Goal: Task Accomplishment & Management: Use online tool/utility

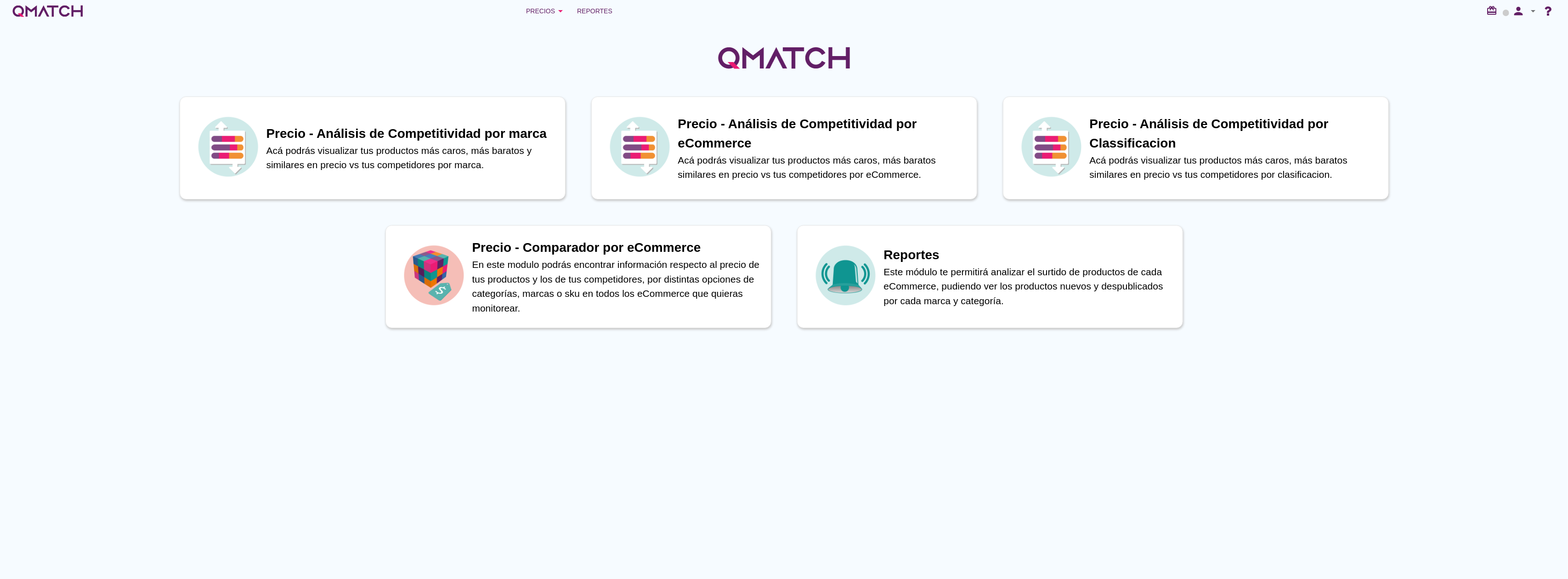
click at [1528, 15] on icon "arrow_drop_down" at bounding box center [1533, 11] width 11 height 11
click at [1509, 63] on div "Preferencias de aplicación" at bounding box center [1508, 57] width 77 height 22
radio input "true"
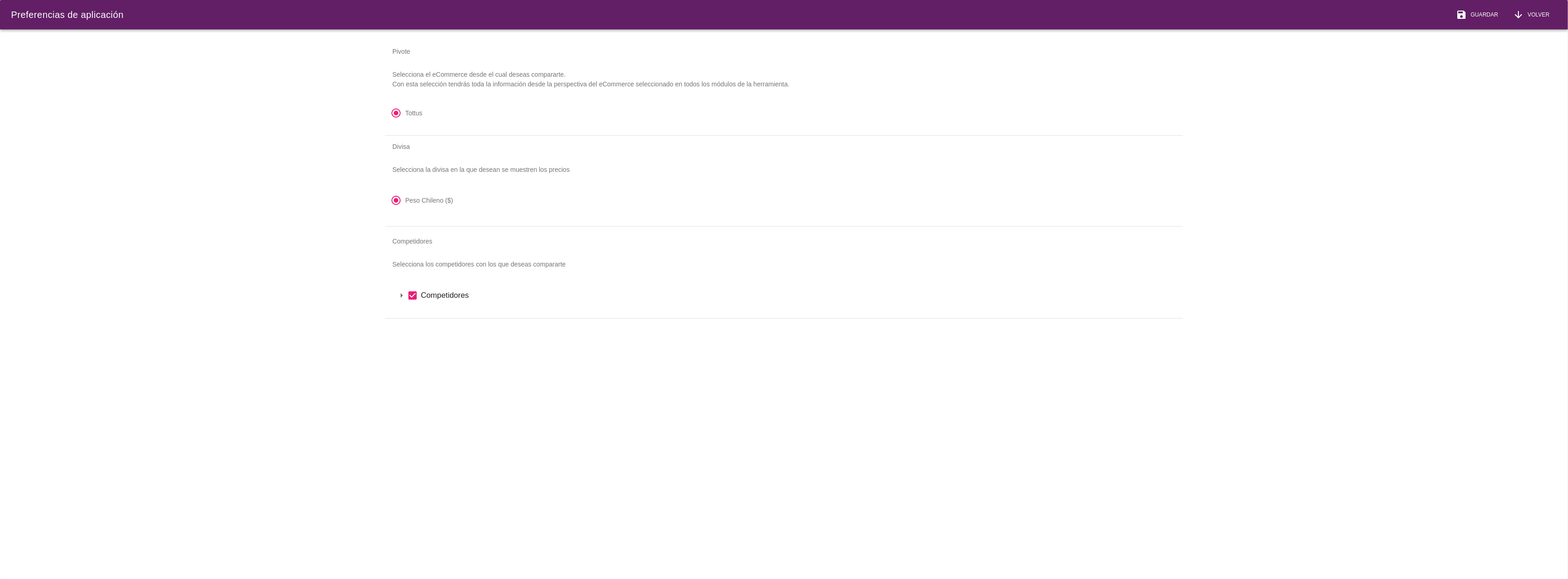
click at [399, 297] on icon "arrow_drop_down" at bounding box center [402, 295] width 11 height 11
click at [407, 314] on div "arrow_drop_down check_box Chile" at bounding box center [784, 311] width 776 height 16
click at [411, 314] on icon "arrow_drop_down" at bounding box center [413, 311] width 11 height 11
click at [1480, 12] on span "Guardar" at bounding box center [1482, 15] width 31 height 9
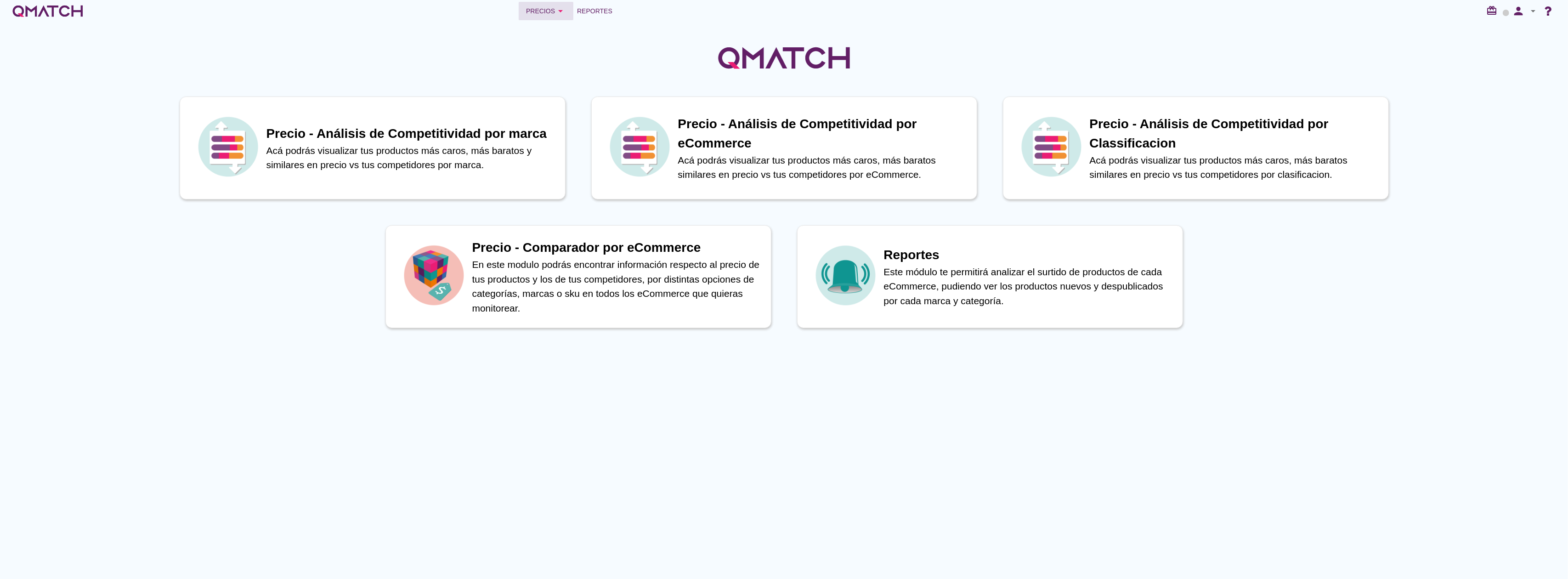
click at [553, 7] on div "Precios arrow_drop_down" at bounding box center [546, 11] width 40 height 11
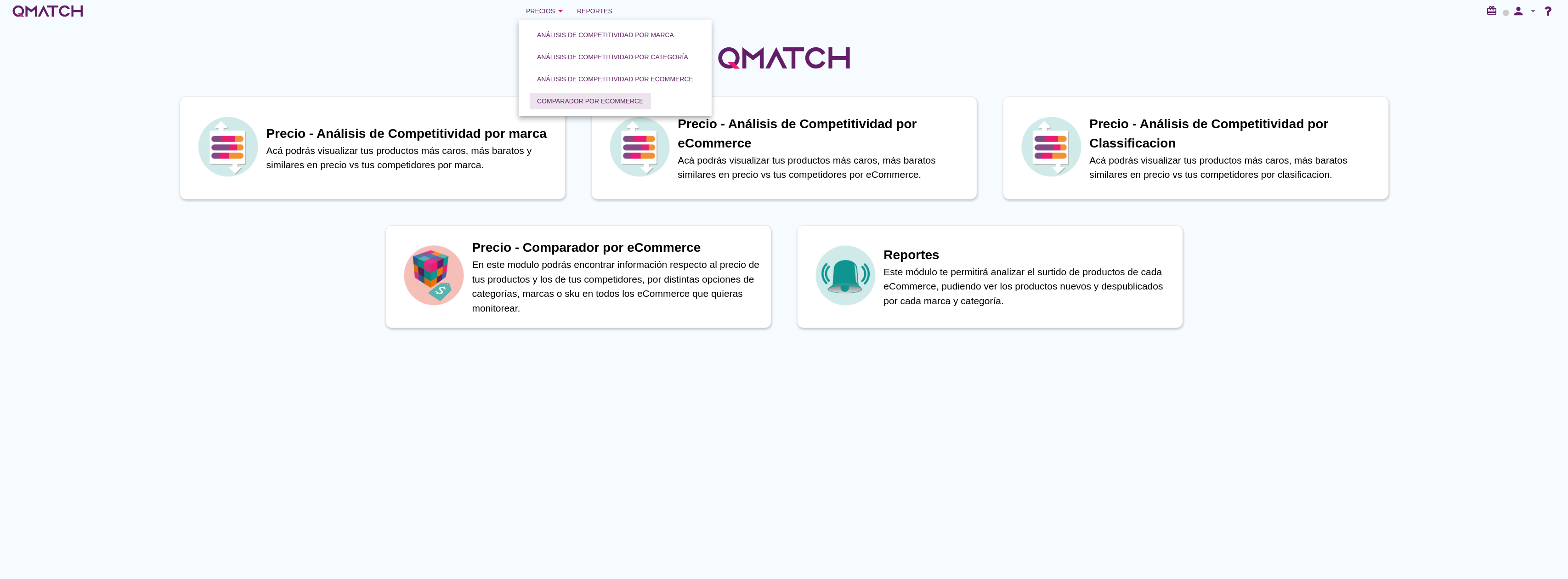
click at [581, 107] on button "Comparador por eCommerce" at bounding box center [590, 100] width 121 height 16
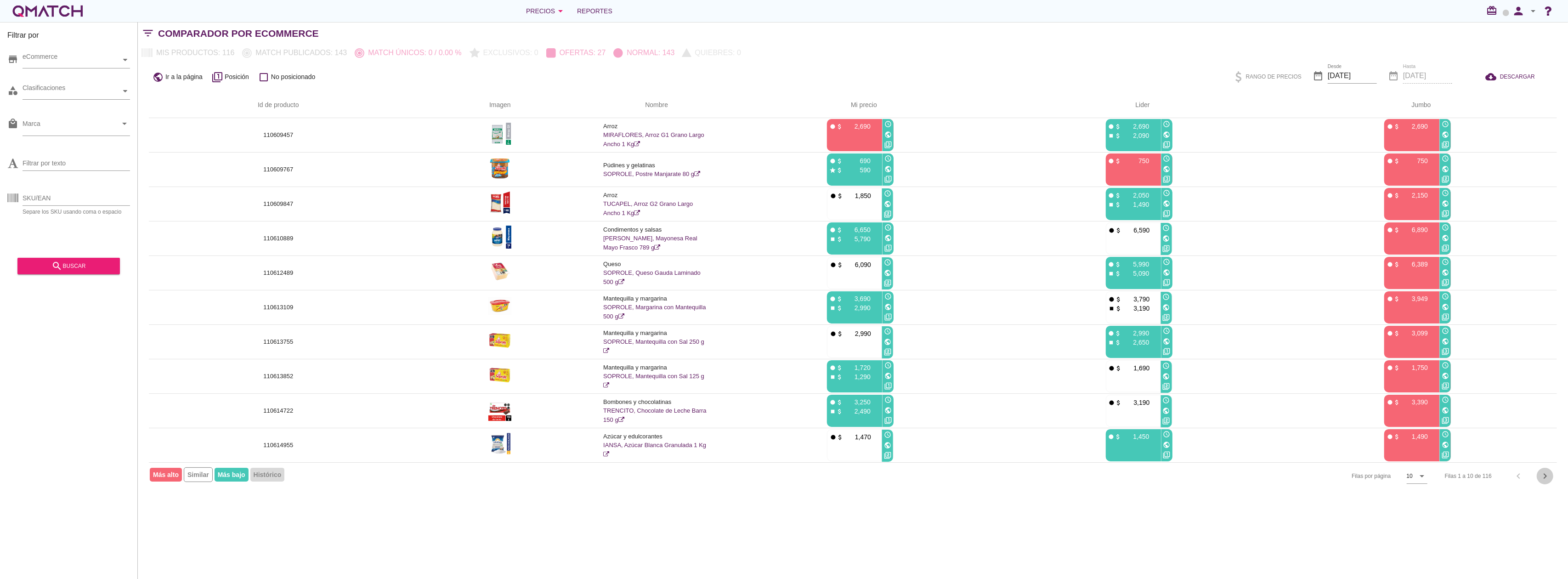
click at [1542, 479] on icon "chevron_right" at bounding box center [1545, 476] width 11 height 11
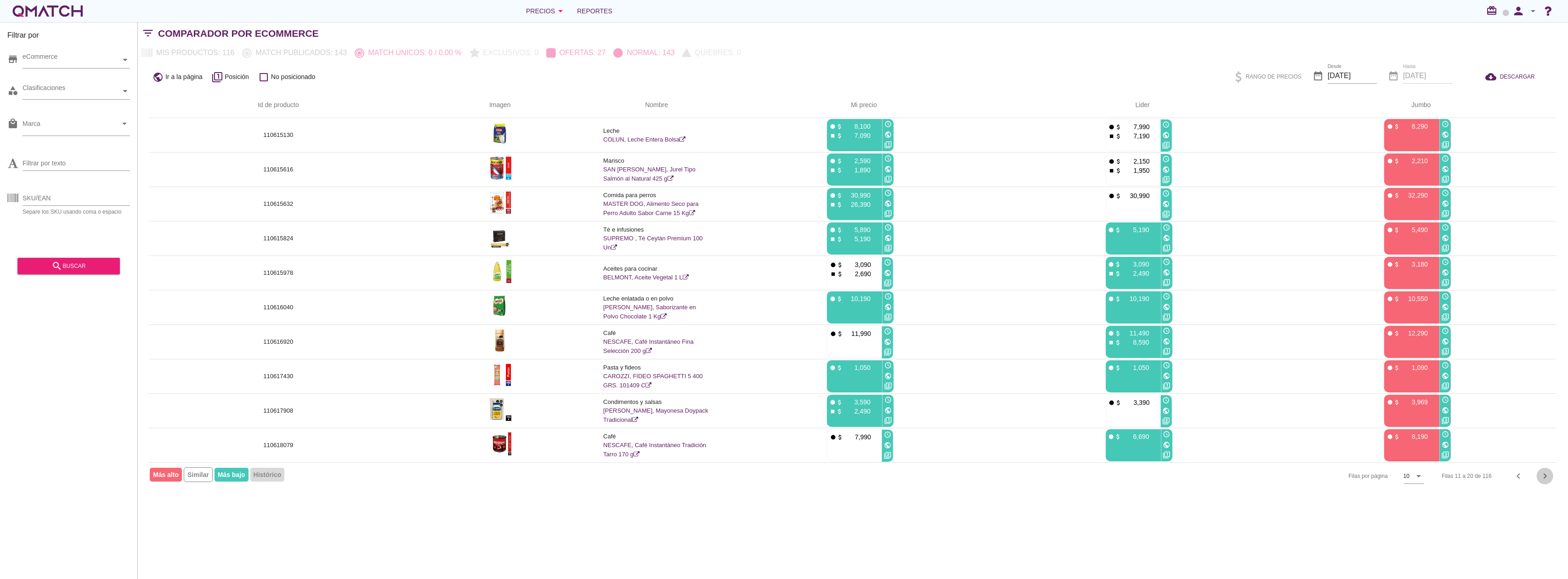
click at [1548, 474] on icon "chevron_right" at bounding box center [1545, 476] width 11 height 11
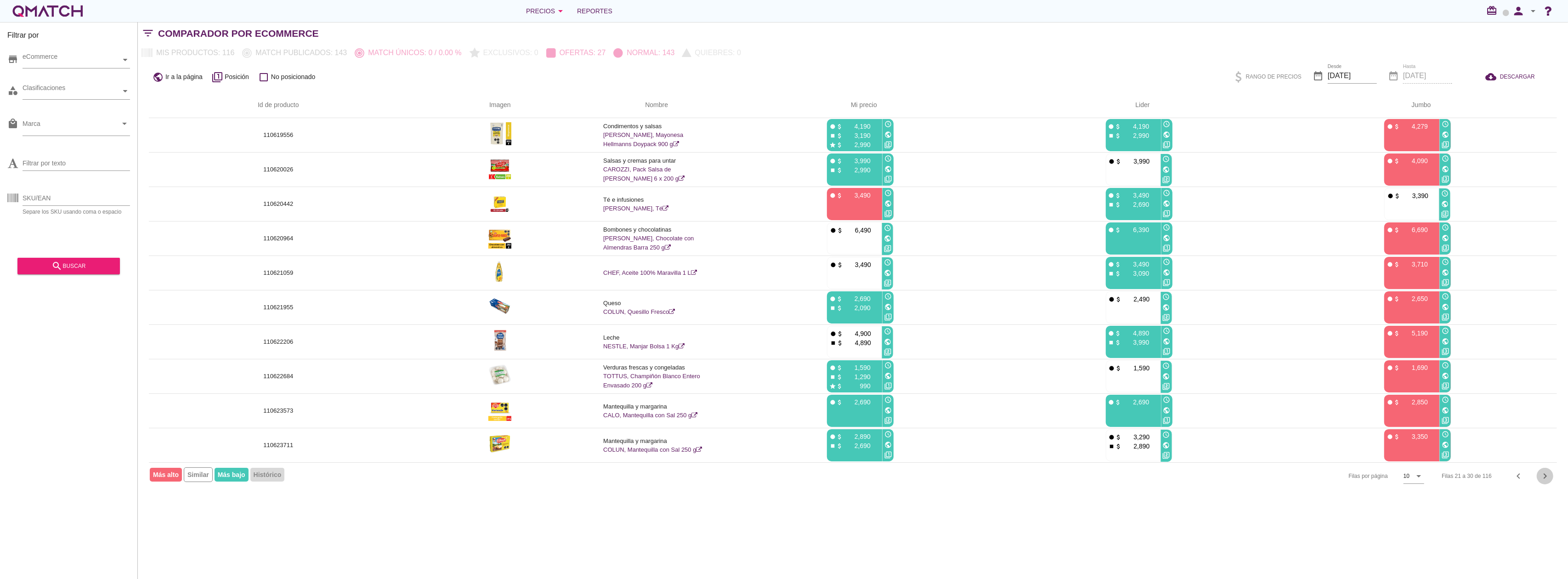
click at [1548, 474] on icon "chevron_right" at bounding box center [1545, 476] width 11 height 11
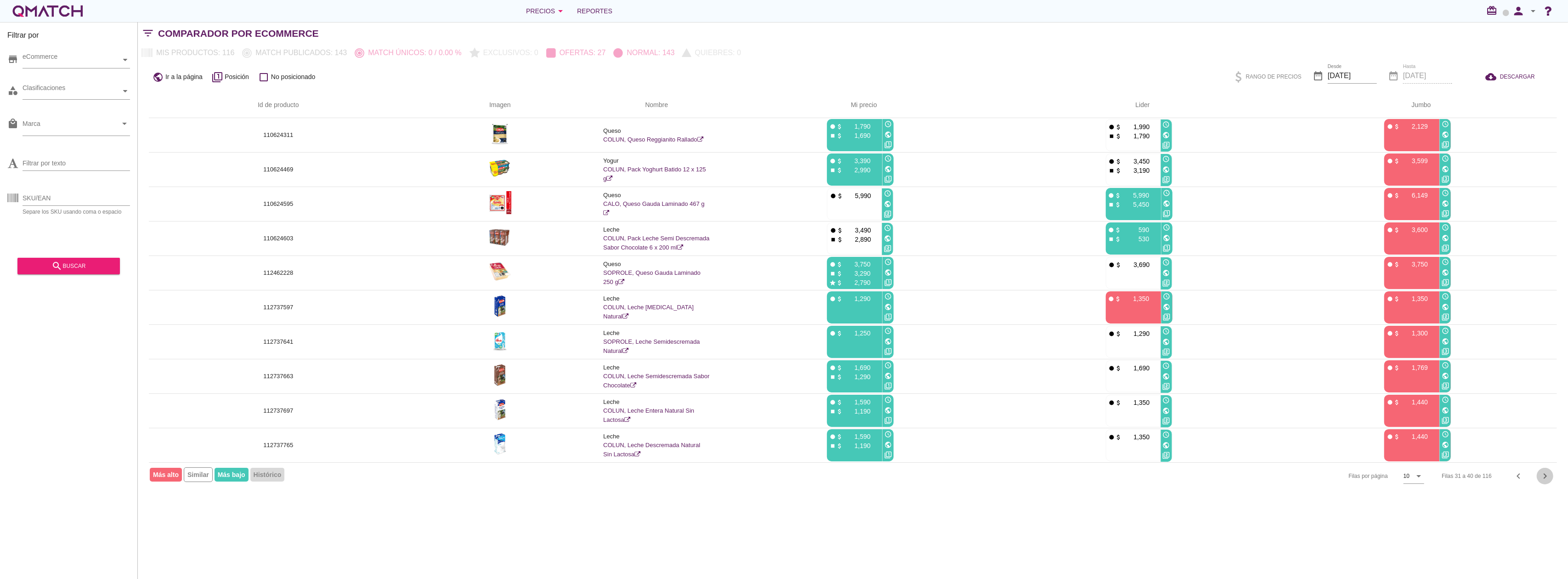
click at [1548, 474] on icon "chevron_right" at bounding box center [1545, 476] width 11 height 11
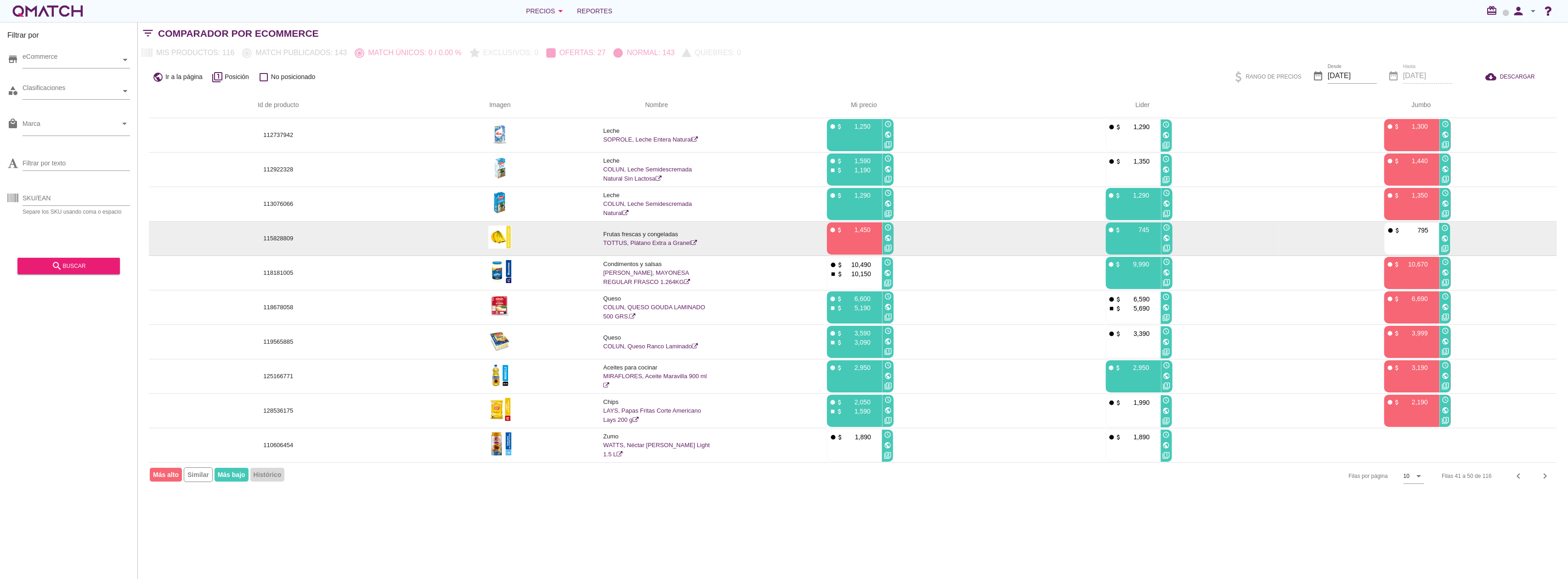
click at [671, 243] on link "TOTTUS, Plátano Extra a Granel" at bounding box center [650, 242] width 94 height 7
click at [1166, 237] on icon "public" at bounding box center [1167, 238] width 7 height 7
click at [891, 238] on icon "public" at bounding box center [888, 238] width 7 height 7
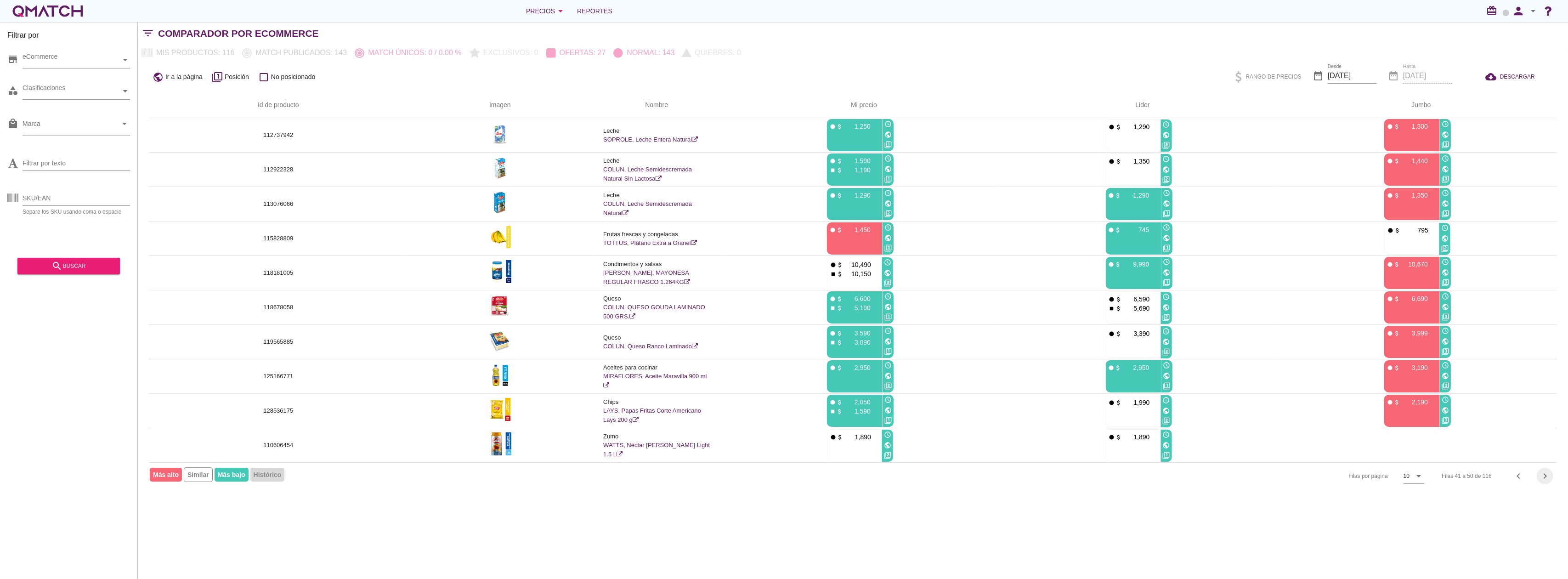
click at [1546, 475] on icon "chevron_right" at bounding box center [1545, 476] width 11 height 11
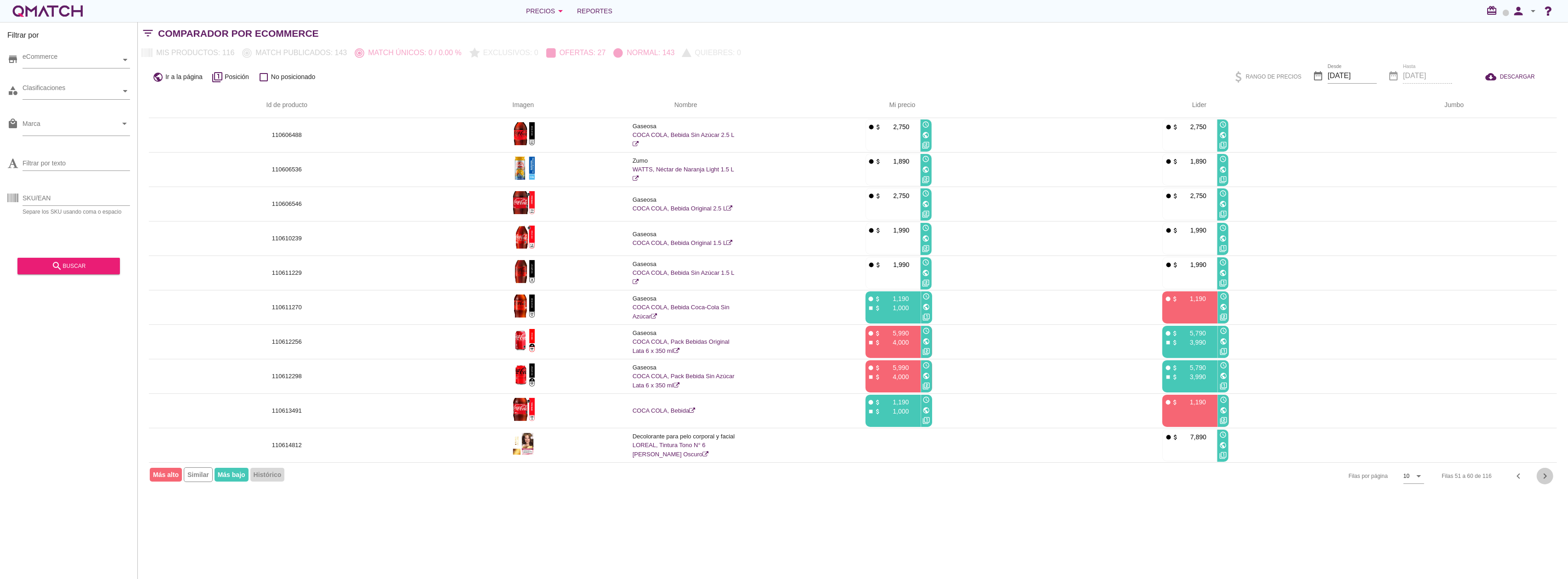
click at [1544, 479] on icon "chevron_right" at bounding box center [1545, 476] width 11 height 11
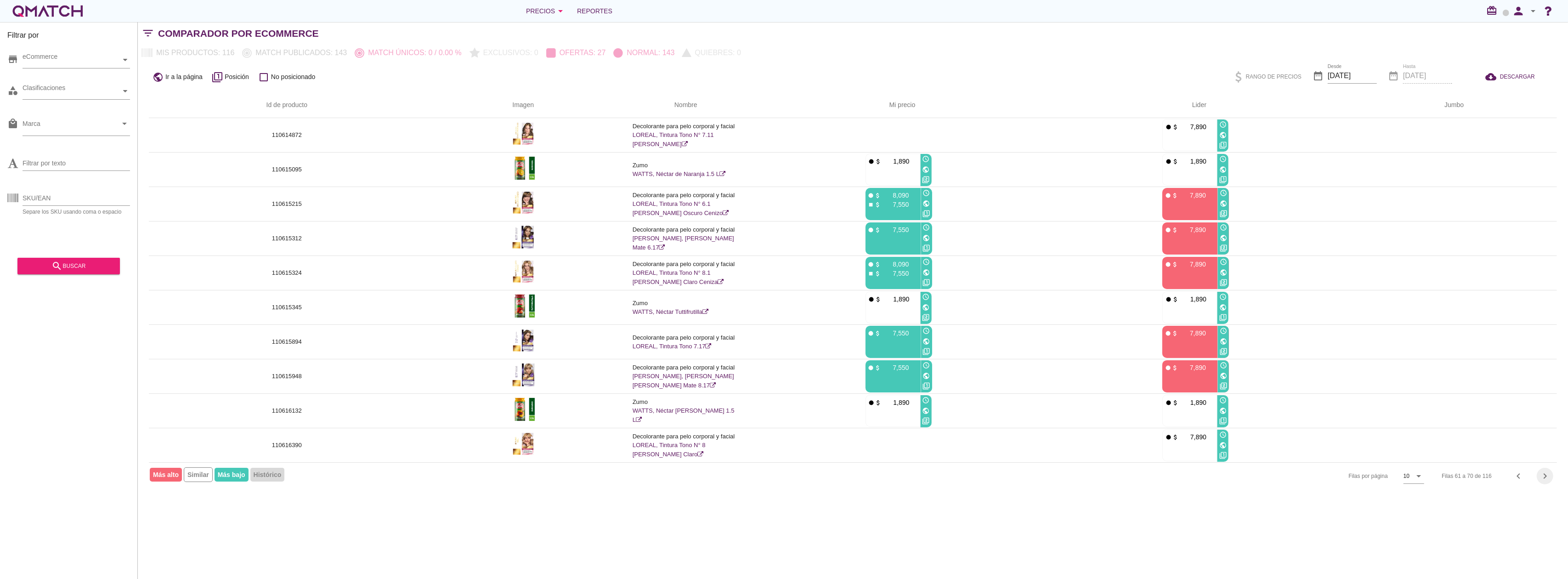
click at [1544, 479] on icon "chevron_right" at bounding box center [1545, 476] width 11 height 11
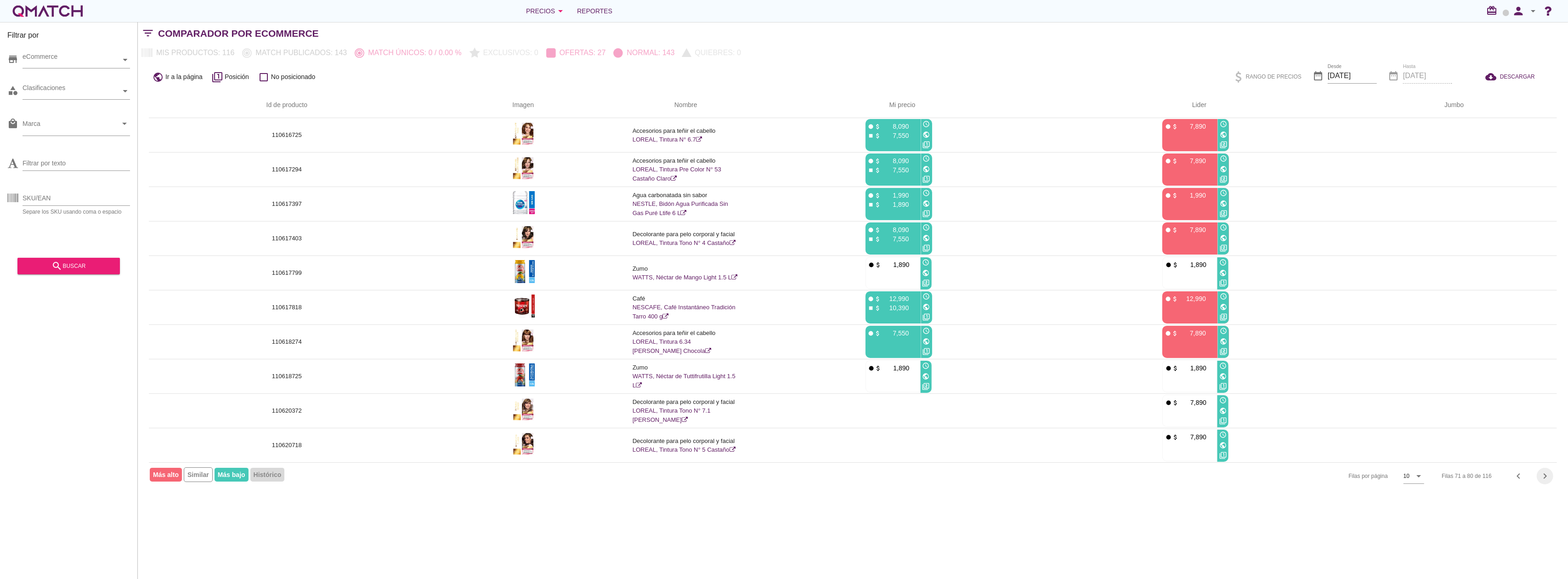
click at [1544, 479] on icon "chevron_right" at bounding box center [1545, 476] width 11 height 11
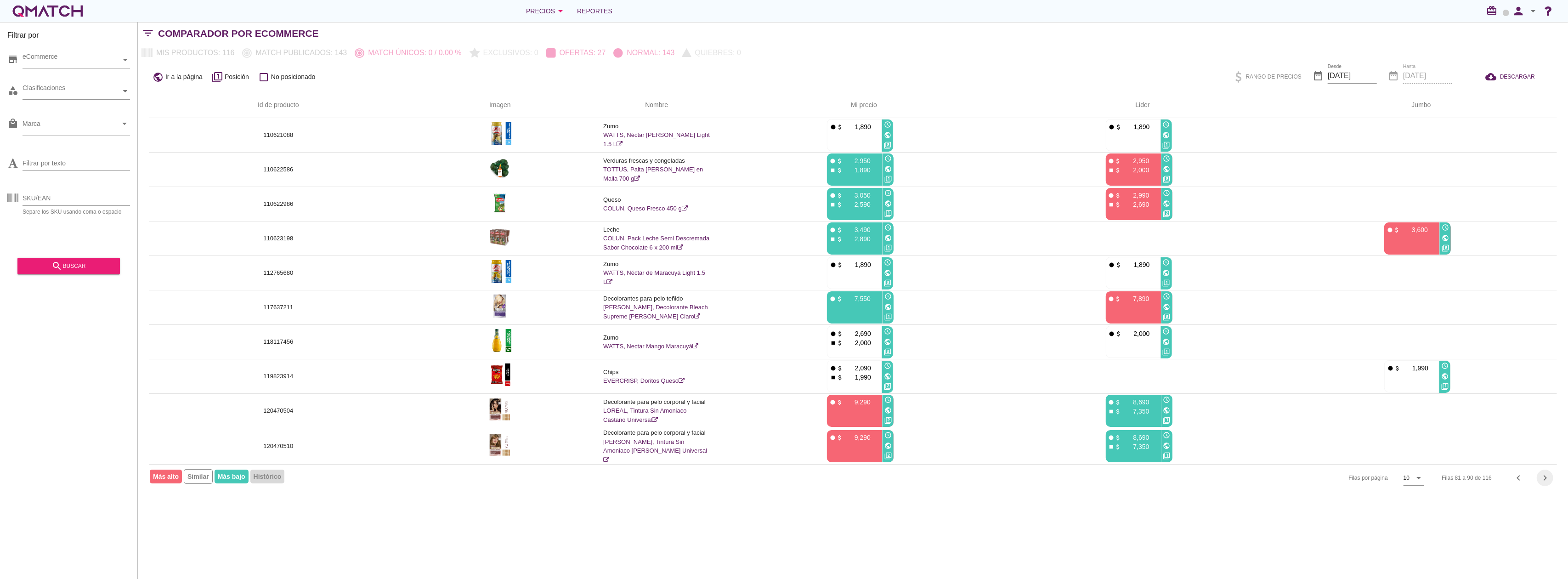
click at [1544, 479] on icon "chevron_right" at bounding box center [1545, 478] width 11 height 11
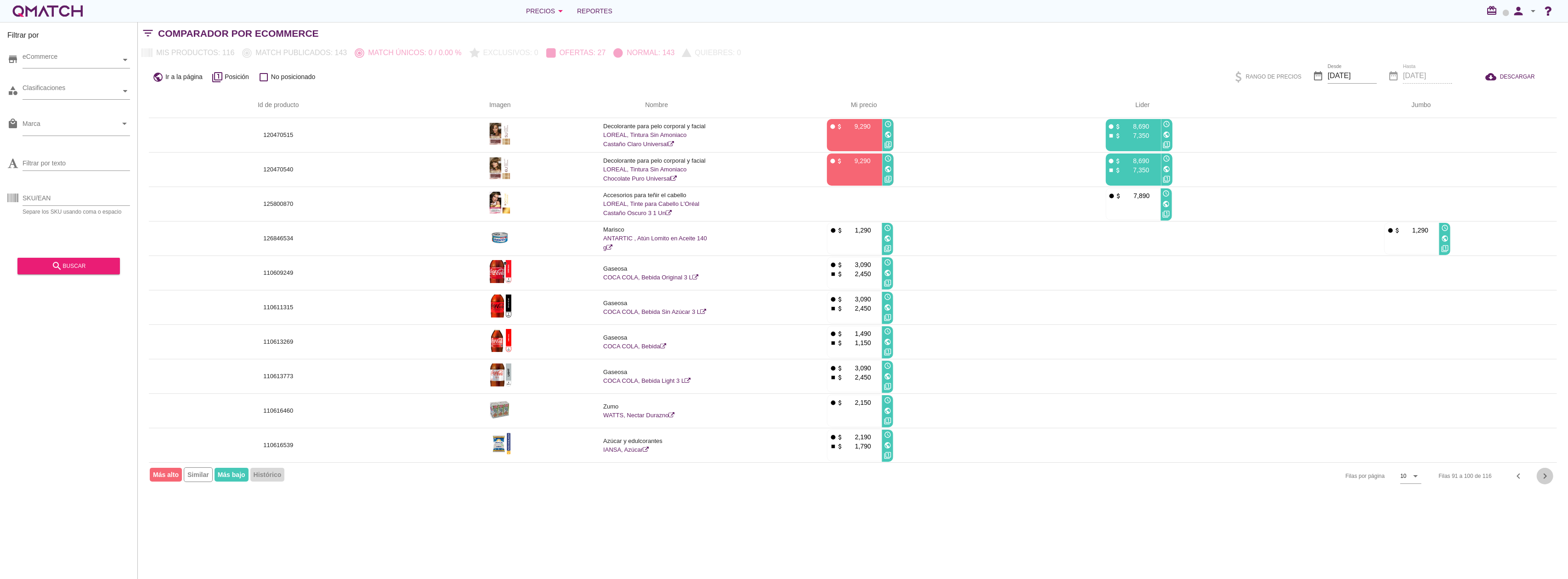
click at [1544, 479] on icon "chevron_right" at bounding box center [1545, 476] width 11 height 11
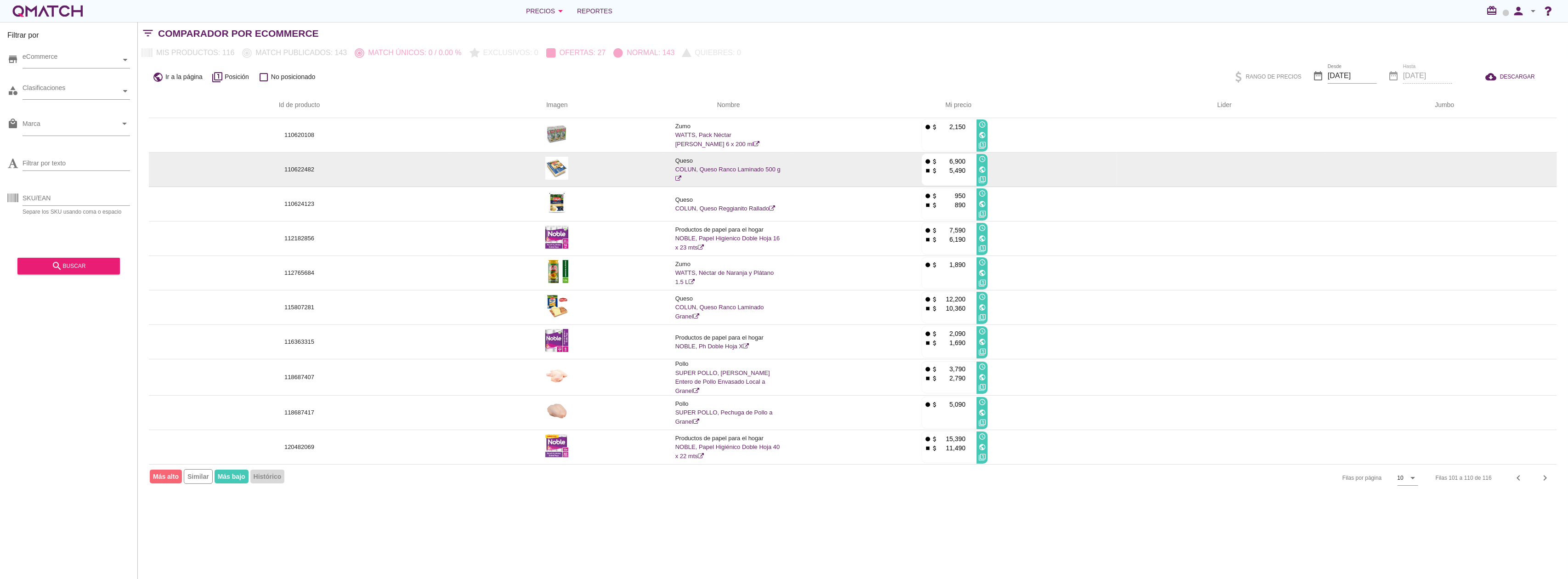
click at [724, 171] on link "COLUN, Queso Ranco Laminado 500 g" at bounding box center [727, 174] width 105 height 16
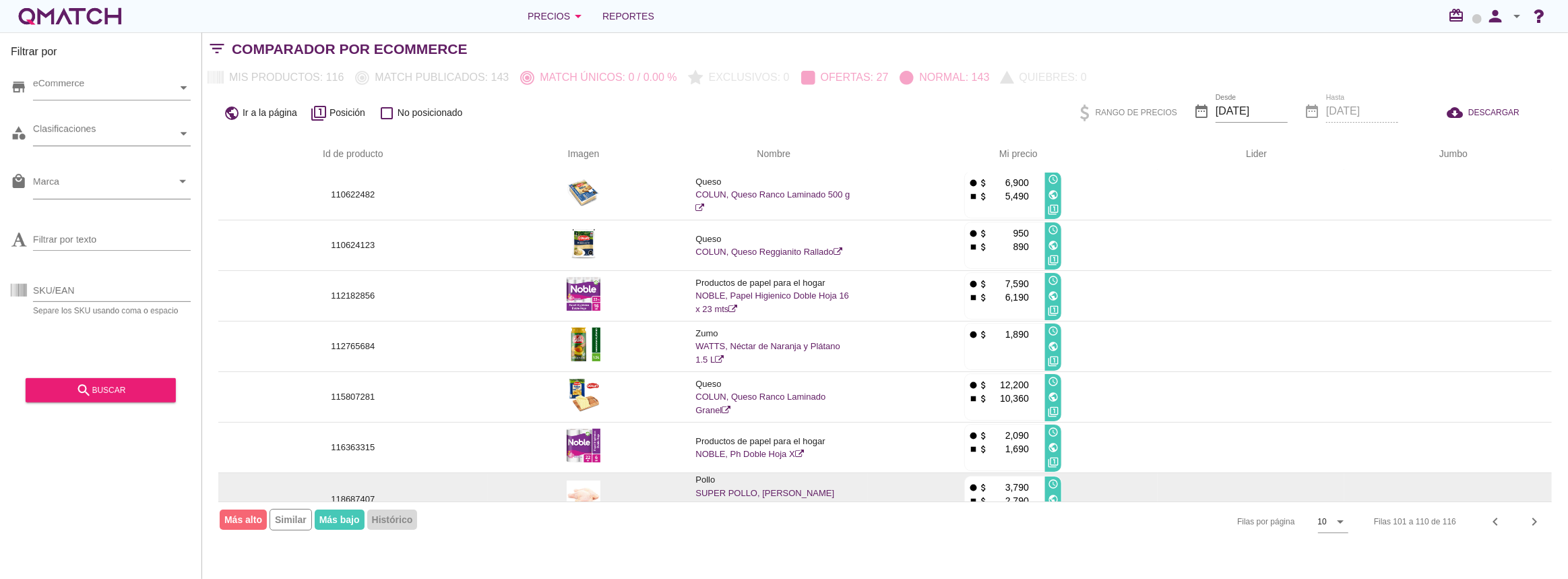
scroll to position [54, 0]
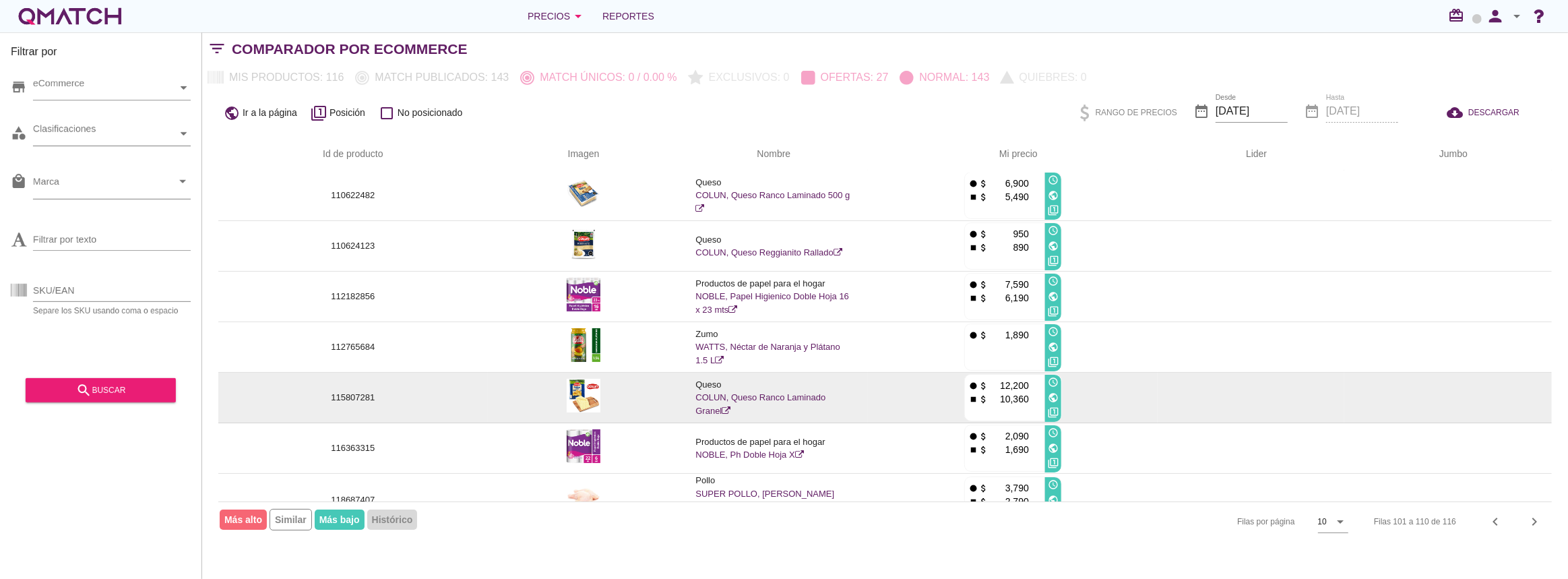
click at [592, 394] on img at bounding box center [584, 396] width 34 height 34
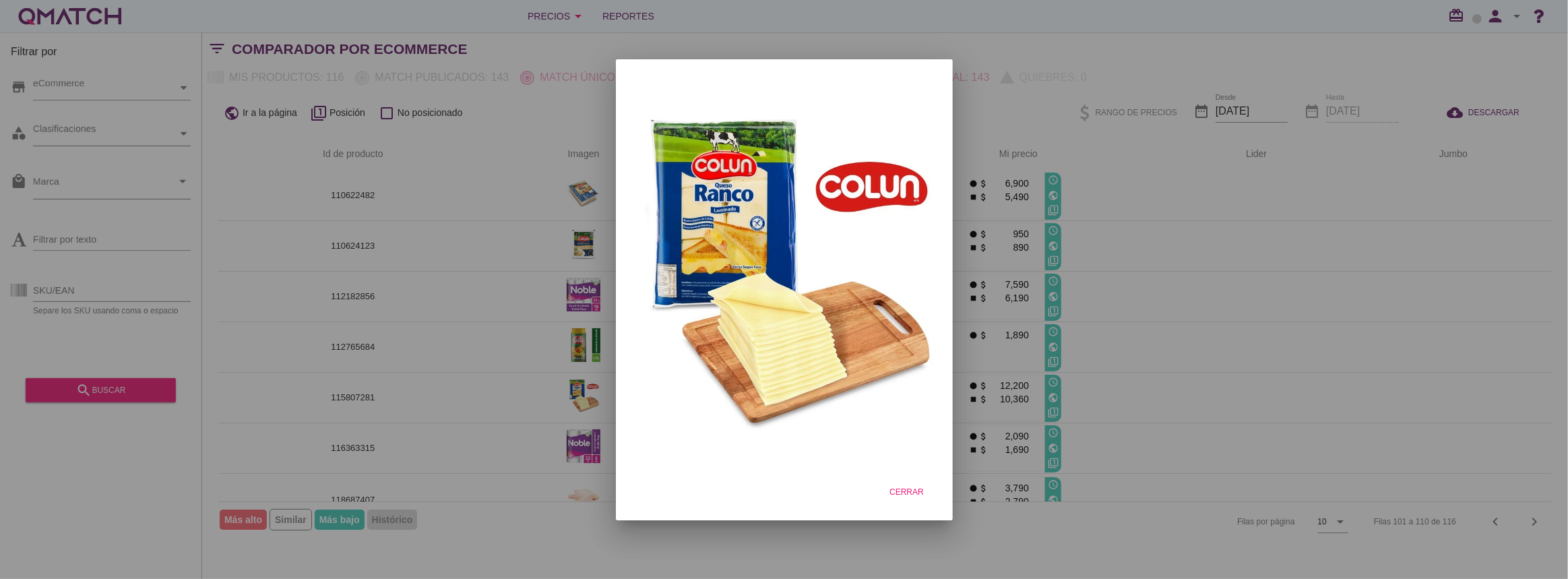
click at [538, 383] on div at bounding box center [784, 290] width 1568 height 579
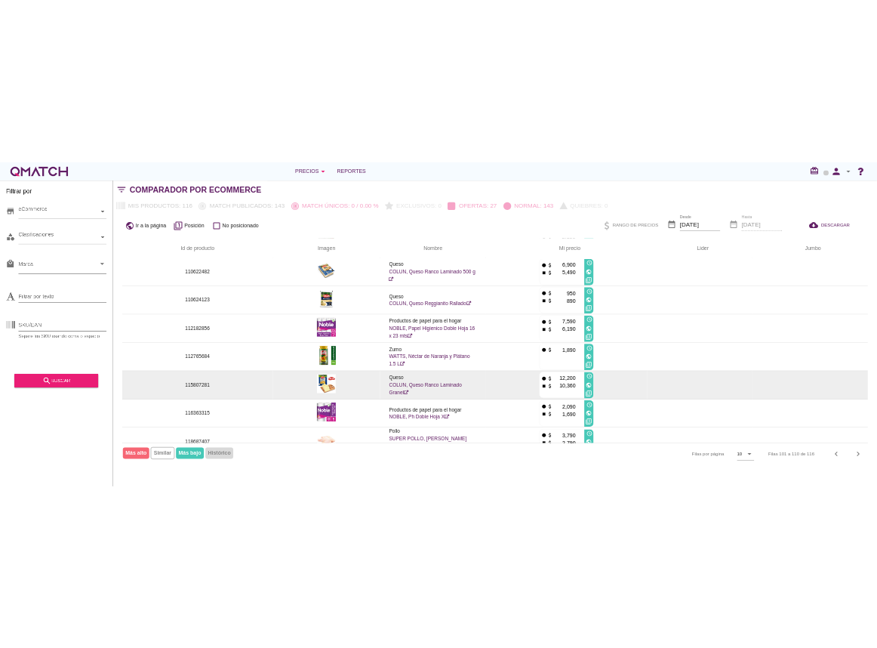
scroll to position [0, 0]
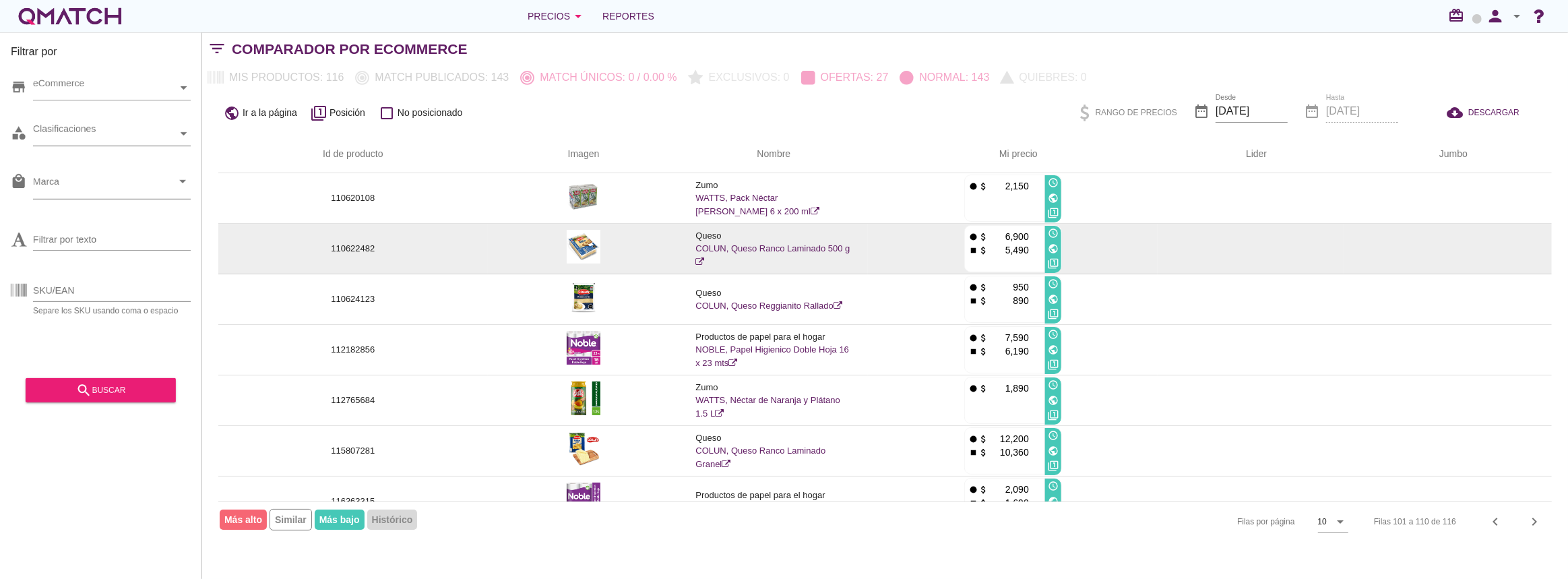
click at [591, 252] on img at bounding box center [584, 247] width 34 height 34
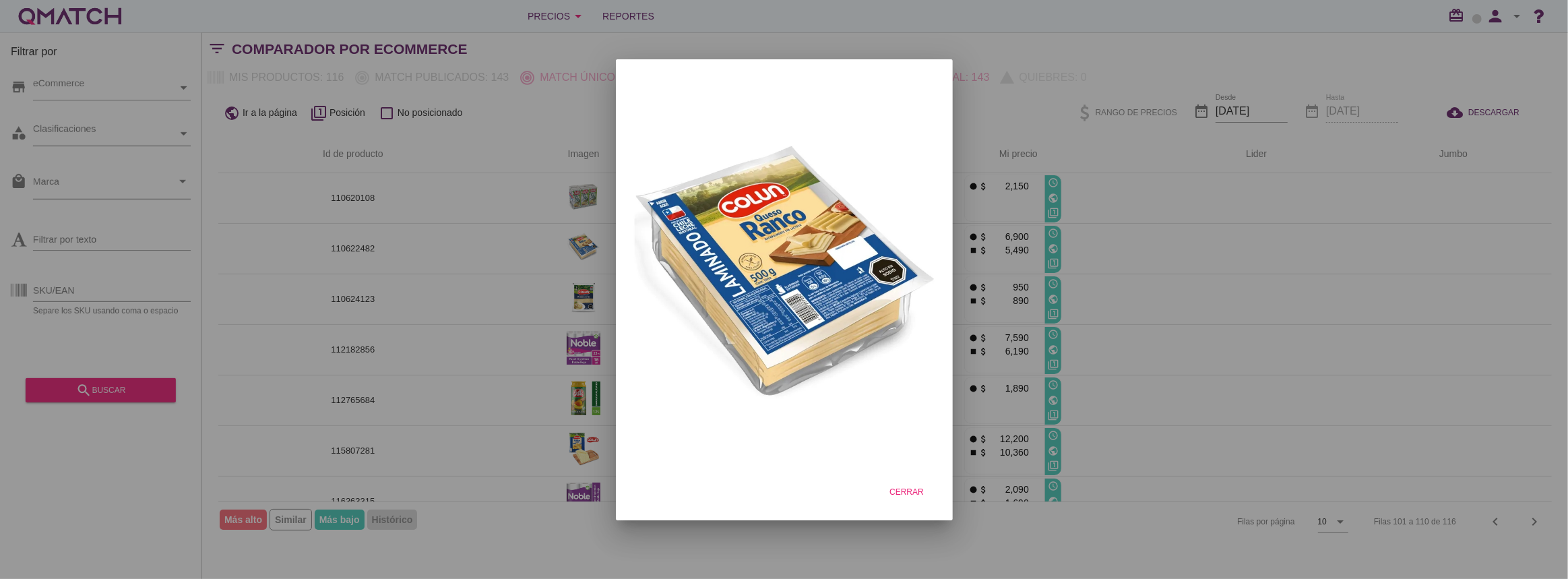
drag, startPoint x: 515, startPoint y: 246, endPoint x: 508, endPoint y: 246, distance: 7.0
click at [515, 246] on div at bounding box center [784, 290] width 1568 height 579
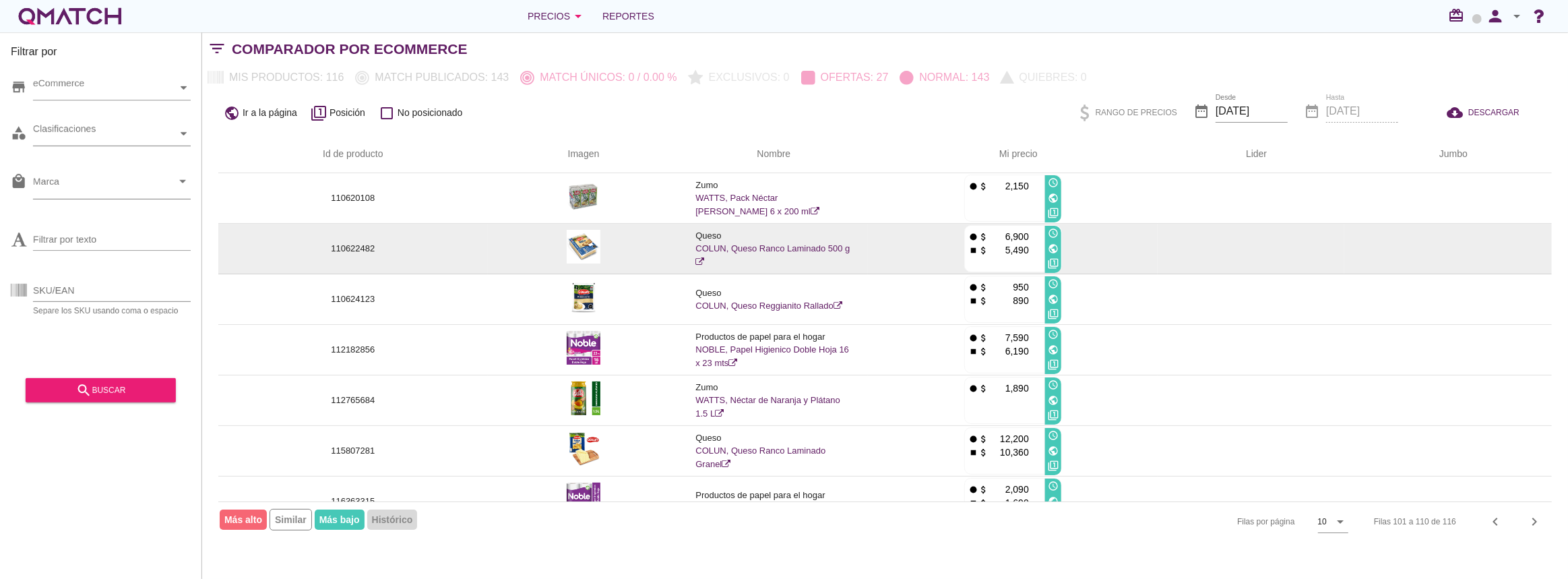
click at [366, 246] on p "110622482" at bounding box center [354, 248] width 238 height 13
copy p "110622482"
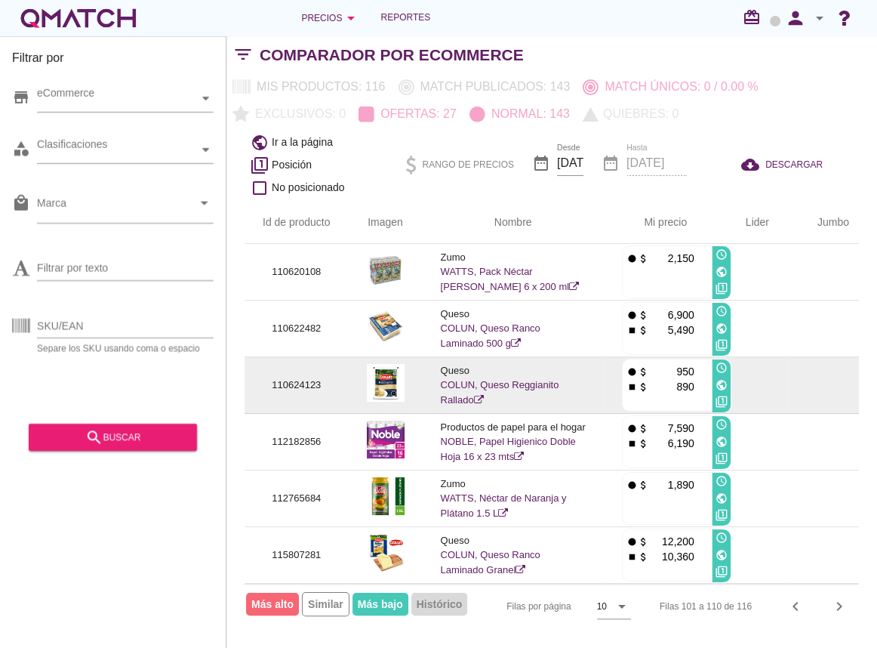
click at [306, 377] on p "110624123" at bounding box center [297, 384] width 68 height 15
copy p "110624123"
click at [393, 386] on img at bounding box center [386, 383] width 38 height 38
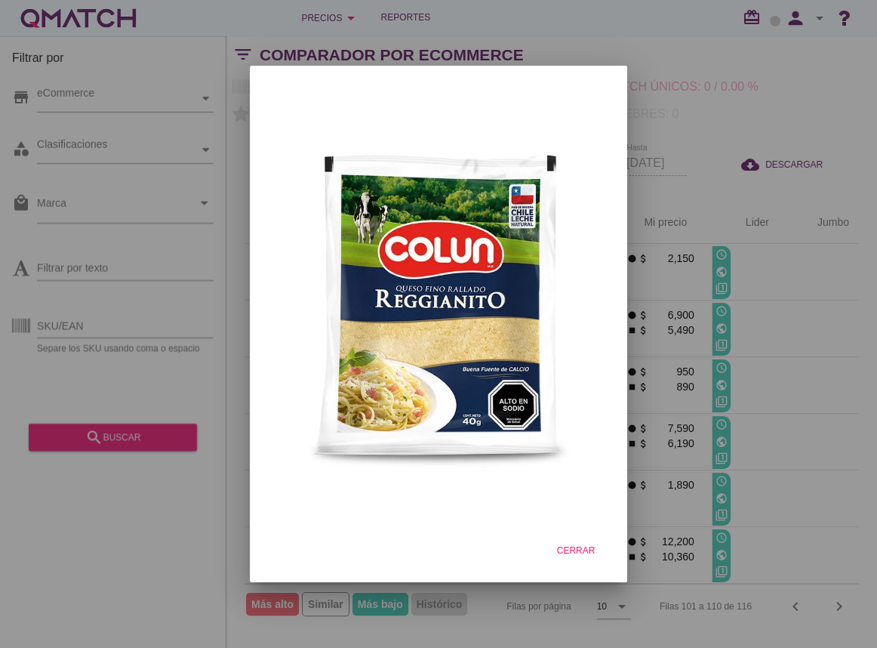
drag, startPoint x: 344, startPoint y: 114, endPoint x: 335, endPoint y: 110, distance: 9.8
click at [344, 114] on div at bounding box center [438, 304] width 353 height 453
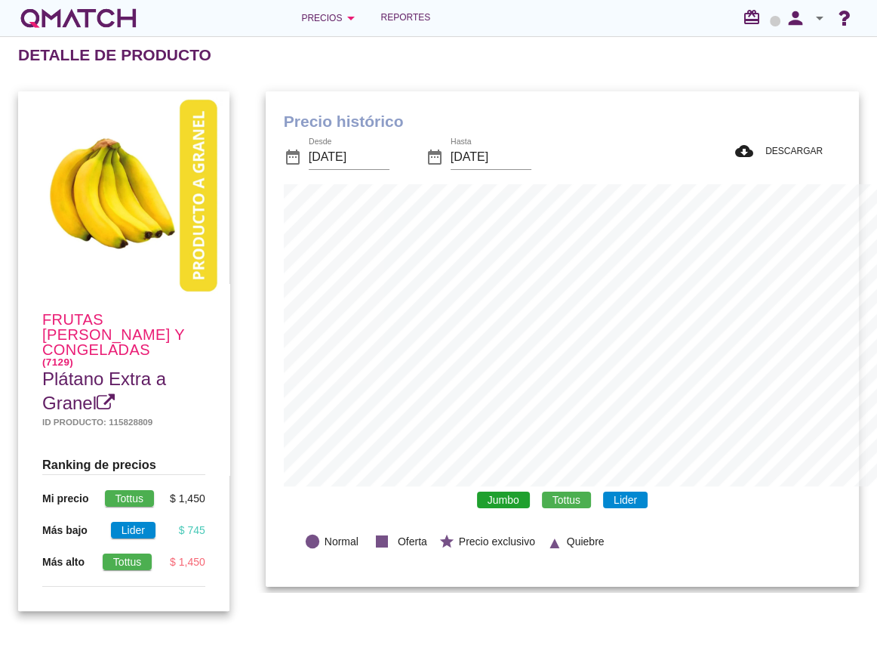
scroll to position [754320, 754174]
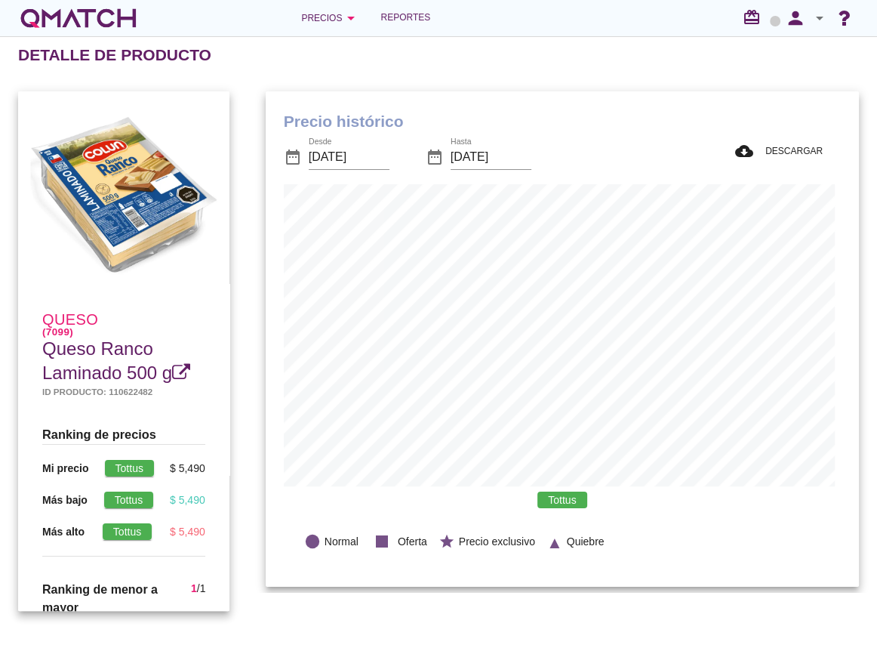
scroll to position [441, 587]
click at [132, 395] on h5 "Id producto: 110622482" at bounding box center [123, 391] width 163 height 13
copy h5 "110622482"
click at [347, 17] on icon "arrow_drop_down" at bounding box center [351, 18] width 18 height 18
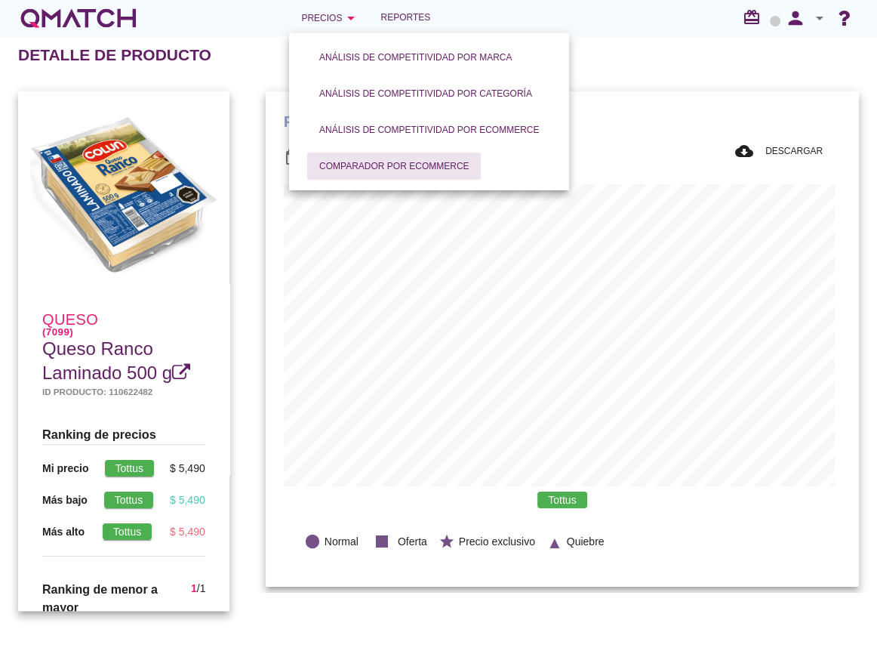
click at [396, 168] on div "Comparador por eCommerce" at bounding box center [393, 166] width 149 height 14
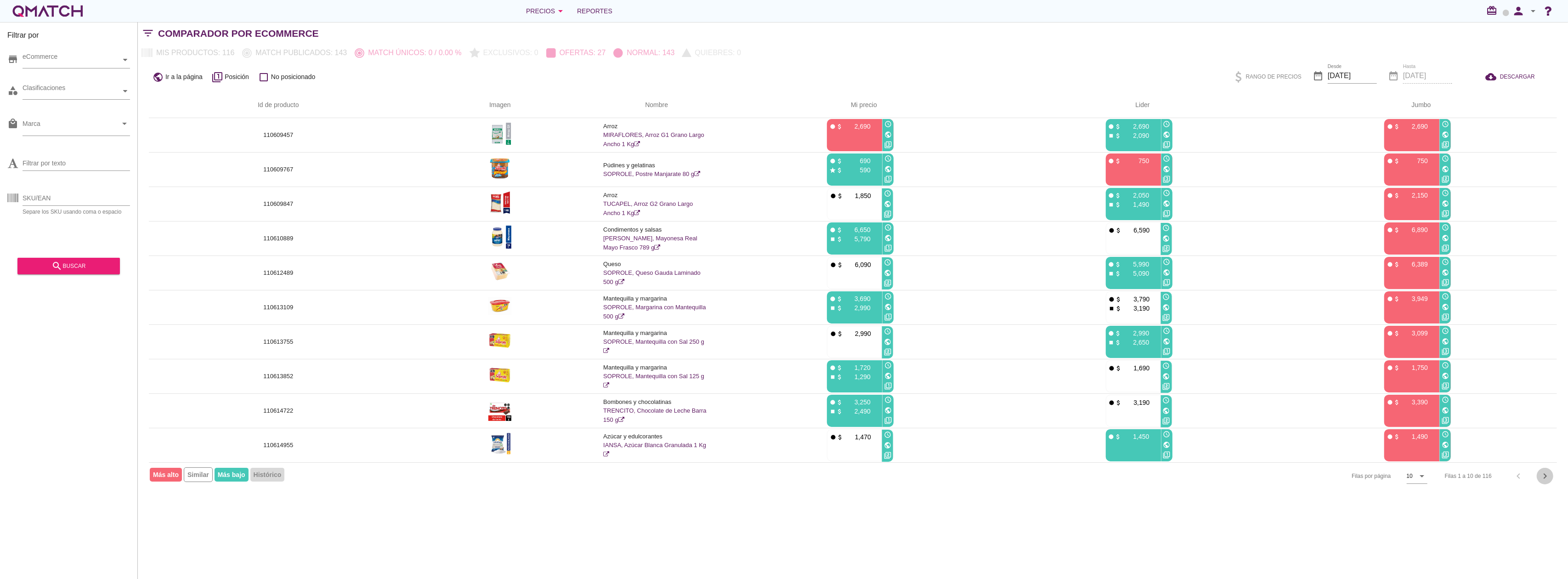
click at [1540, 479] on icon "chevron_right" at bounding box center [1545, 476] width 11 height 11
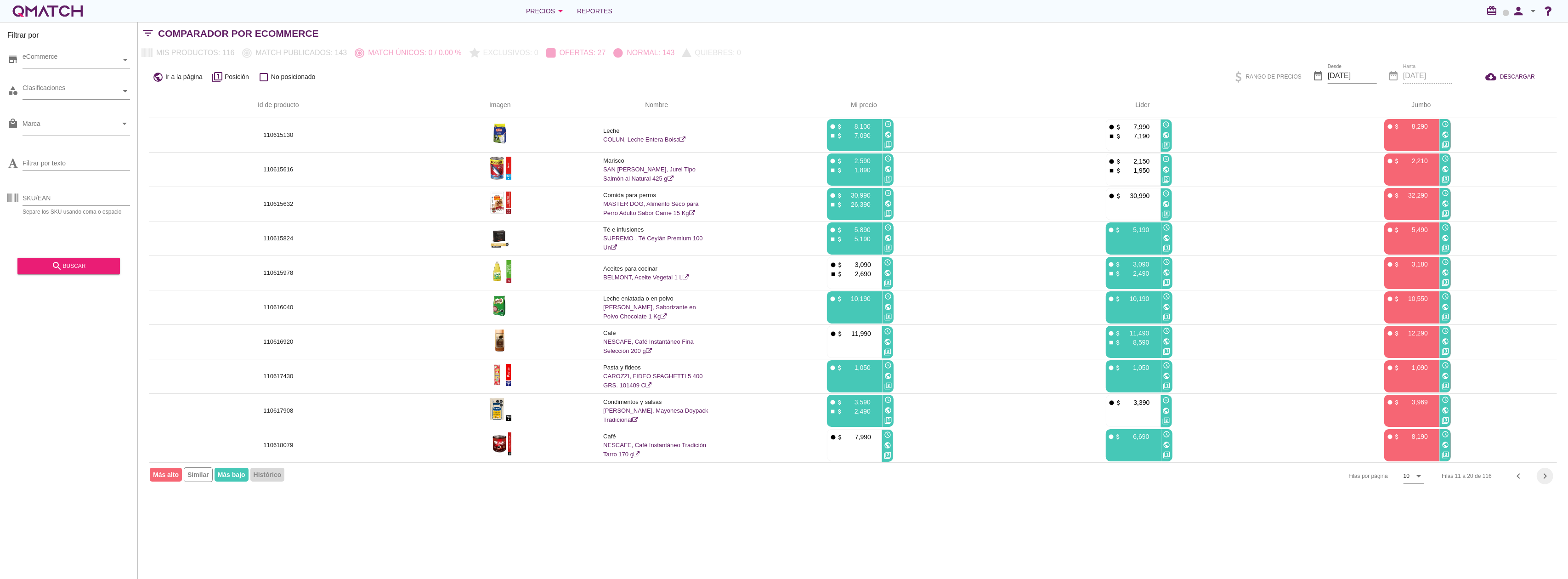
click at [1540, 479] on icon "chevron_right" at bounding box center [1545, 476] width 11 height 11
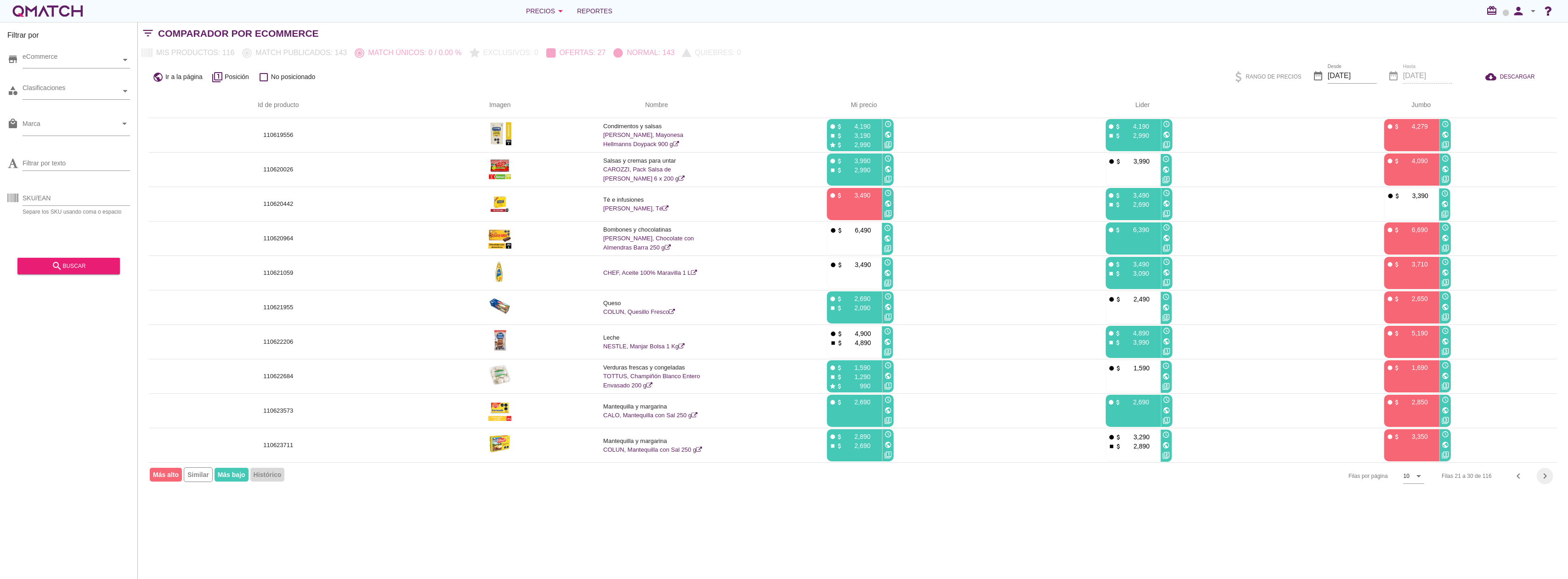
click at [1540, 479] on icon "chevron_right" at bounding box center [1545, 476] width 11 height 11
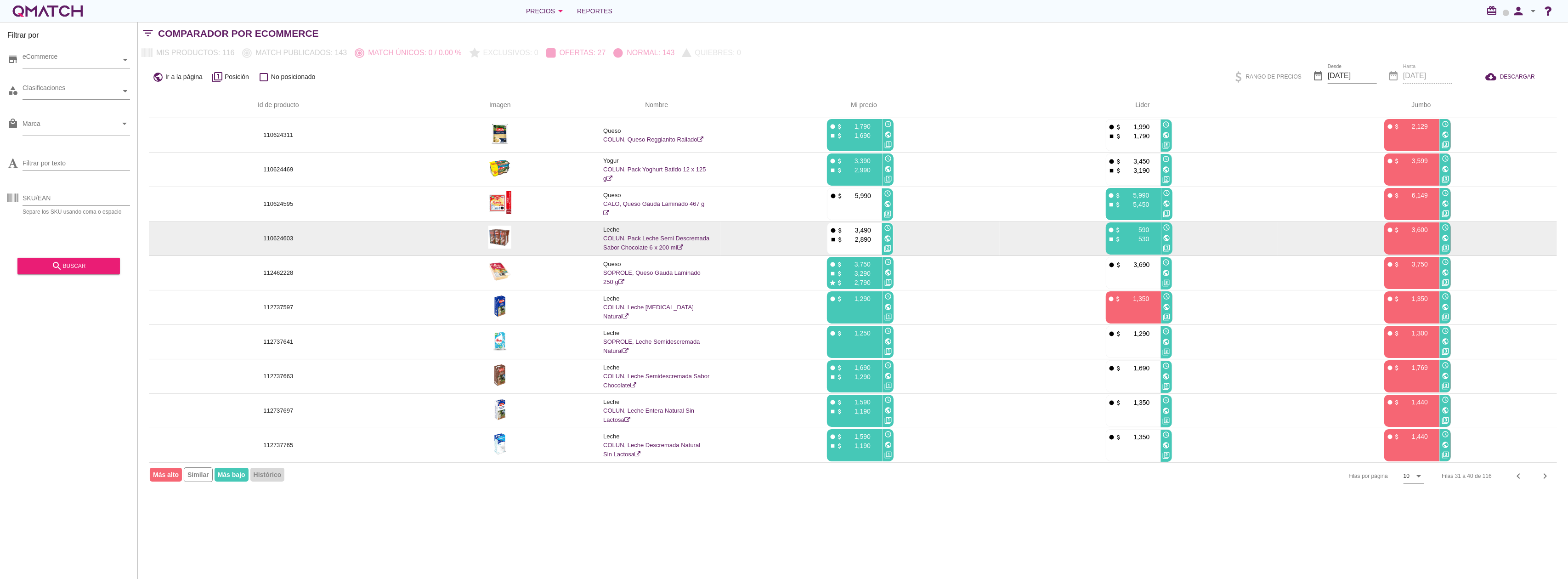
click at [281, 239] on p "110624603" at bounding box center [278, 238] width 237 height 9
copy p "110624603"
click at [1447, 238] on icon "public" at bounding box center [1445, 238] width 7 height 7
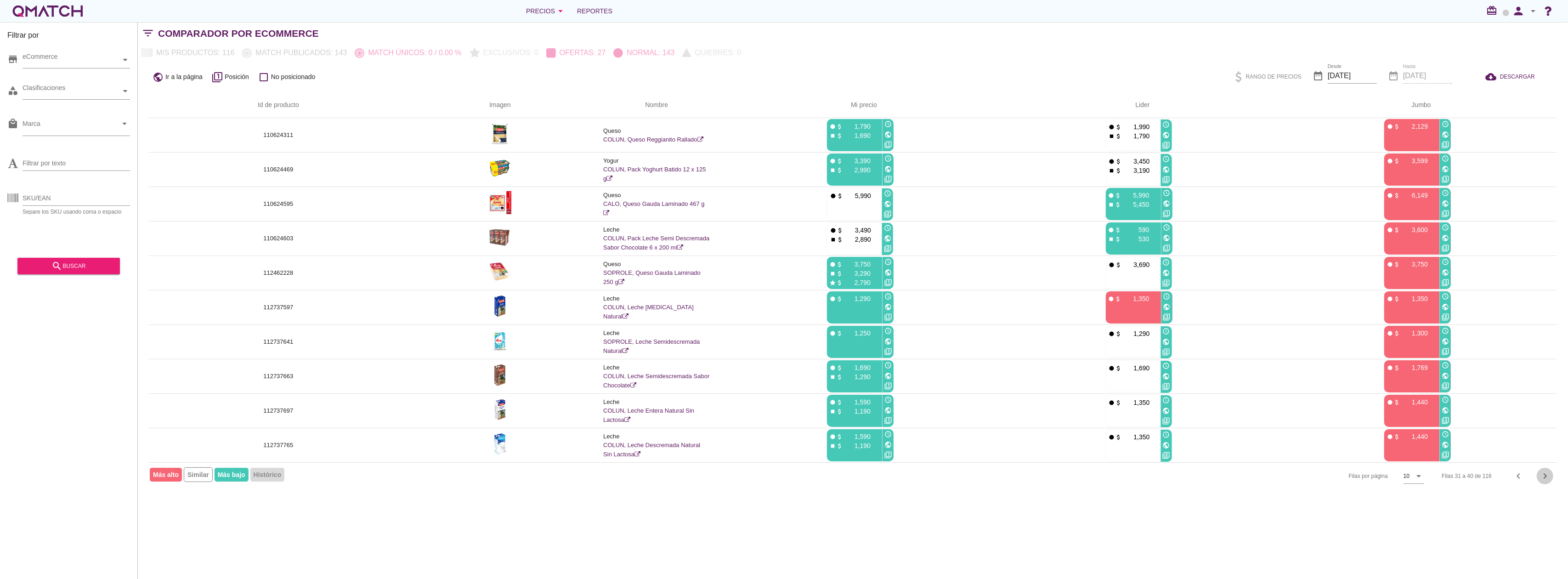
click at [1544, 479] on icon "chevron_right" at bounding box center [1545, 476] width 11 height 11
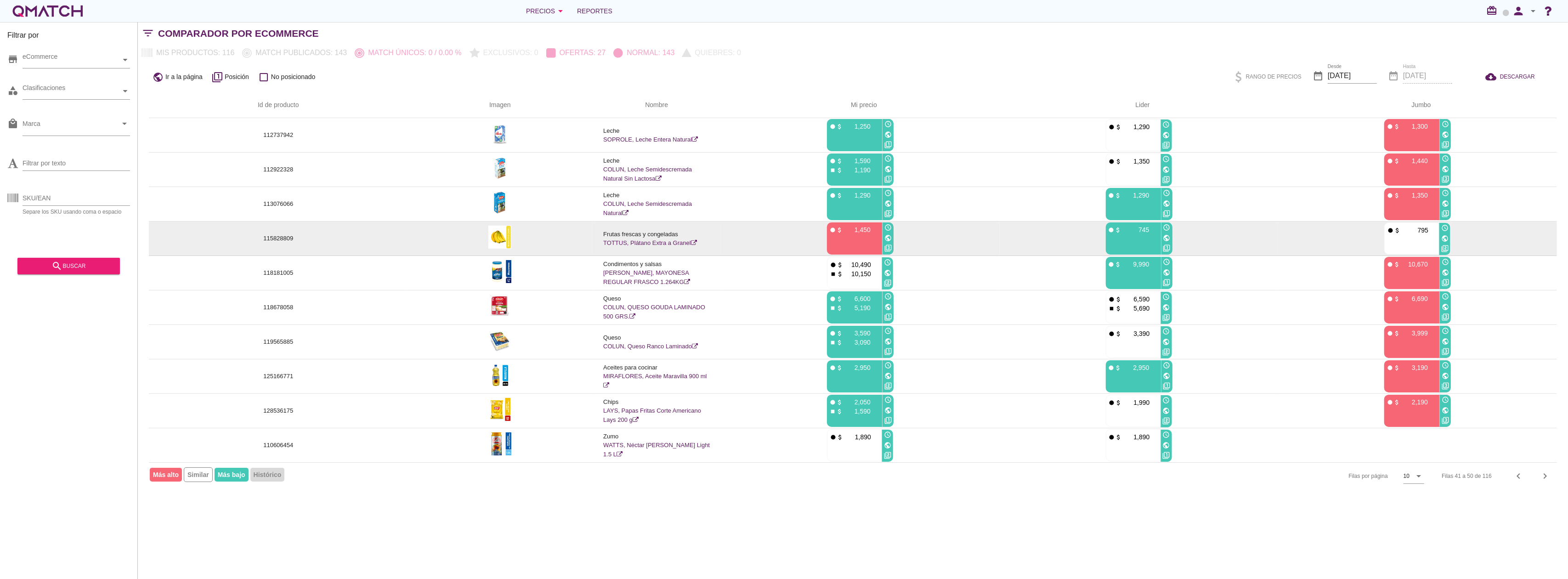
click at [284, 239] on p "115828809" at bounding box center [278, 238] width 237 height 9
copy p "115828809"
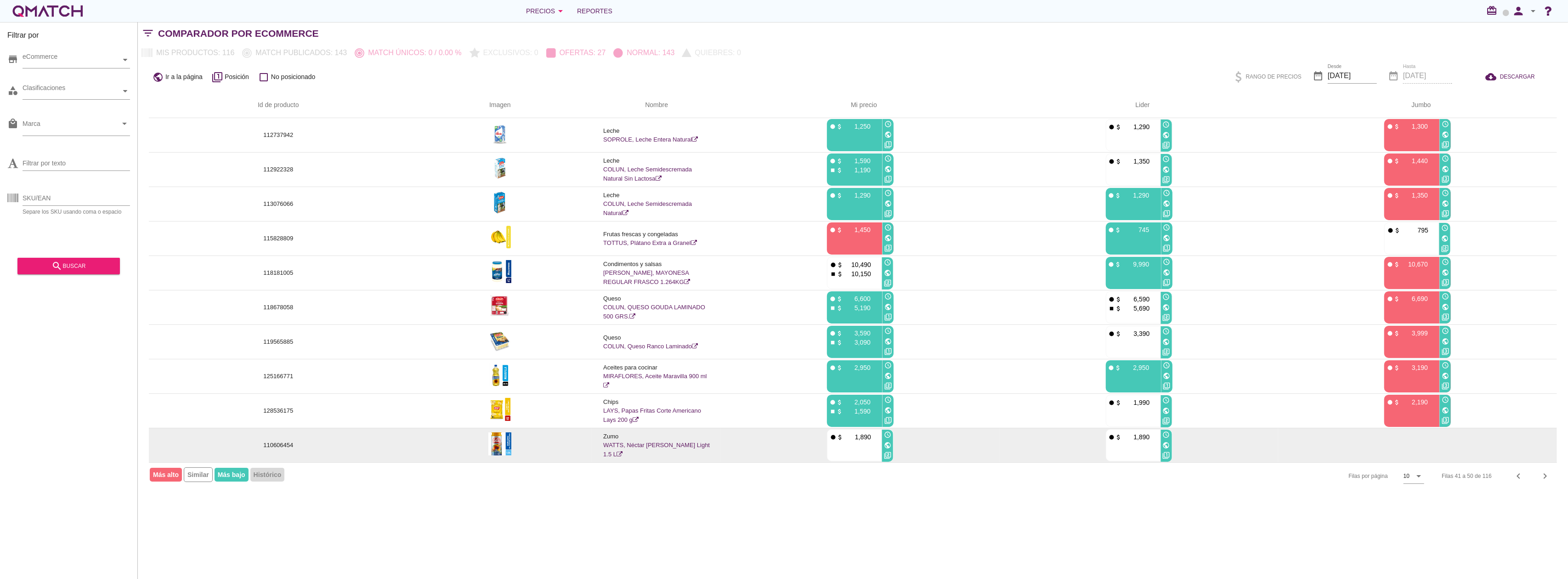
click at [281, 447] on p "110606454" at bounding box center [278, 445] width 237 height 9
copy p "110606454"
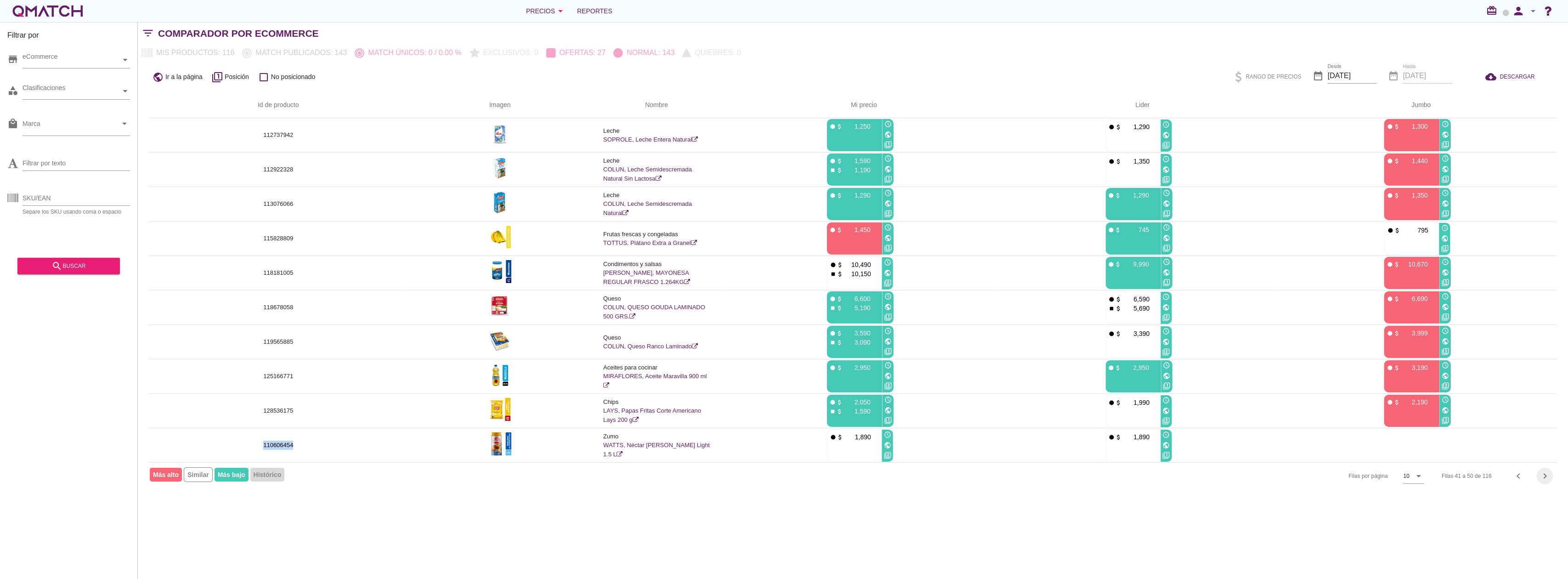
click at [1541, 480] on icon "chevron_right" at bounding box center [1545, 476] width 11 height 11
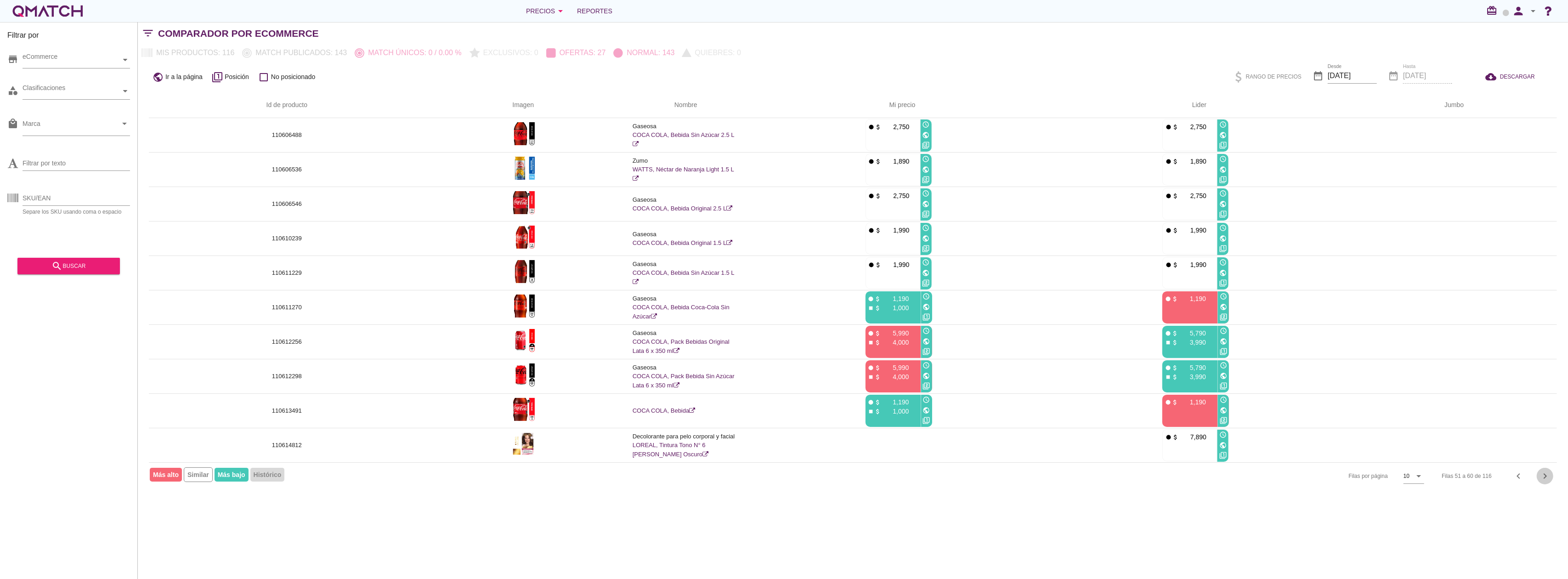
click at [1552, 480] on div "chevron_right" at bounding box center [1545, 476] width 16 height 11
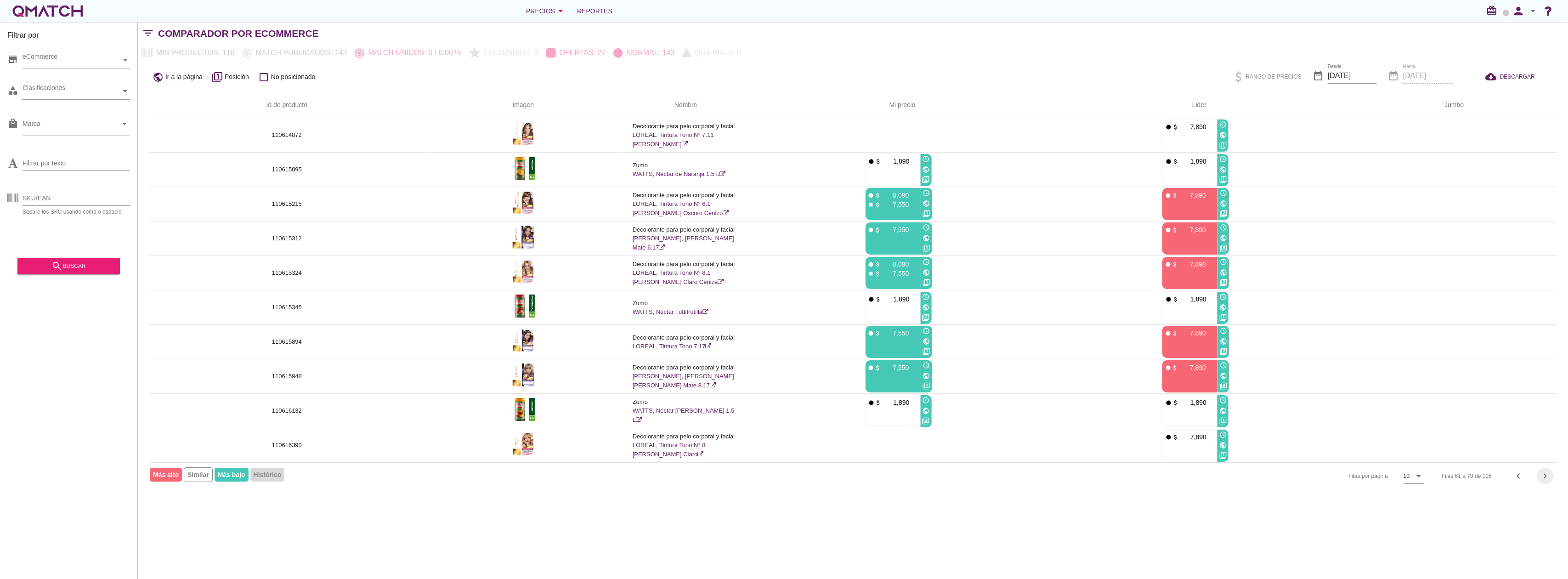
click at [1551, 480] on div "chevron_right" at bounding box center [1545, 476] width 16 height 11
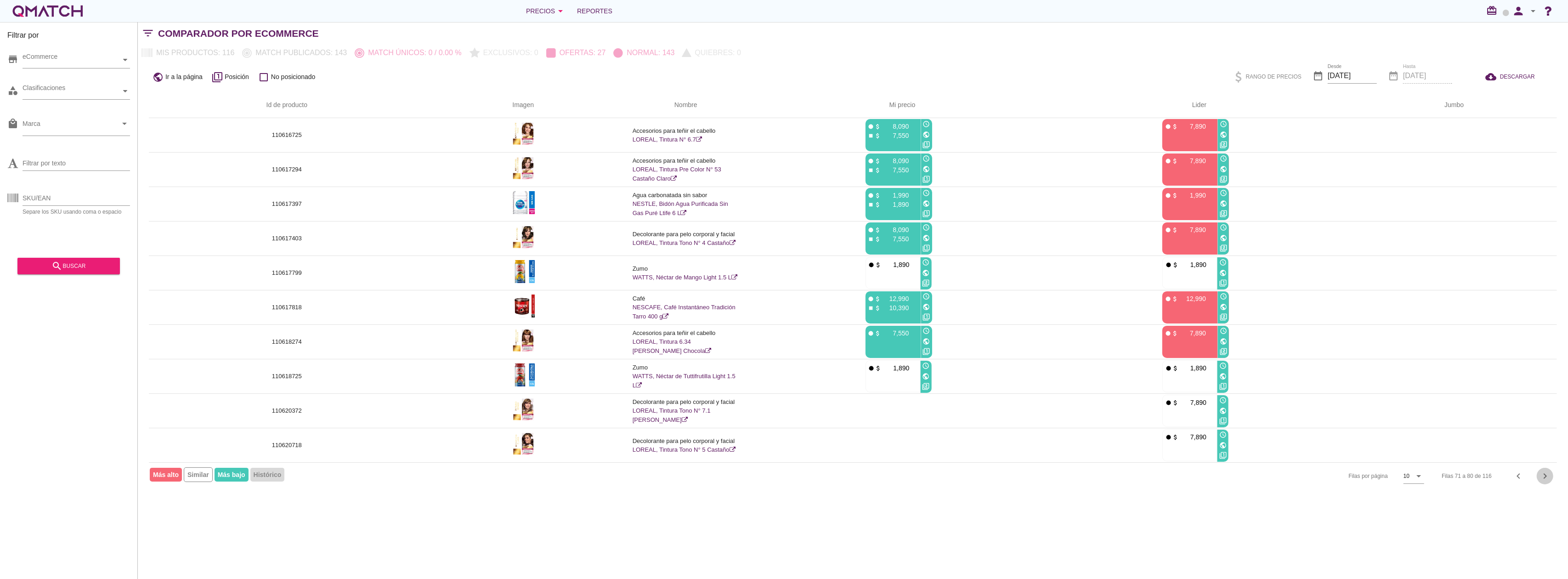
click at [1551, 480] on div "chevron_right" at bounding box center [1545, 476] width 16 height 11
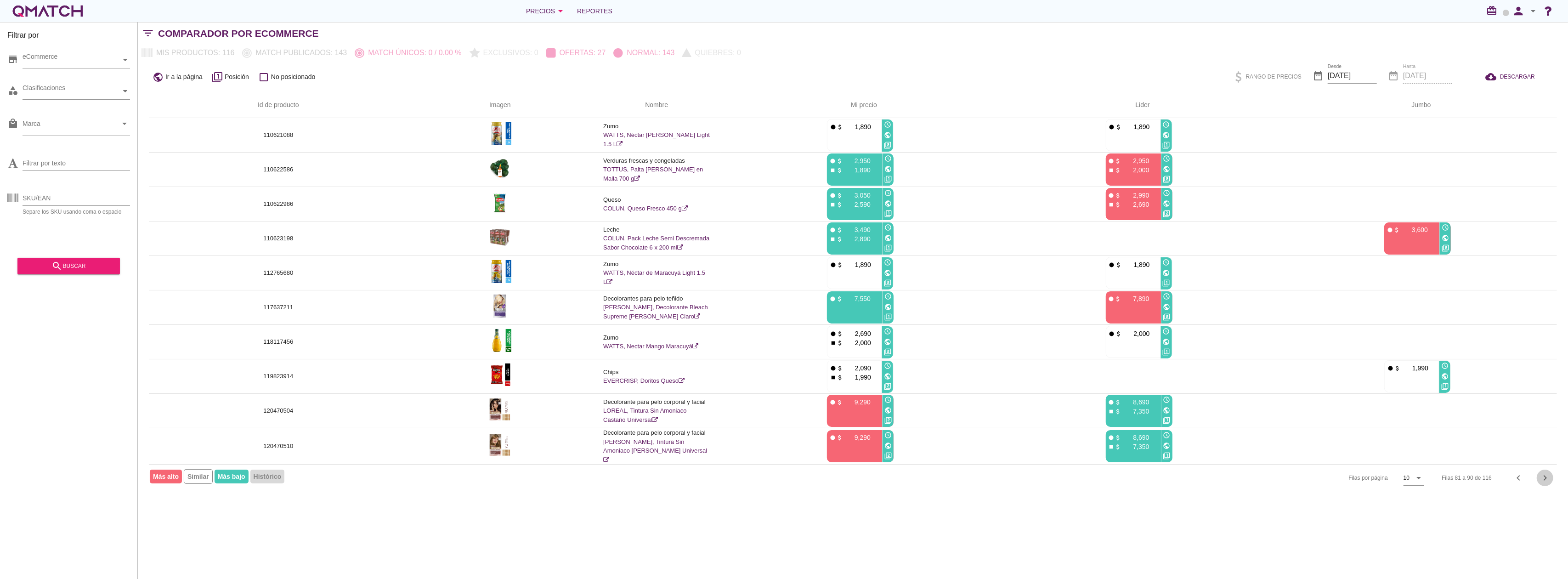
click at [1551, 480] on div "chevron_right" at bounding box center [1545, 478] width 16 height 11
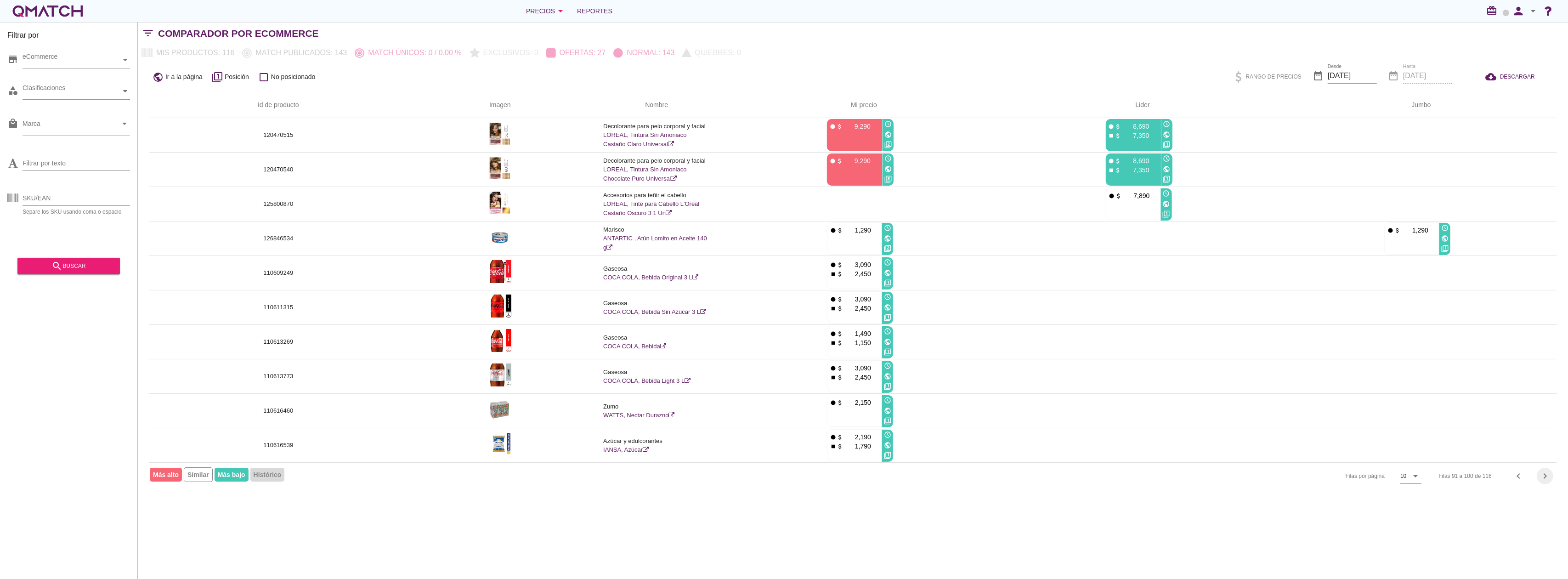
click at [1551, 480] on div "chevron_right" at bounding box center [1545, 476] width 16 height 11
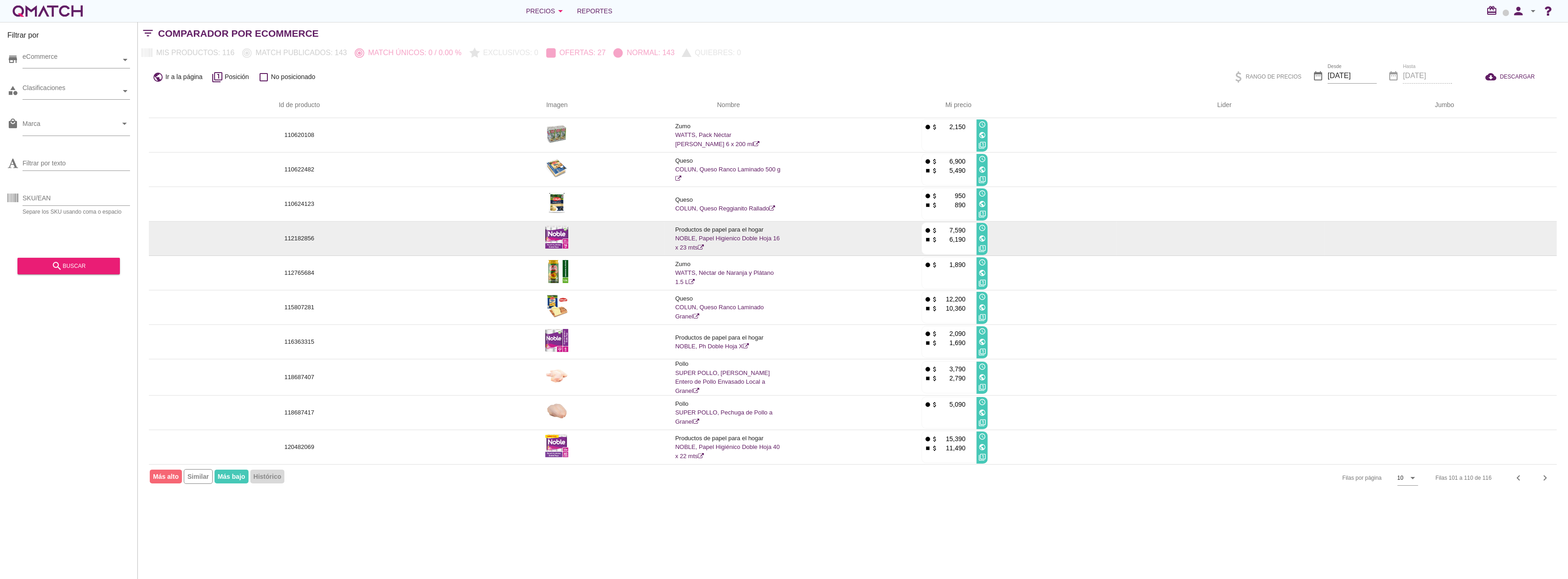
click at [553, 235] on img at bounding box center [557, 237] width 23 height 23
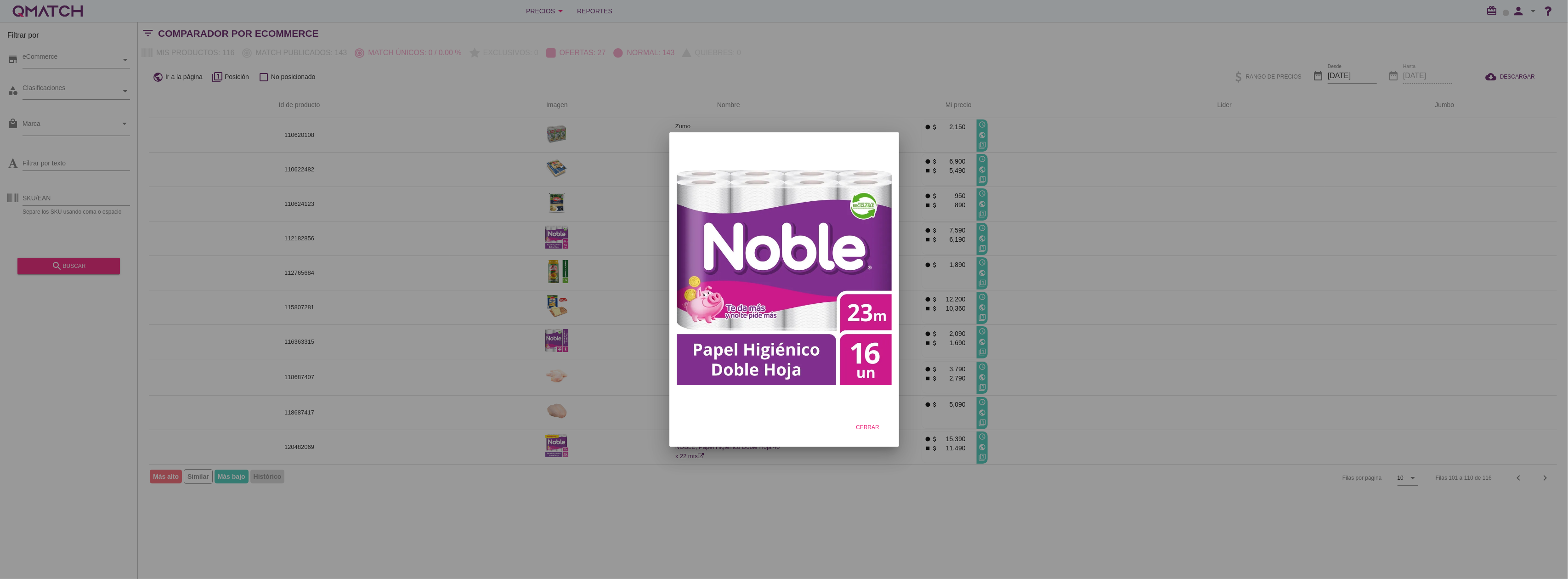
click at [593, 240] on div at bounding box center [784, 289] width 1568 height 579
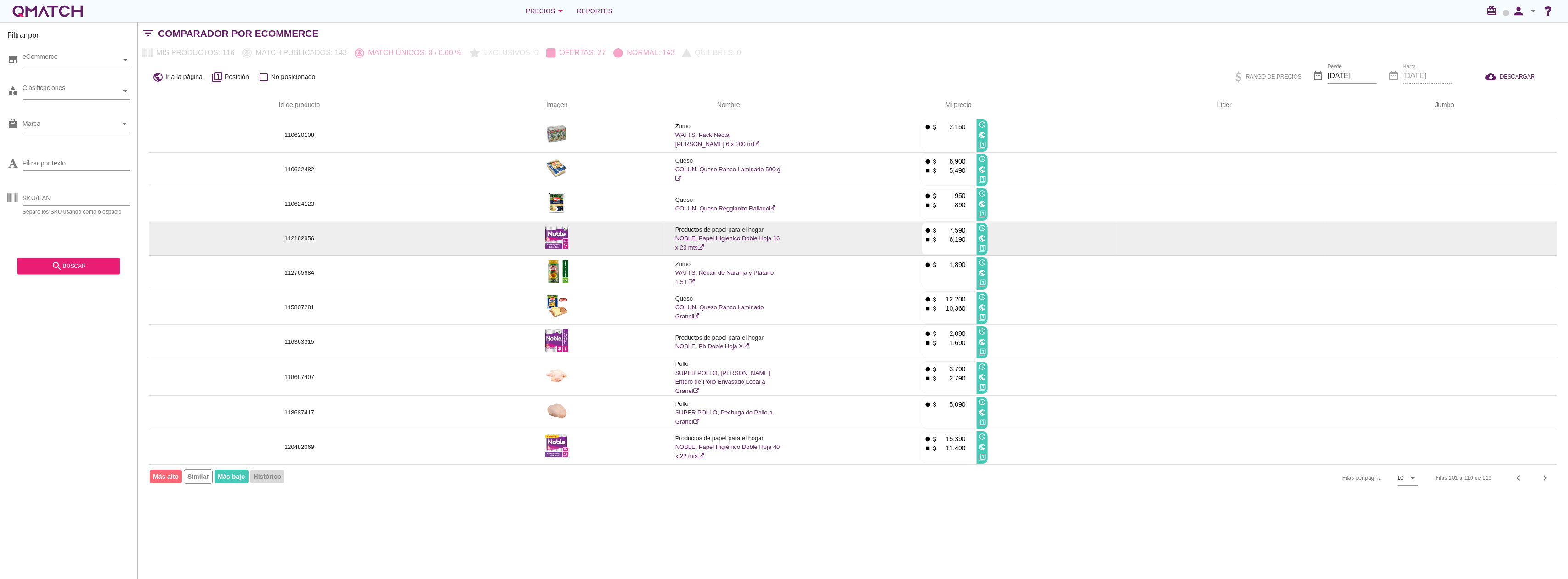
click at [304, 236] on p "112182856" at bounding box center [299, 238] width 279 height 9
copy p "112182856"
click at [981, 239] on icon "public" at bounding box center [982, 239] width 7 height 7
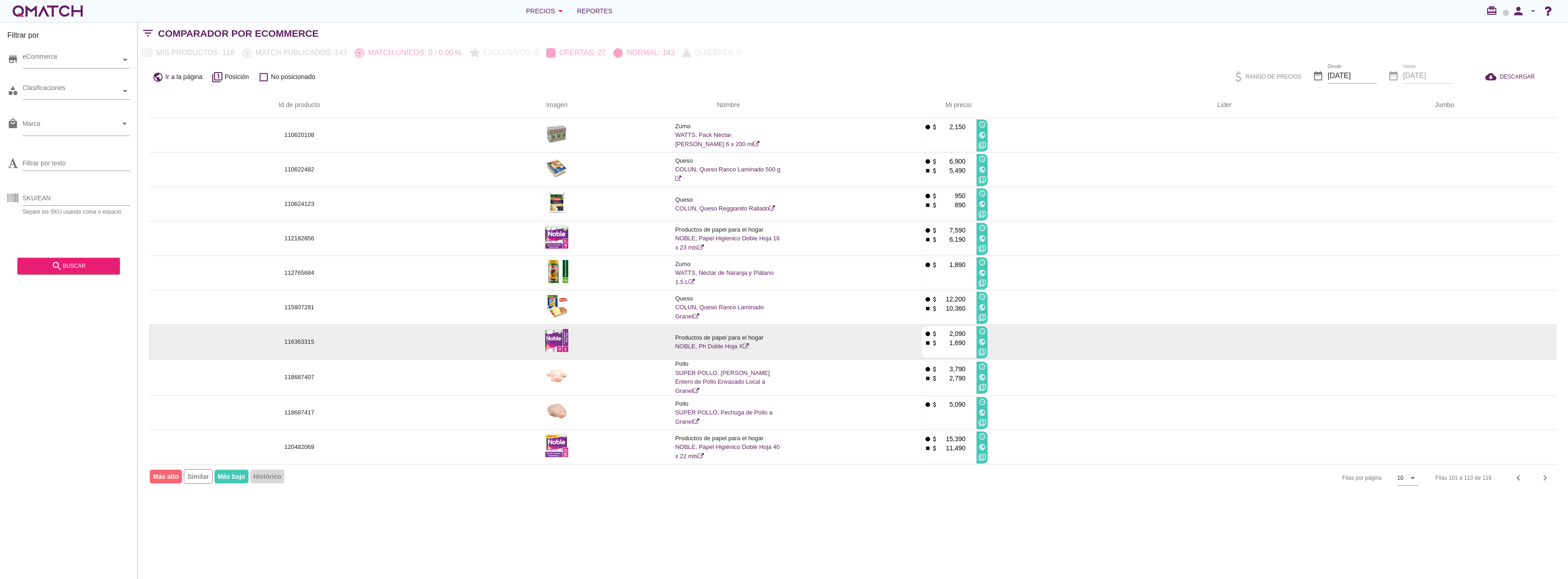
click at [304, 337] on td "116363315" at bounding box center [299, 342] width 301 height 35
click at [304, 341] on p "116363315" at bounding box center [299, 342] width 279 height 9
copy p "116363315"
click at [551, 340] on img at bounding box center [557, 340] width 23 height 23
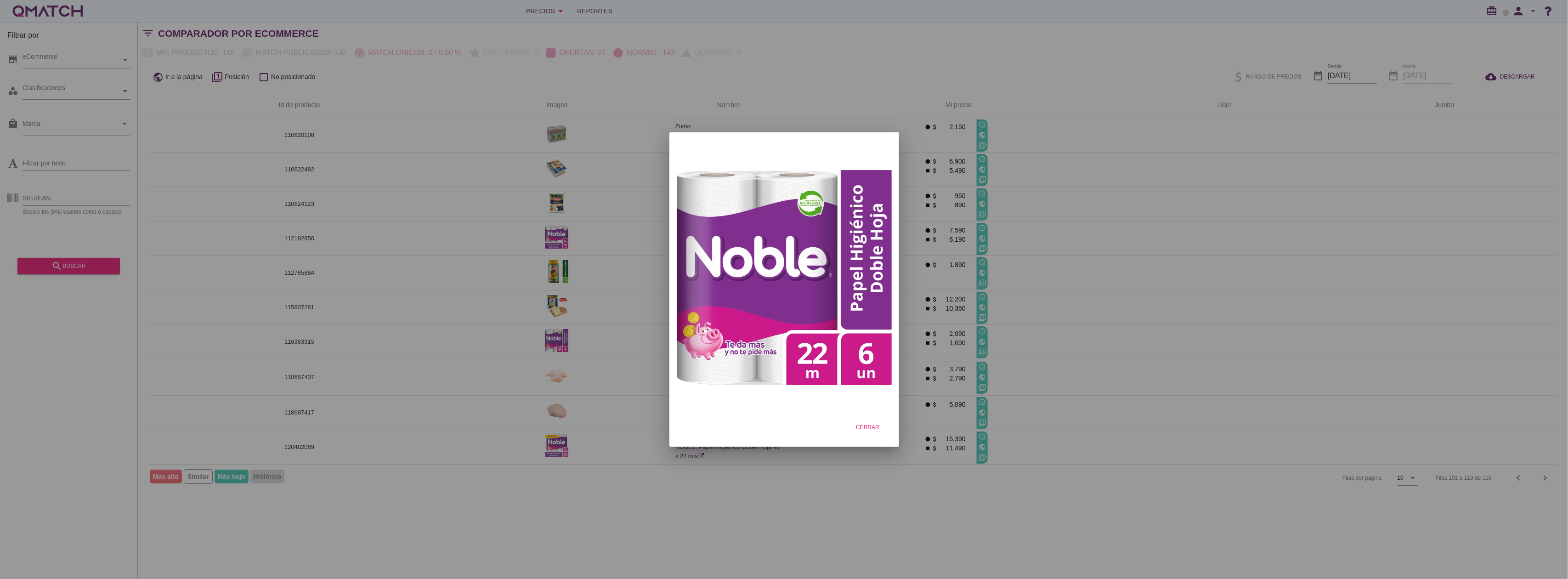
click at [1216, 230] on div at bounding box center [784, 289] width 1568 height 579
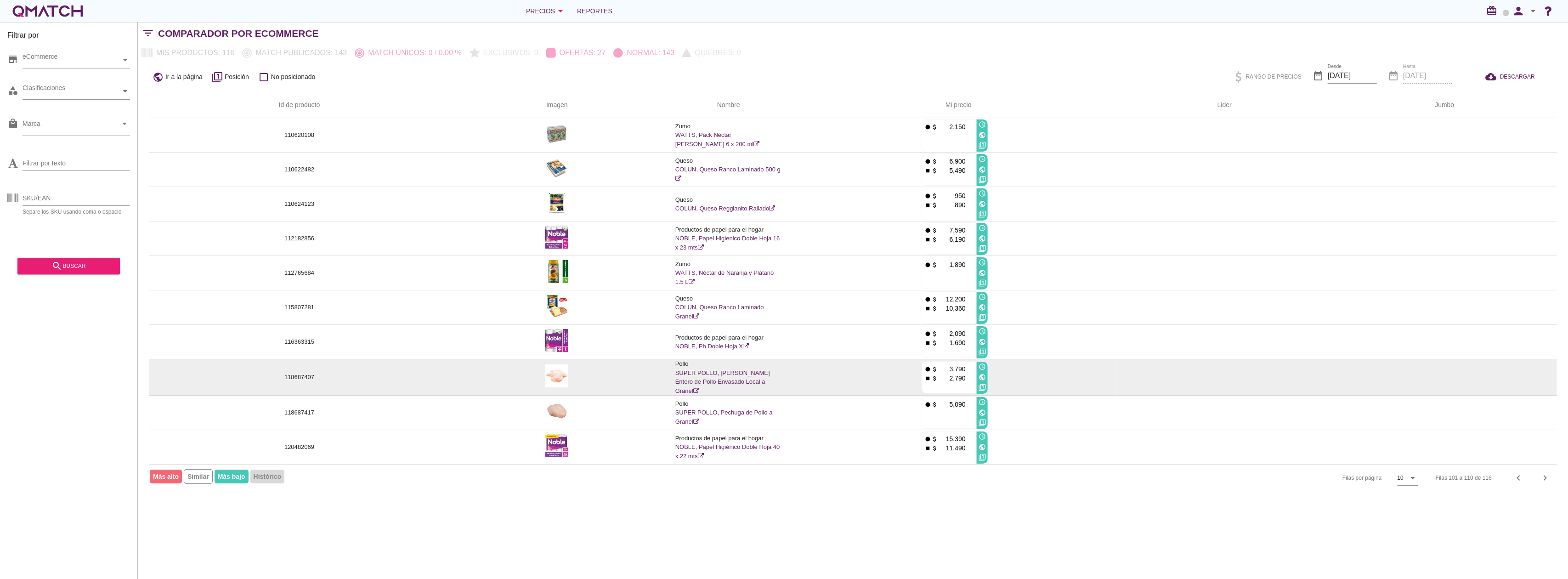
click at [983, 376] on icon "public" at bounding box center [982, 377] width 7 height 7
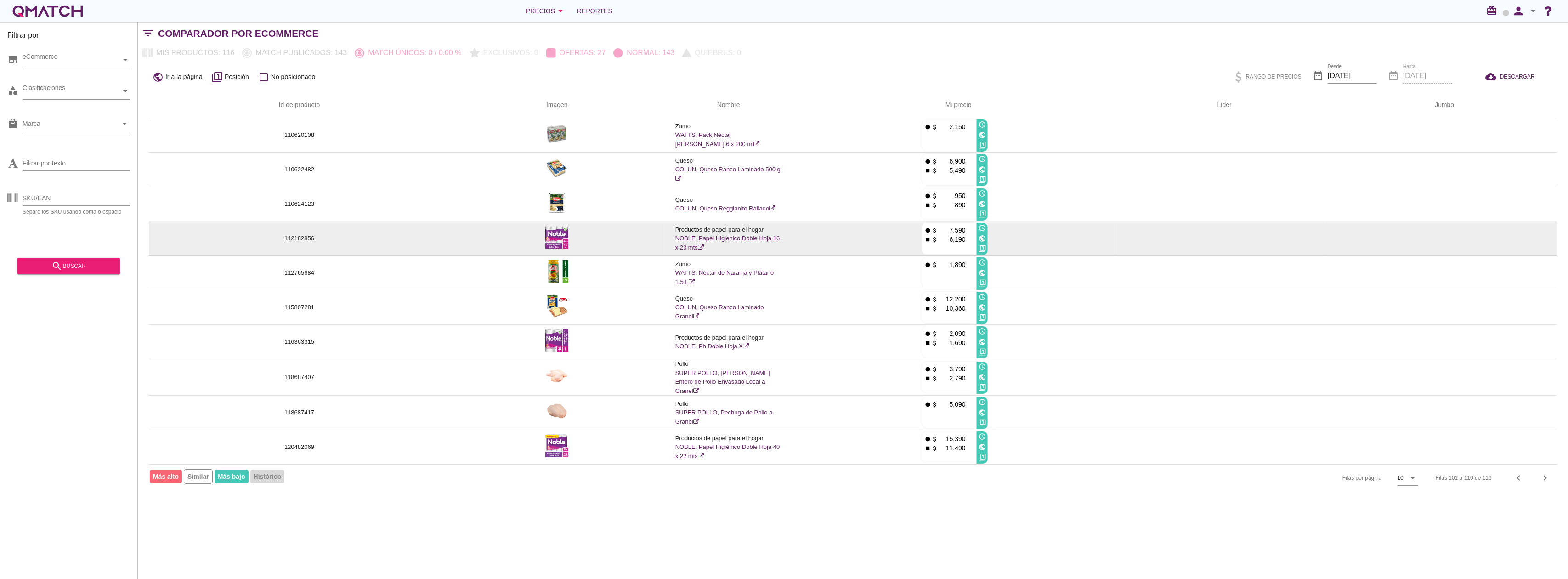
click at [568, 229] on img at bounding box center [557, 237] width 23 height 23
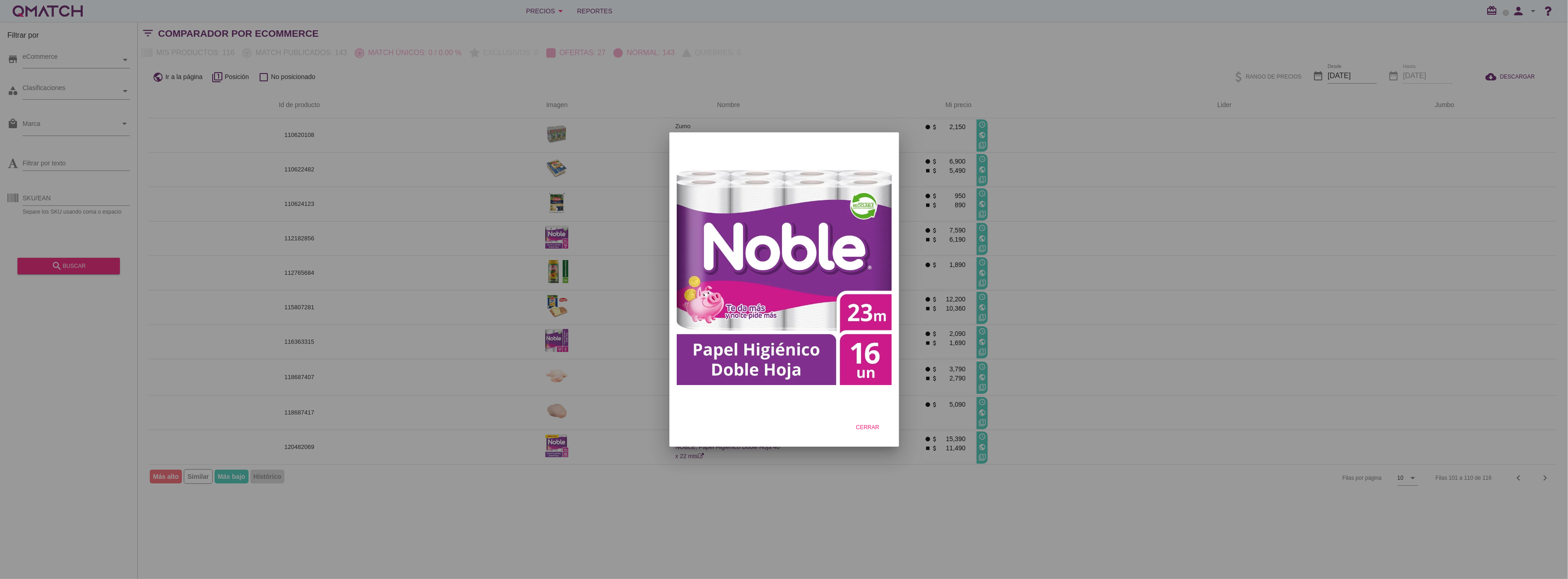
click at [318, 234] on div at bounding box center [784, 289] width 1568 height 579
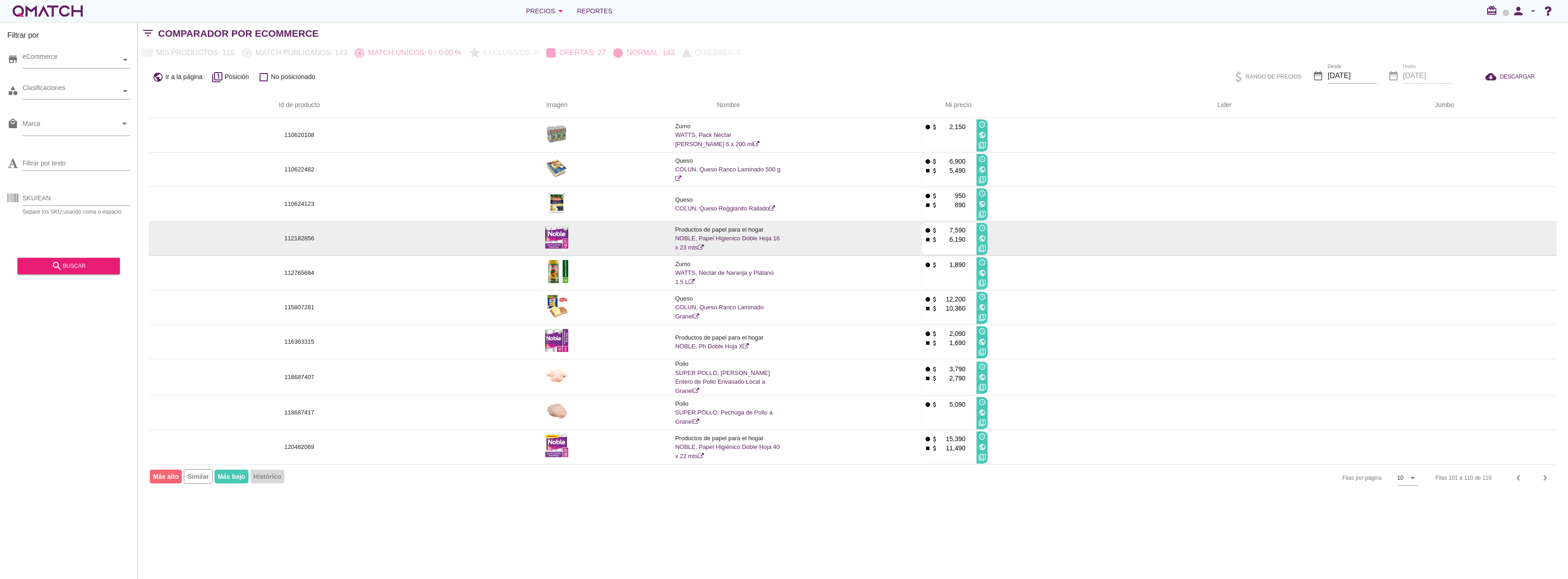
click at [300, 233] on td "112182856" at bounding box center [299, 239] width 301 height 35
click at [303, 237] on p "112182856" at bounding box center [299, 238] width 279 height 9
click at [304, 237] on p "112182856" at bounding box center [299, 238] width 279 height 9
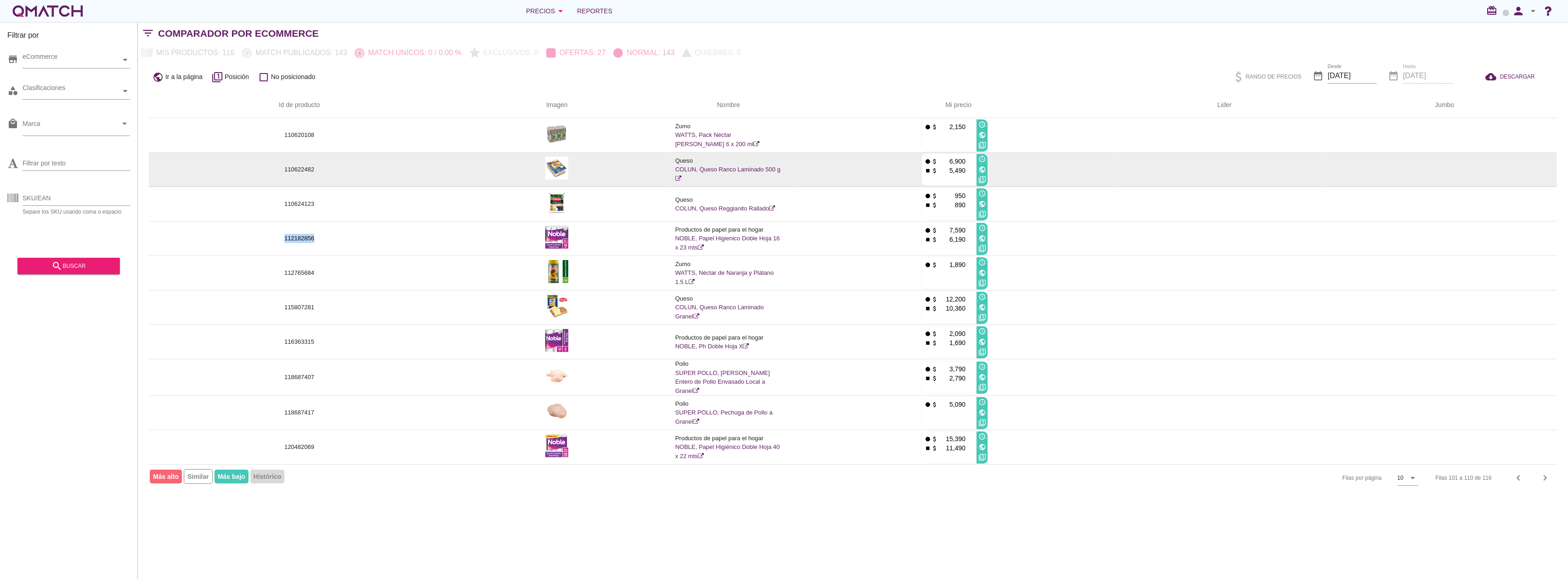
copy p "112182856"
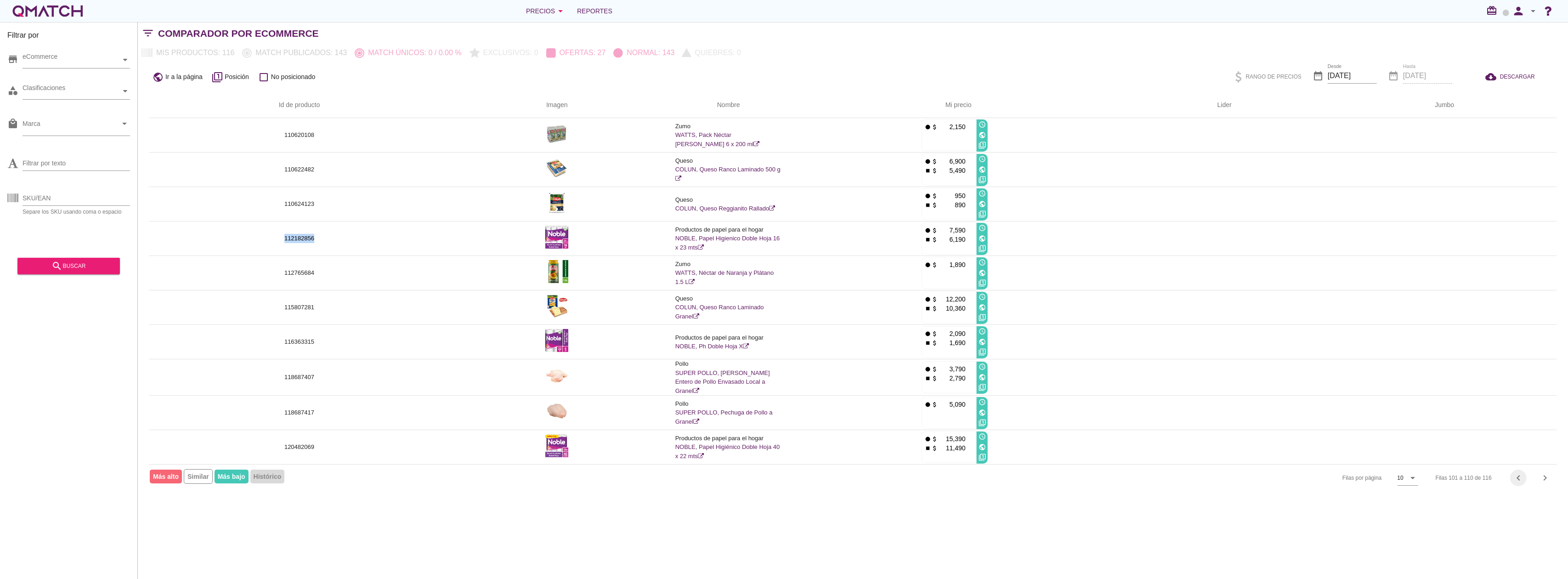
click at [1522, 476] on icon "chevron_left" at bounding box center [1518, 478] width 11 height 11
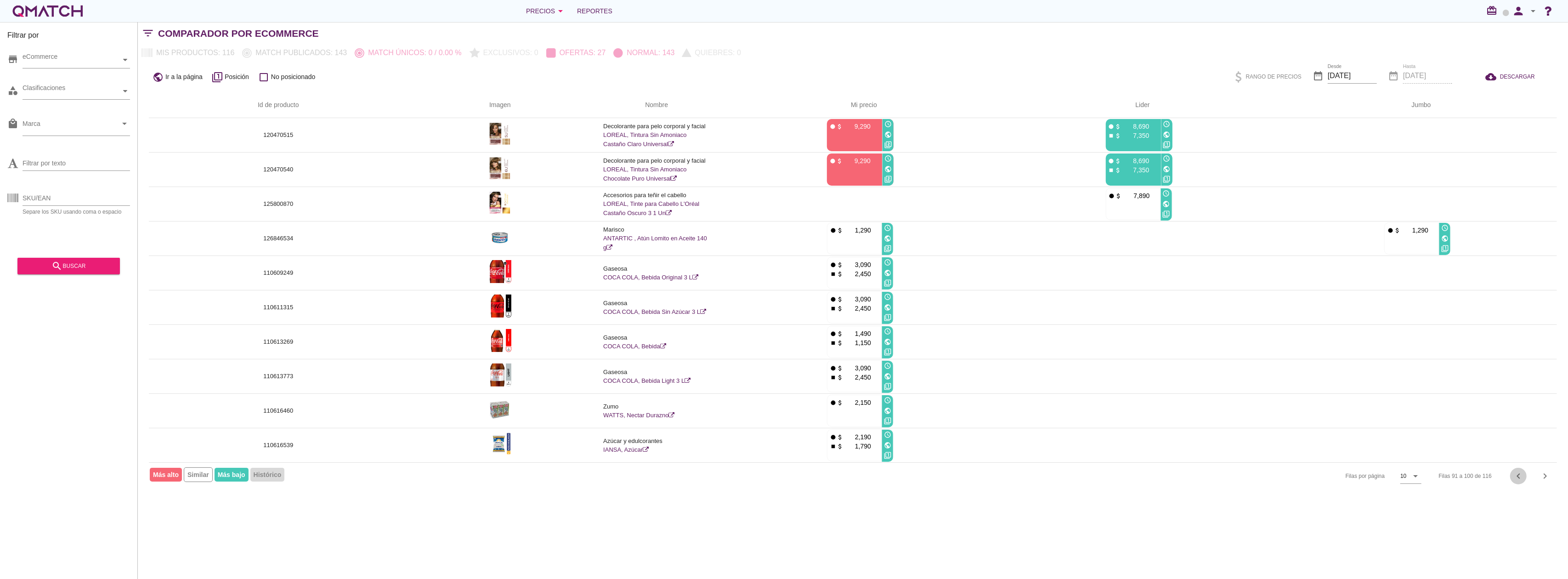
click at [1522, 476] on icon "chevron_left" at bounding box center [1518, 476] width 11 height 11
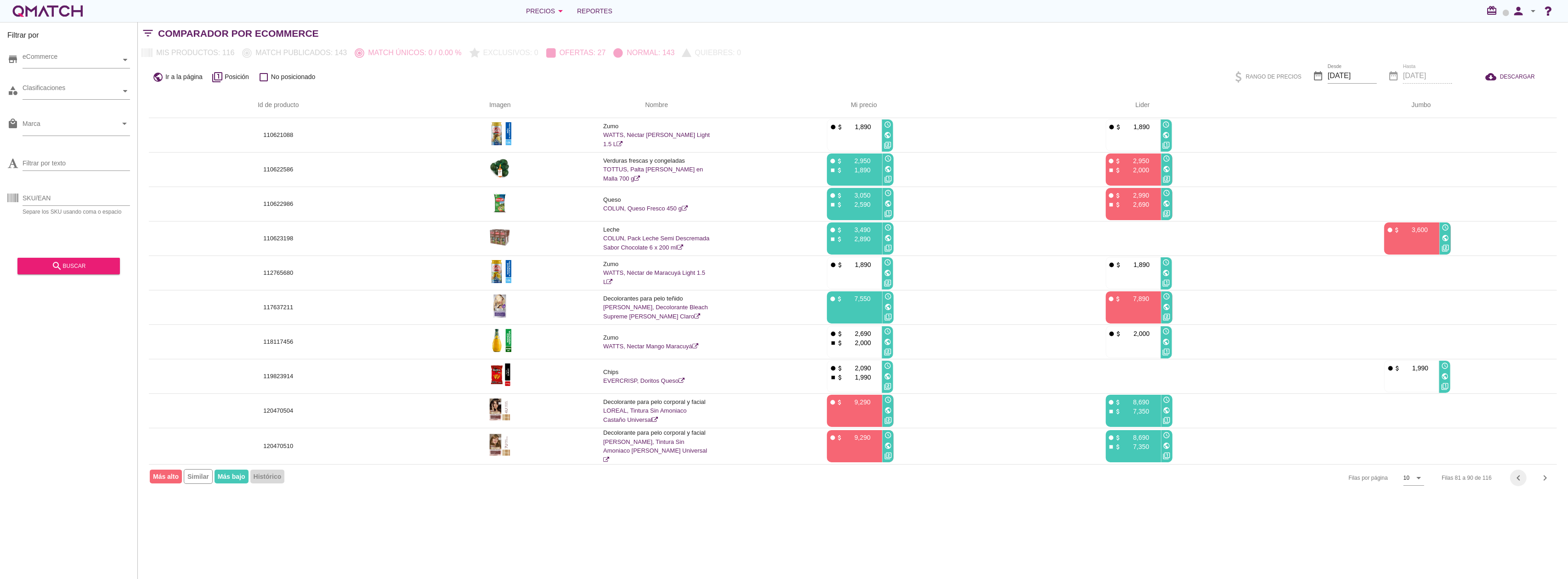
click at [1522, 476] on icon "chevron_left" at bounding box center [1518, 478] width 11 height 11
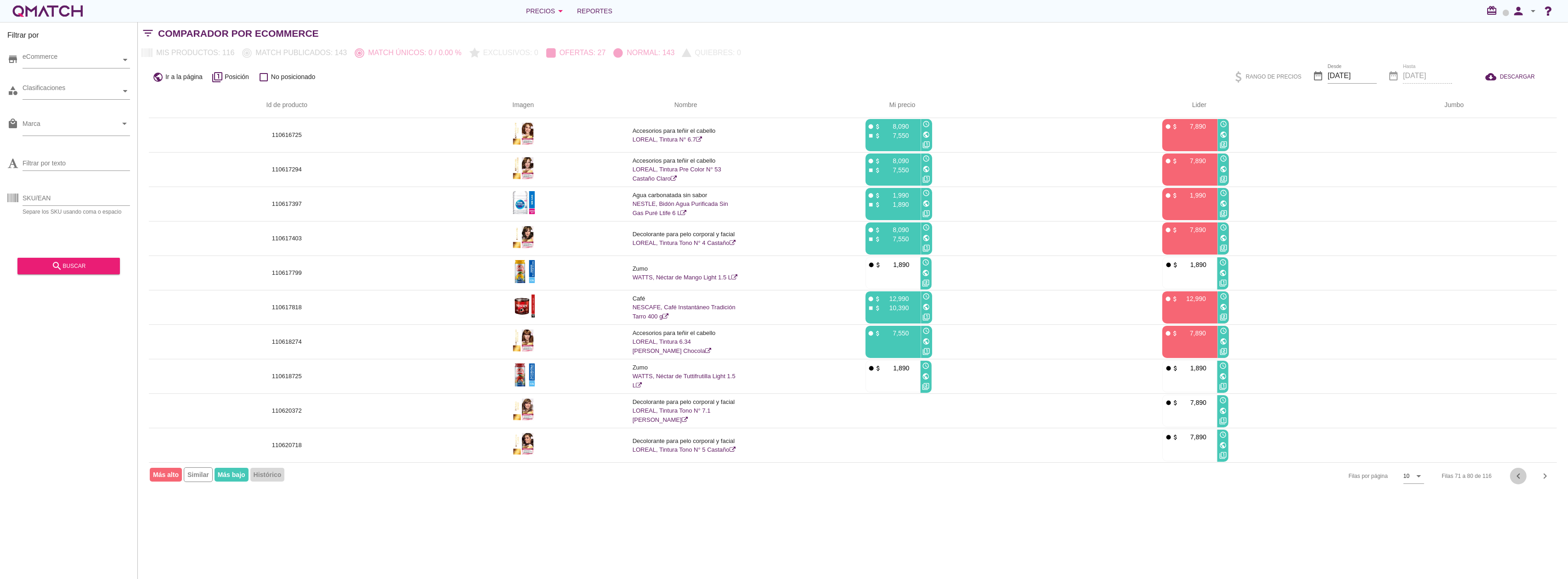
click at [1522, 476] on icon "chevron_left" at bounding box center [1518, 476] width 11 height 11
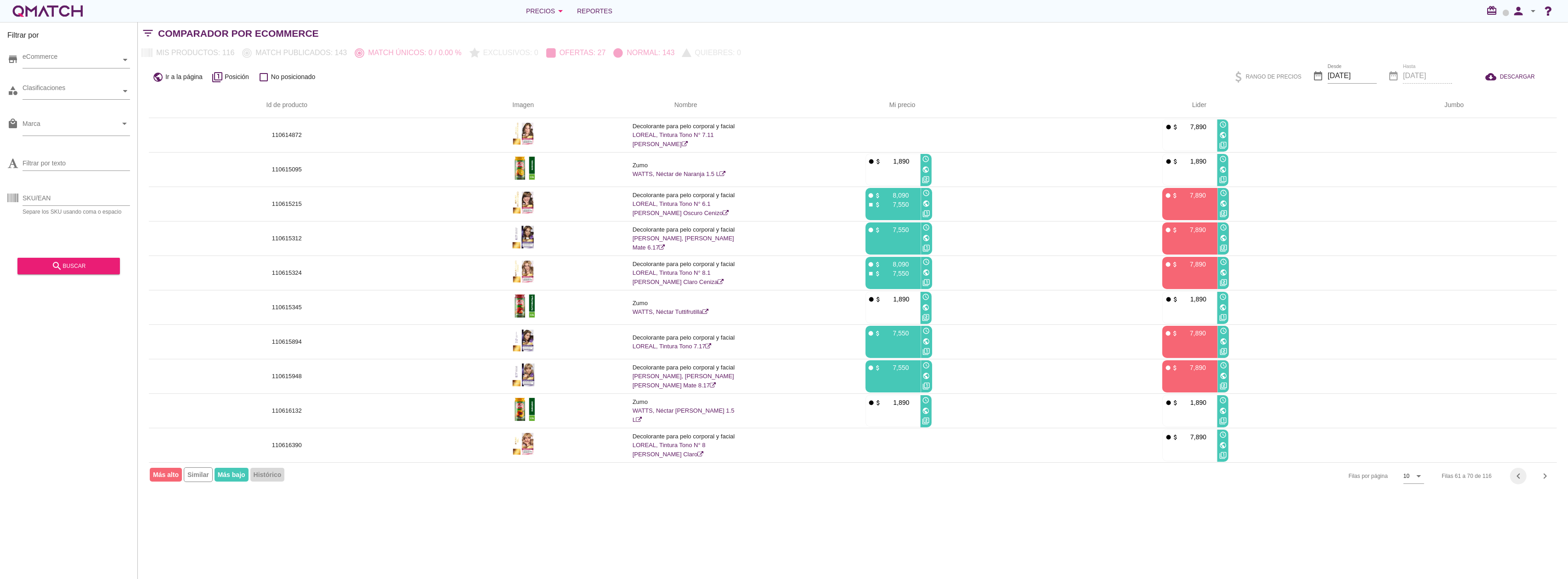
click at [1522, 476] on icon "chevron_left" at bounding box center [1518, 476] width 11 height 11
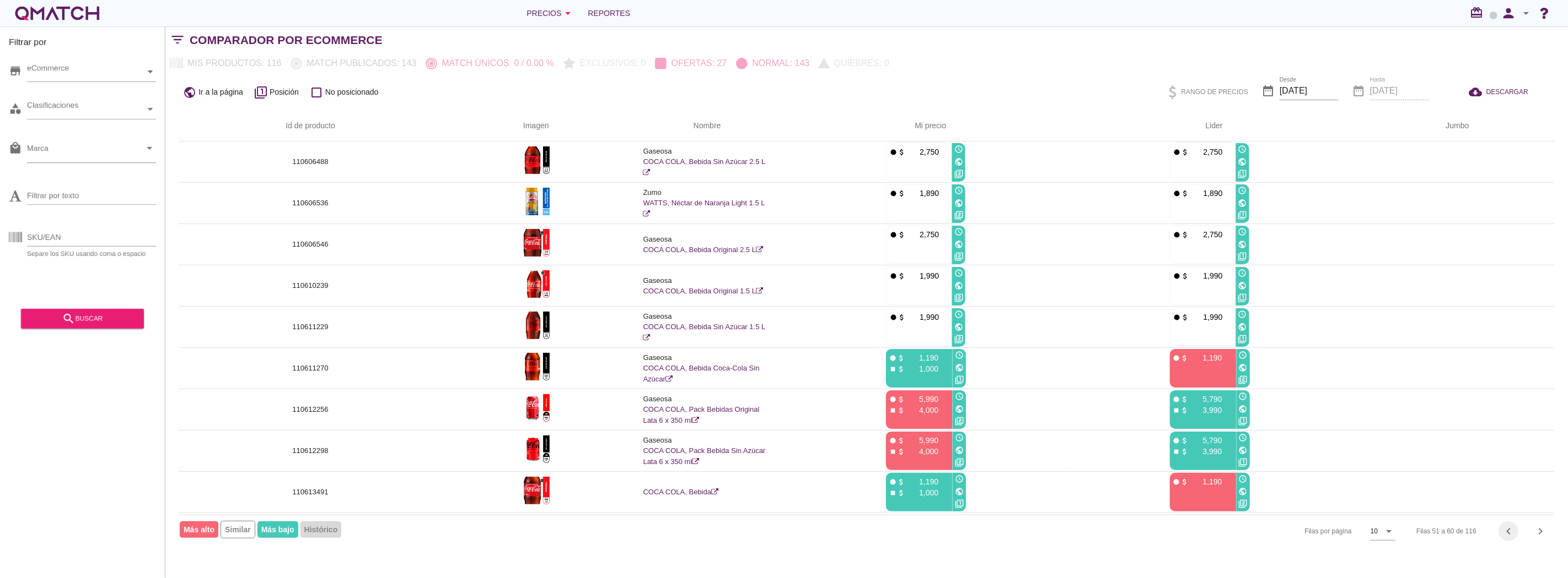
click at [1508, 529] on icon "chevron_left" at bounding box center [1508, 531] width 13 height 13
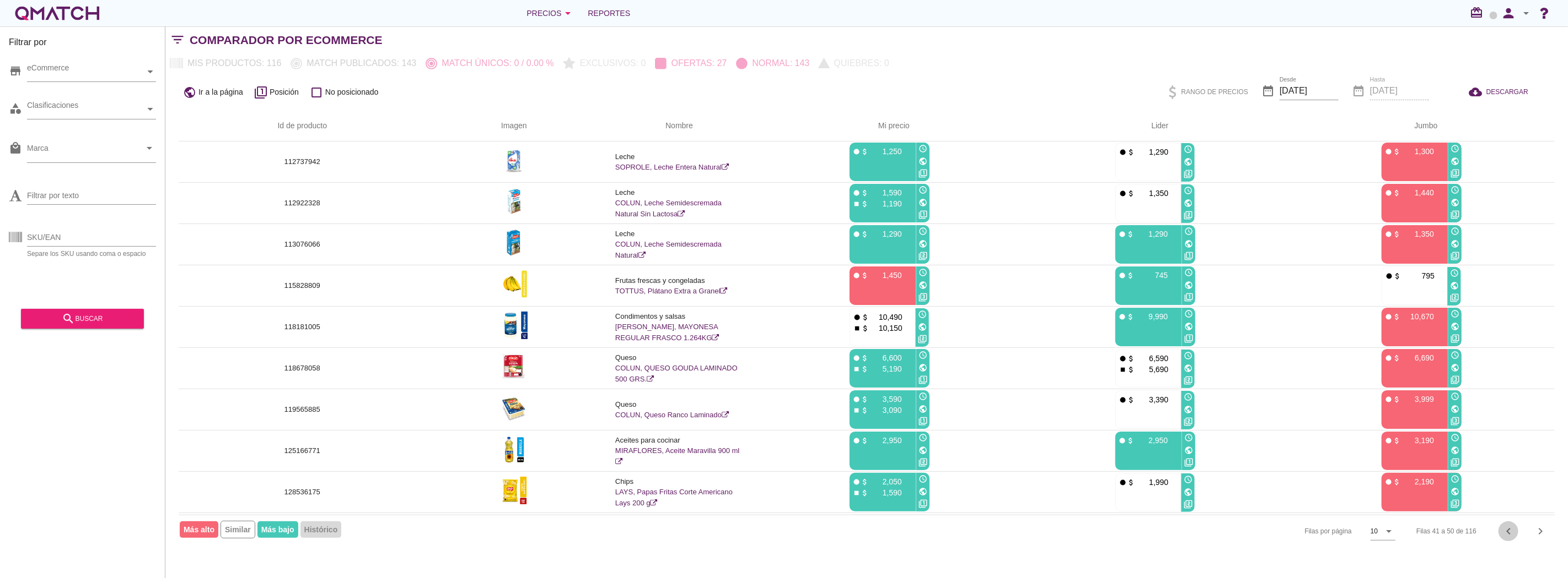
click at [1508, 529] on icon "chevron_left" at bounding box center [1508, 531] width 13 height 13
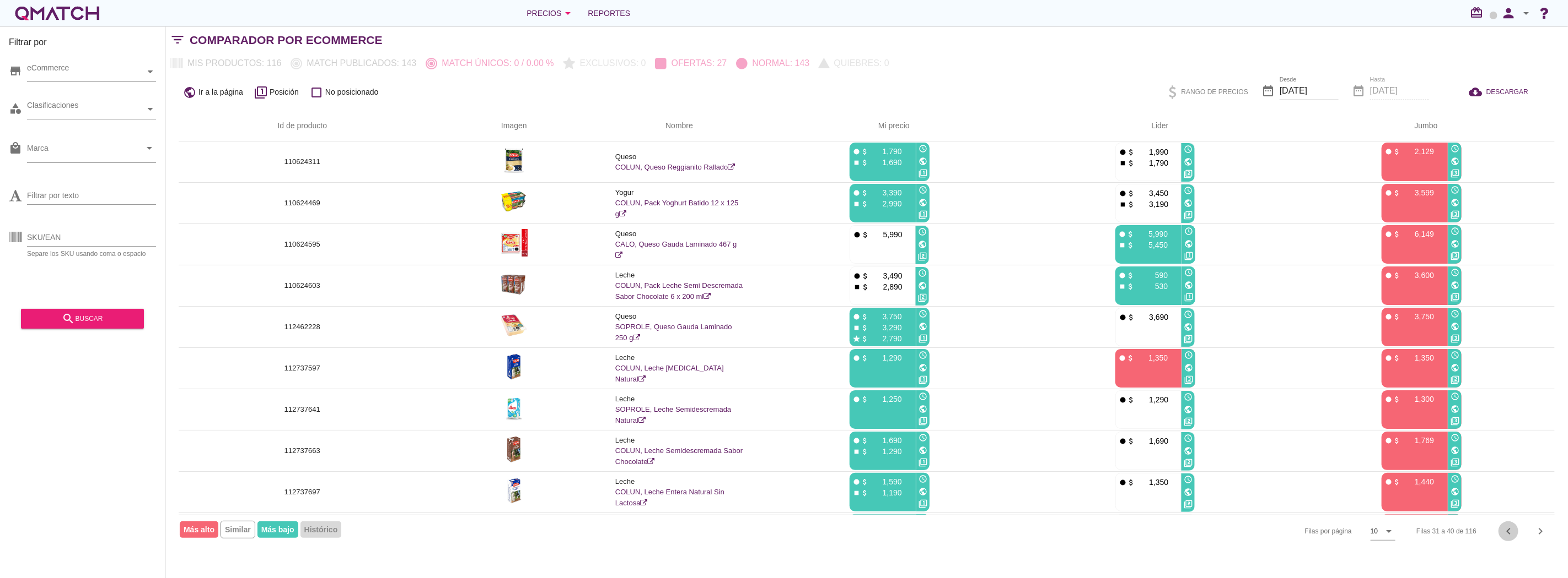
click at [1508, 529] on icon "chevron_left" at bounding box center [1508, 531] width 13 height 13
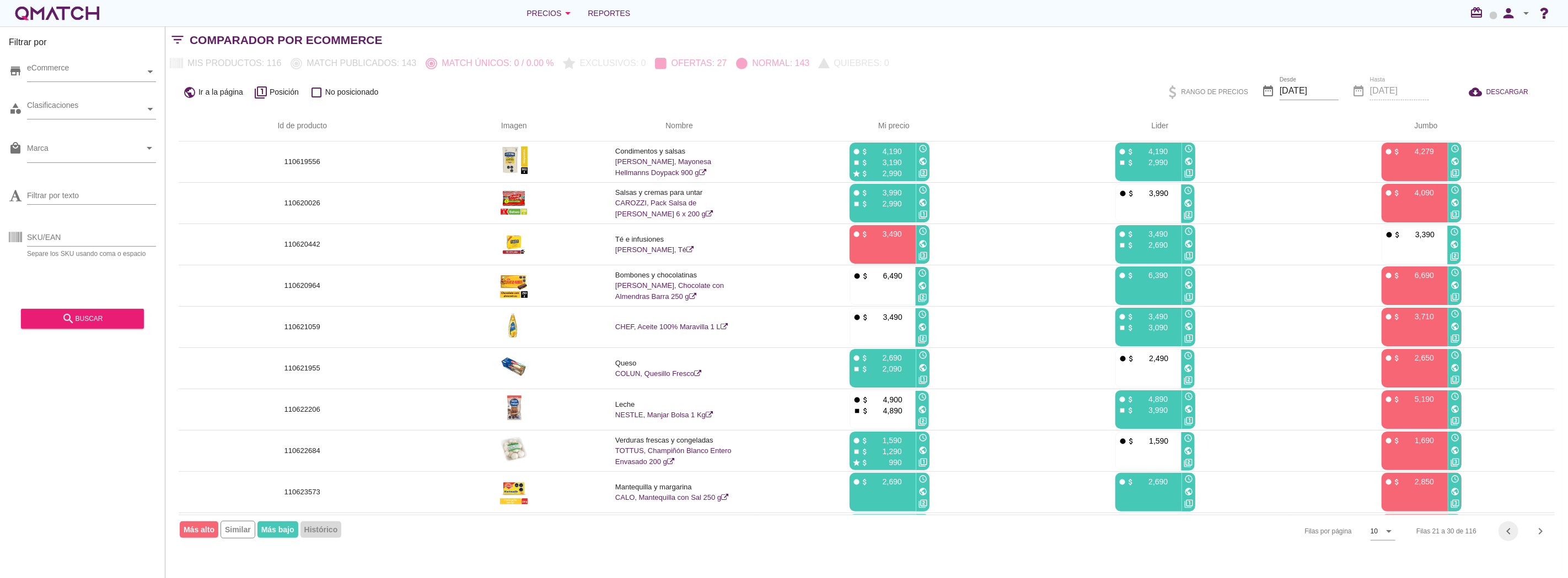
click at [1508, 529] on icon "chevron_left" at bounding box center [1508, 531] width 13 height 13
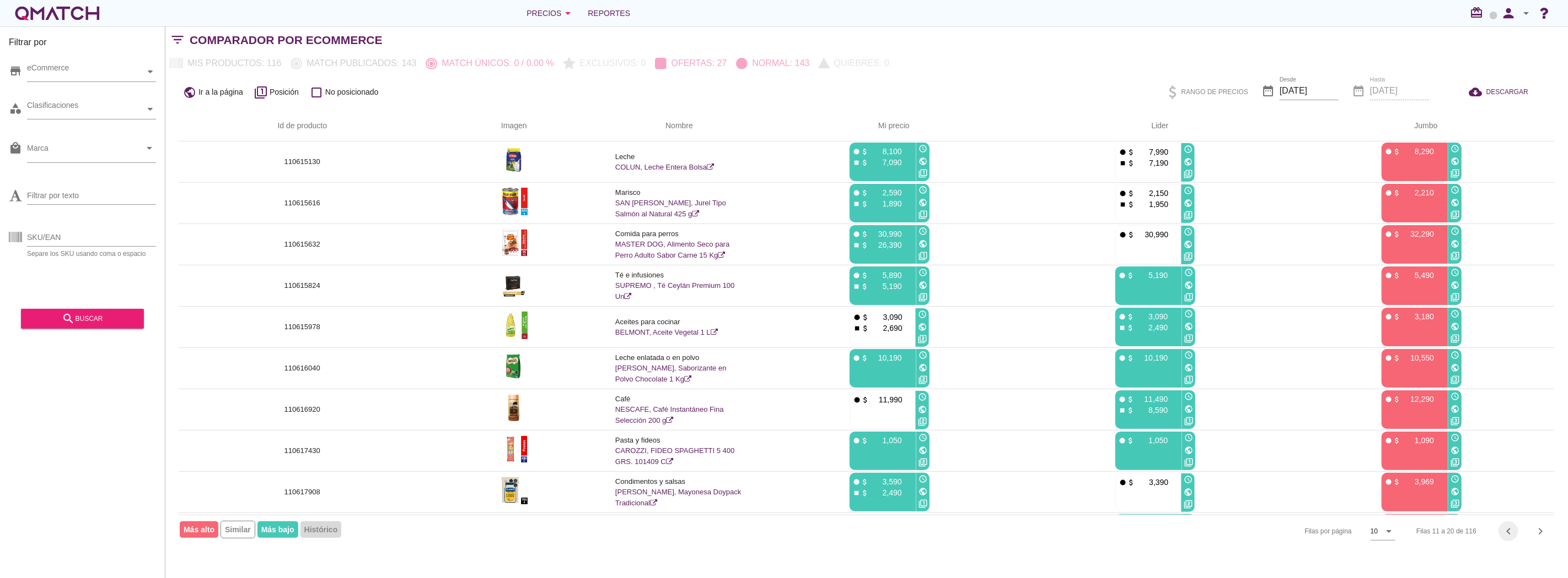
click at [1508, 529] on icon "chevron_left" at bounding box center [1508, 531] width 13 height 13
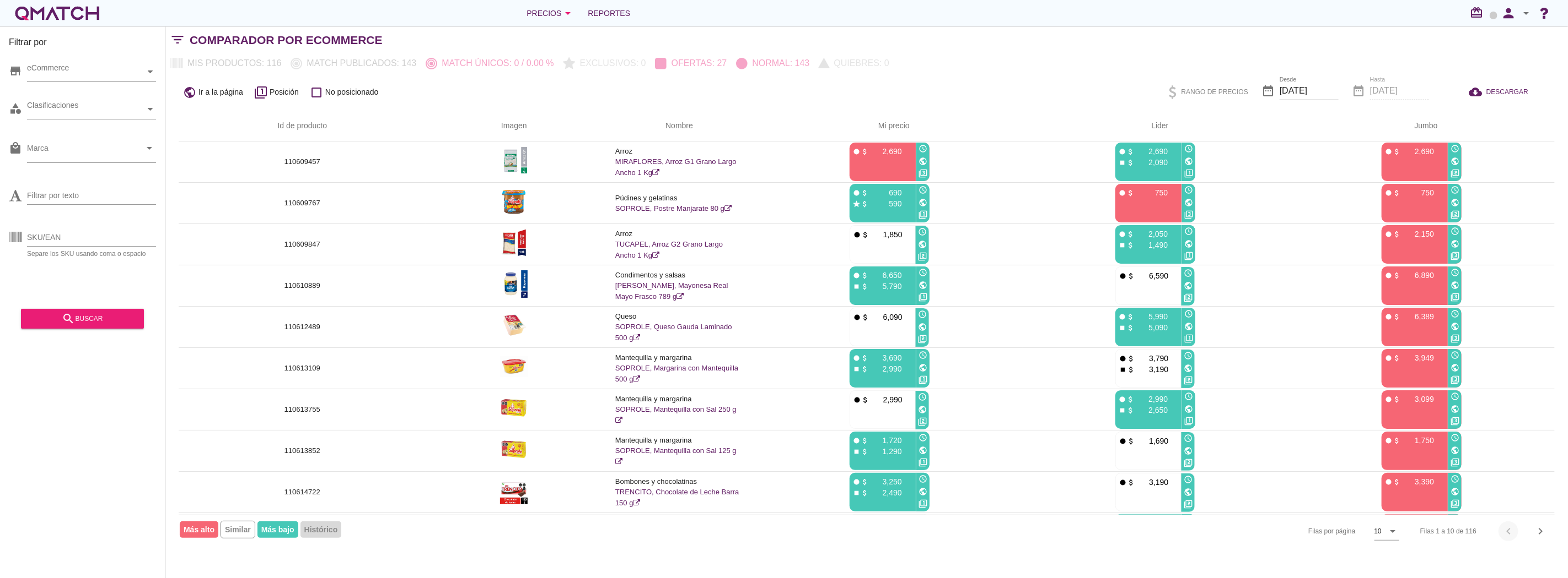
click at [1508, 529] on div "Filas 1 a 10 de 116 chevron_left chevron_right" at bounding box center [1480, 531] width 148 height 26
click at [1534, 531] on icon "chevron_right" at bounding box center [1540, 531] width 13 height 13
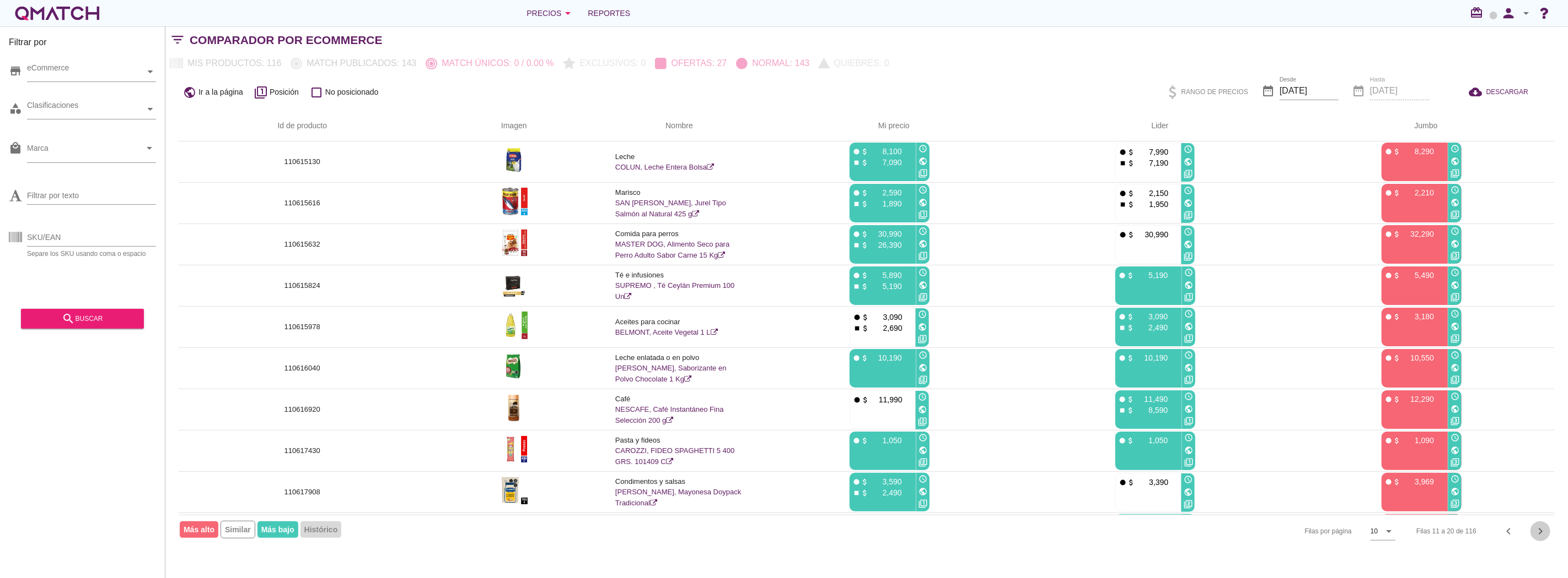
click at [1534, 531] on icon "chevron_right" at bounding box center [1540, 531] width 13 height 13
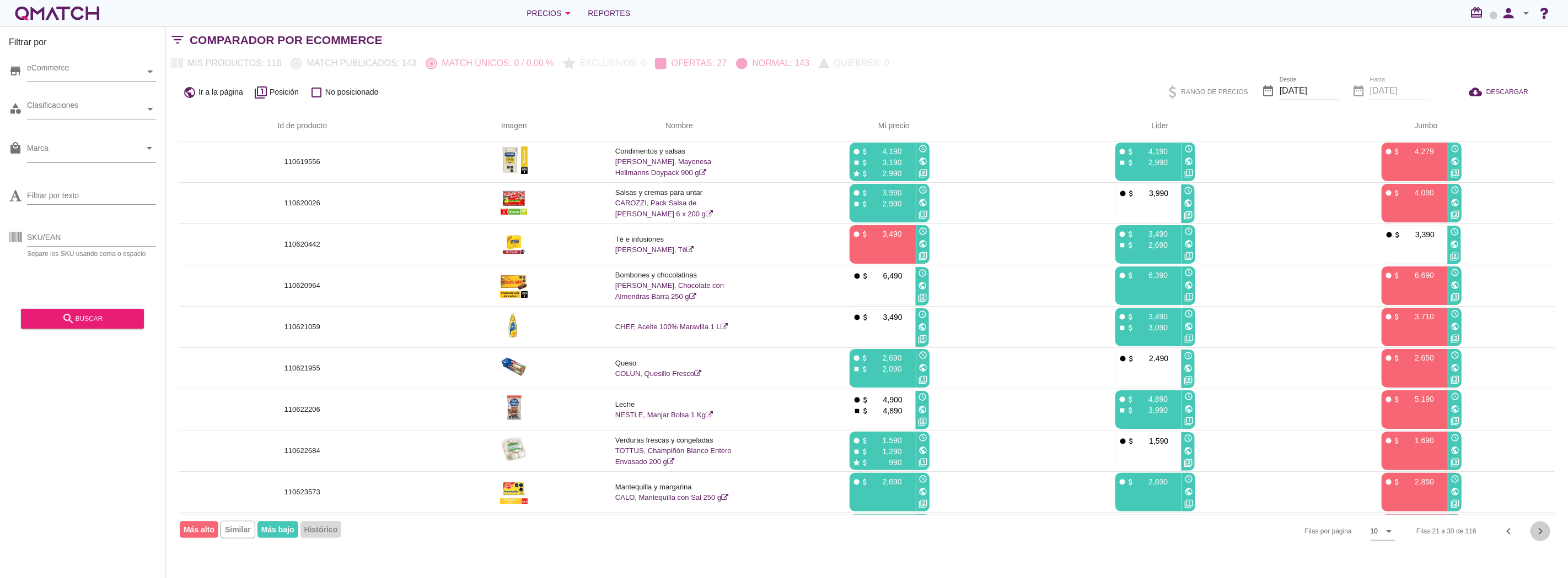
click at [1534, 531] on icon "chevron_right" at bounding box center [1540, 531] width 13 height 13
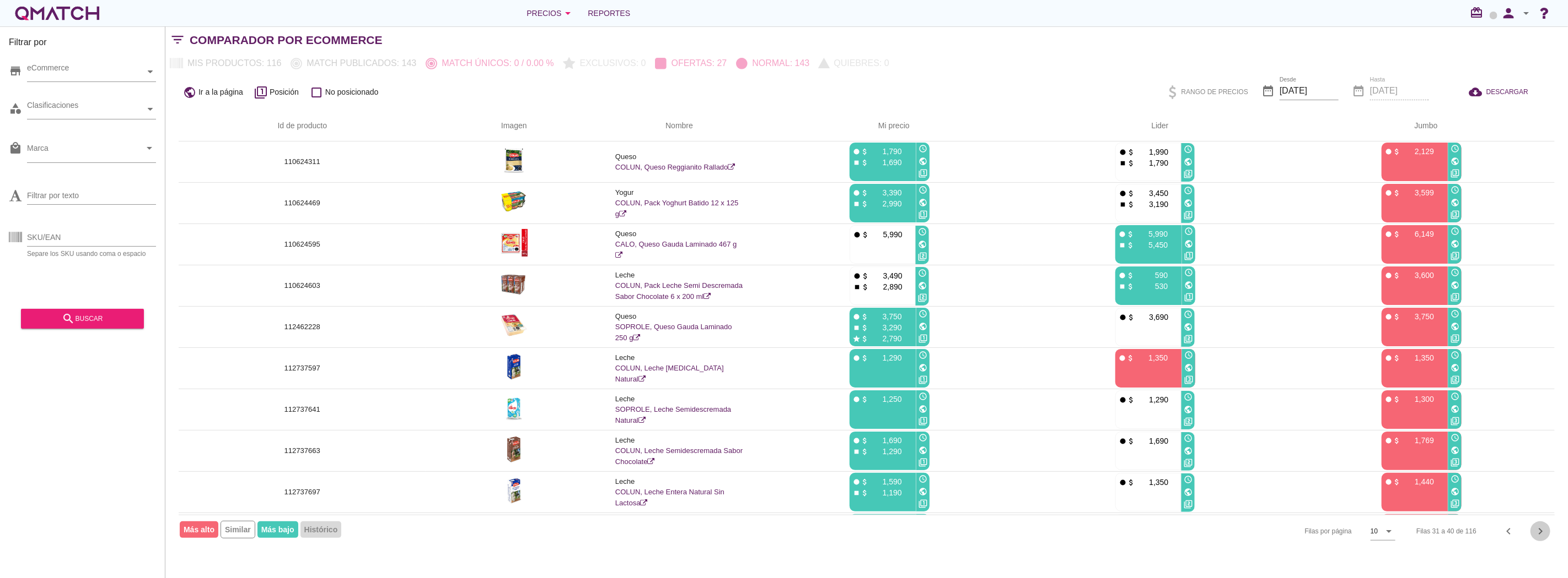
click at [1534, 531] on icon "chevron_right" at bounding box center [1540, 531] width 13 height 13
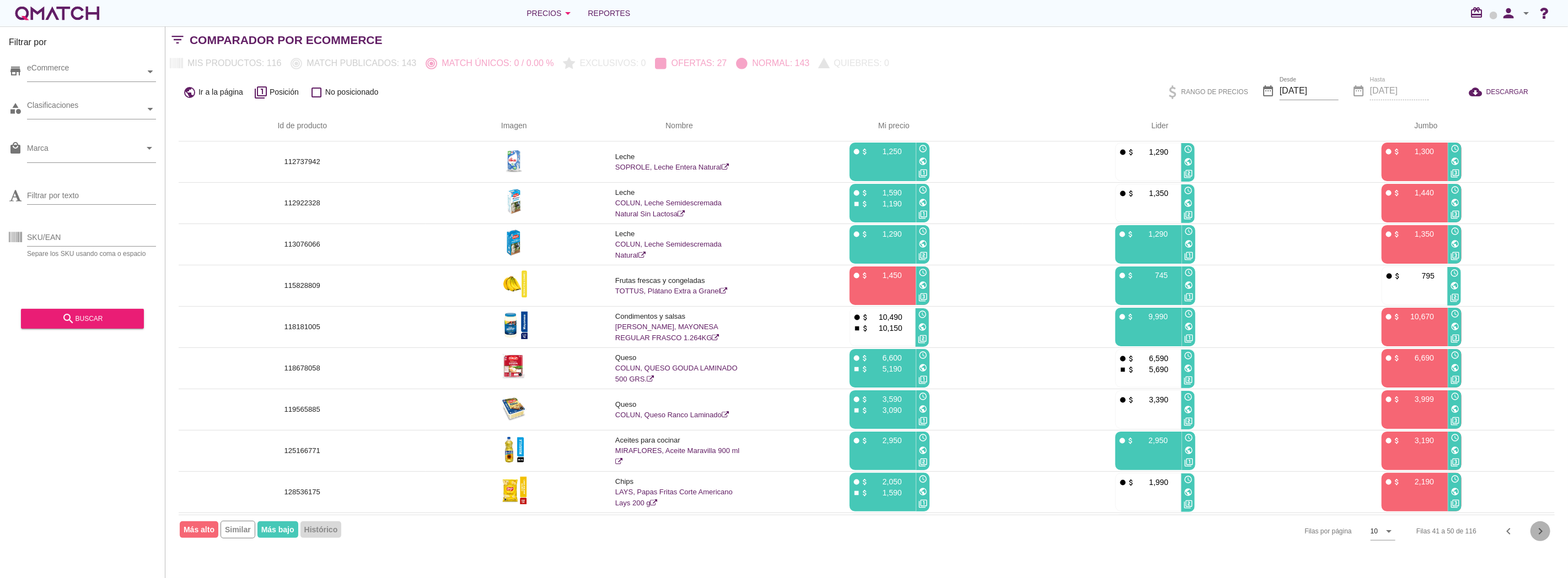
click at [1534, 531] on icon "chevron_right" at bounding box center [1540, 531] width 13 height 13
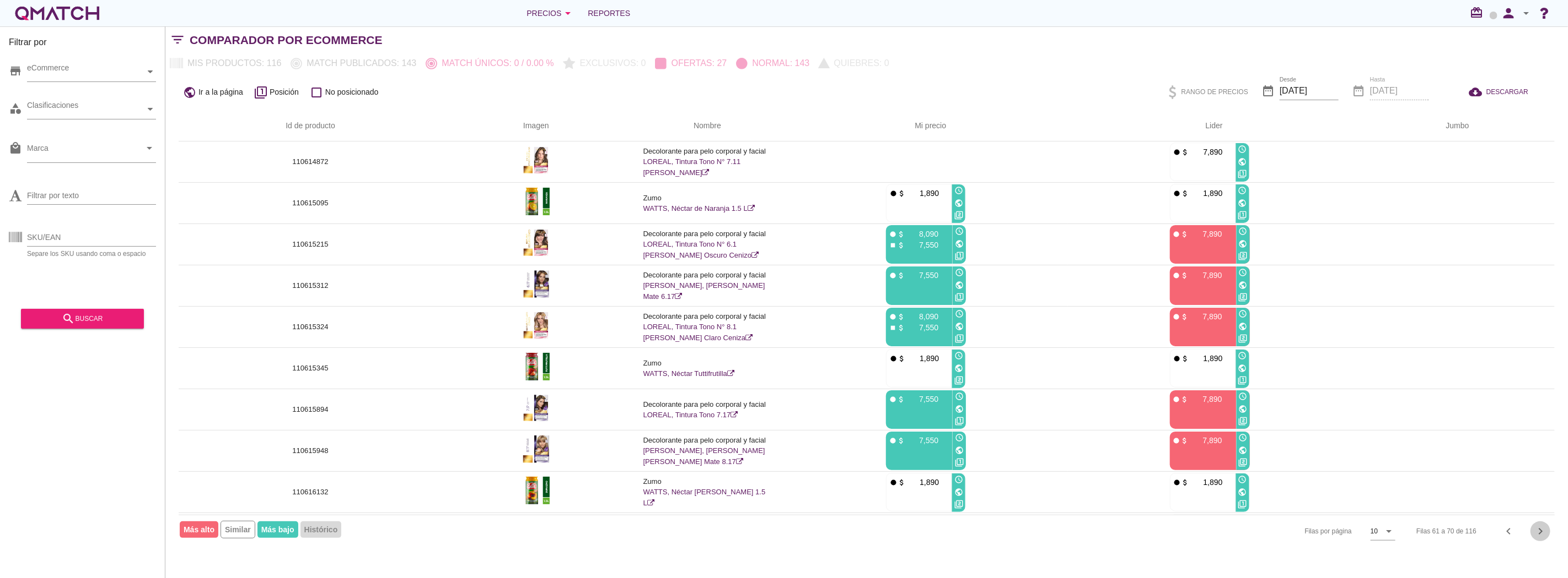
click at [1534, 531] on icon "chevron_right" at bounding box center [1540, 531] width 13 height 13
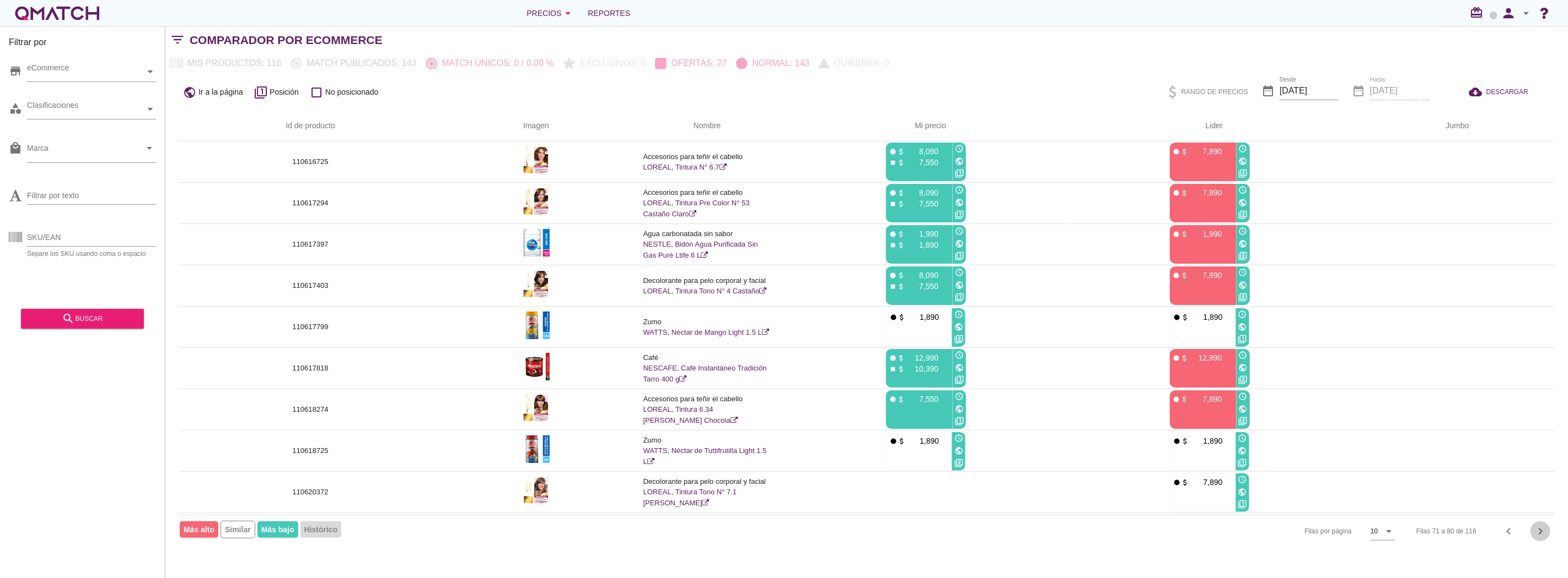
click at [1534, 531] on icon "chevron_right" at bounding box center [1540, 531] width 13 height 13
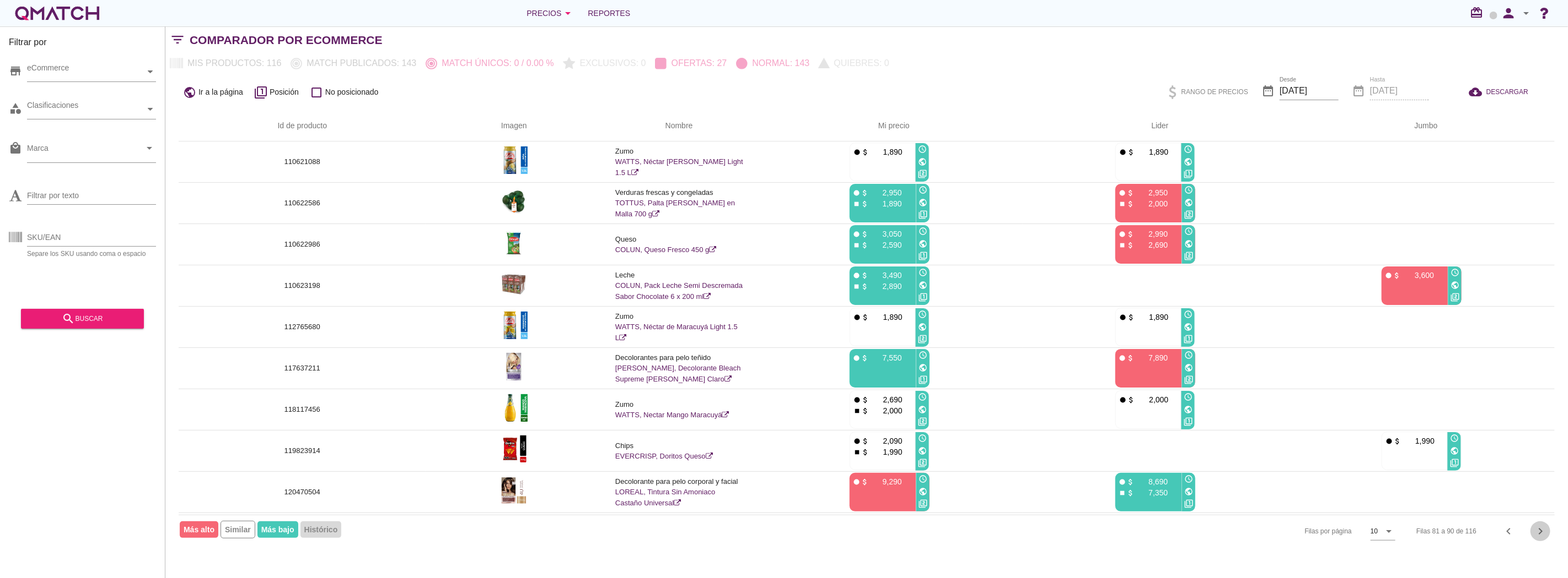
click at [1534, 531] on icon "chevron_right" at bounding box center [1540, 531] width 13 height 13
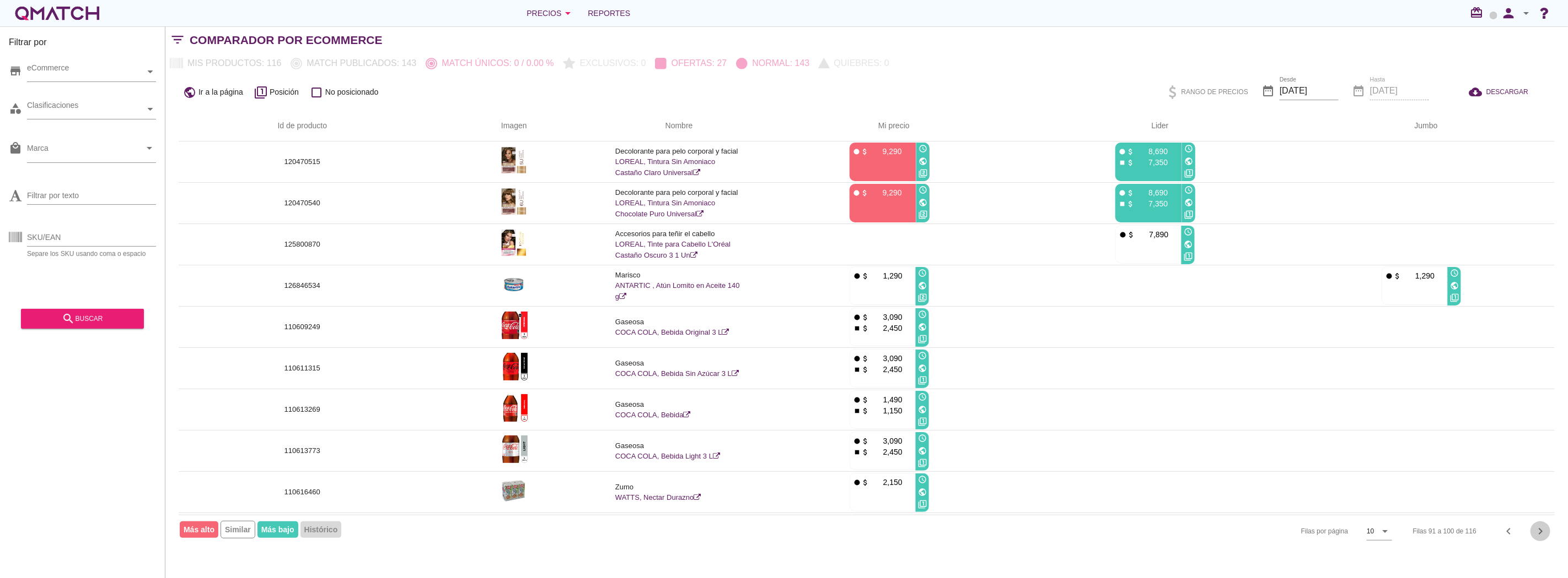
click at [1534, 531] on icon "chevron_right" at bounding box center [1540, 531] width 13 height 13
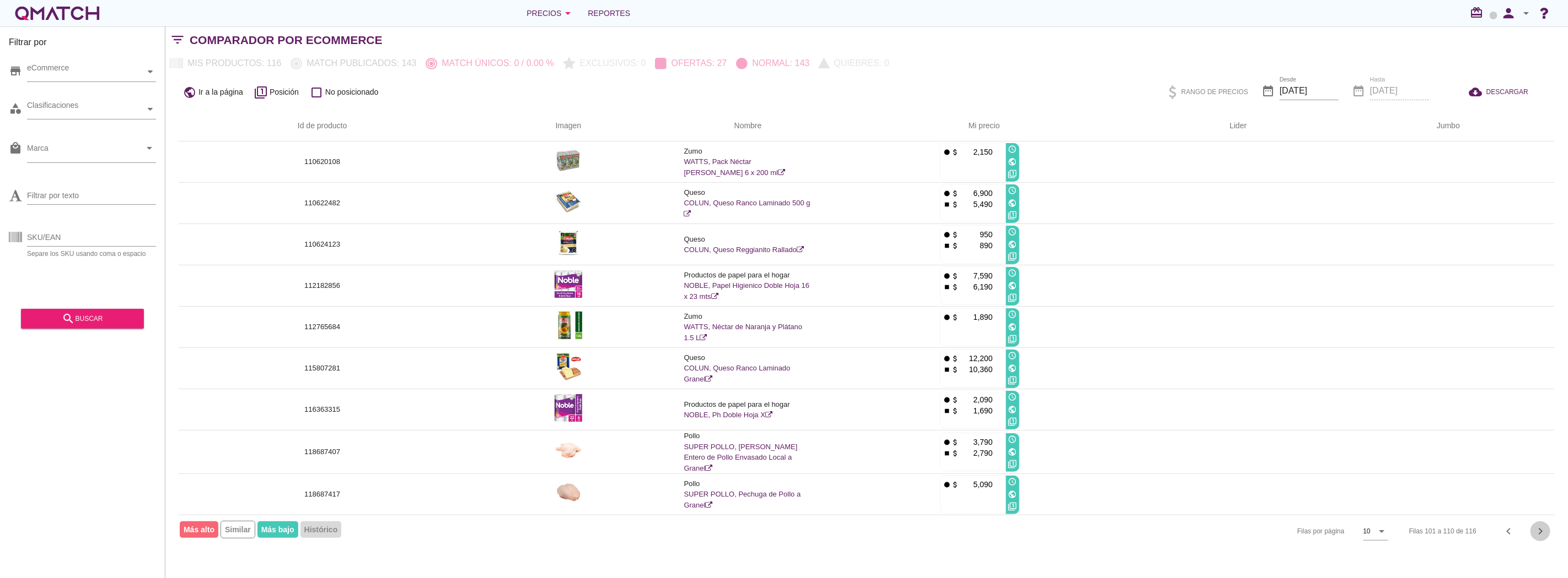
click at [1534, 531] on icon "chevron_right" at bounding box center [1540, 531] width 13 height 13
click at [1534, 531] on div "Filtrar por store eCommerce category Clasificaciones local_mall Marca arrow_dro…" at bounding box center [866, 302] width 1402 height 552
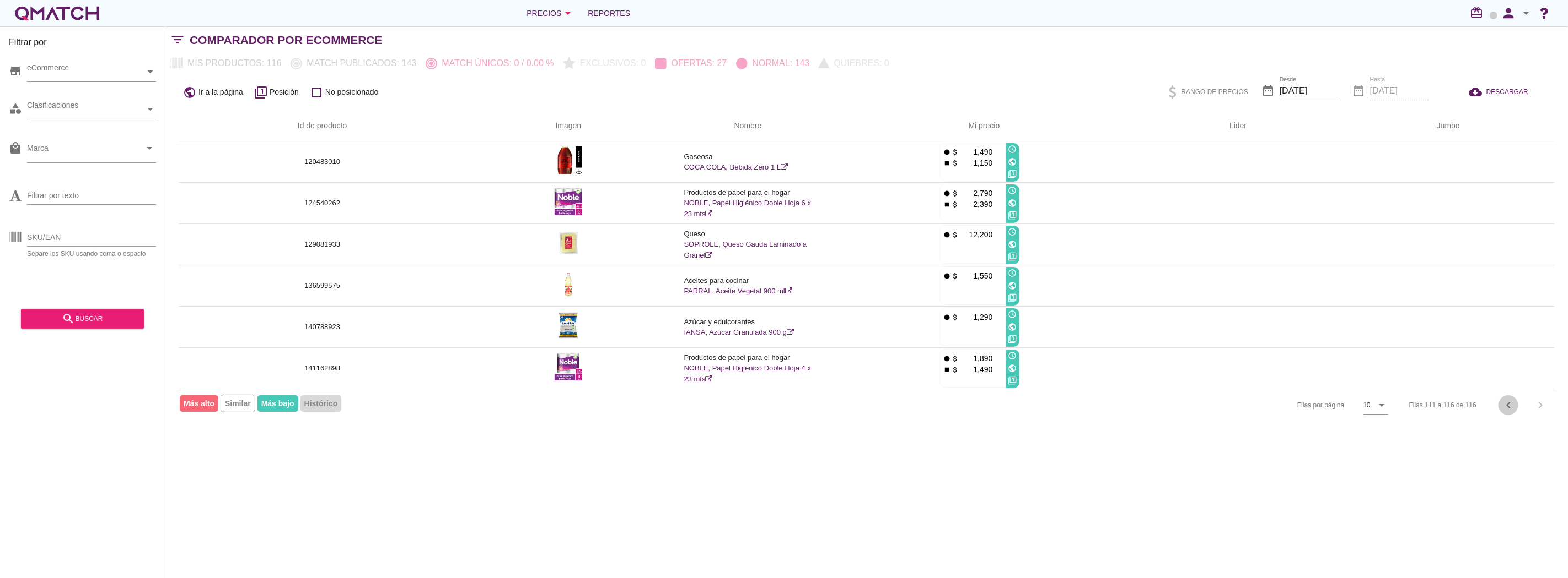
click at [1513, 404] on icon "chevron_left" at bounding box center [1508, 405] width 13 height 13
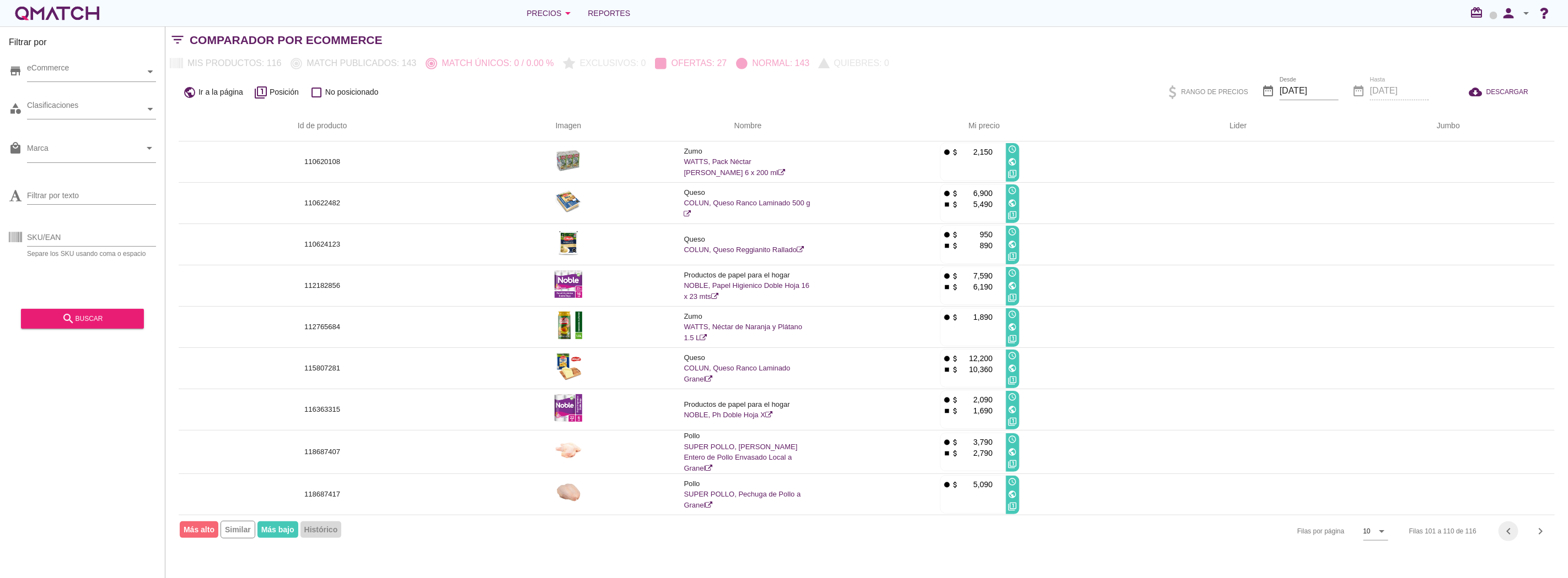
click at [1505, 527] on icon "chevron_left" at bounding box center [1508, 531] width 13 height 13
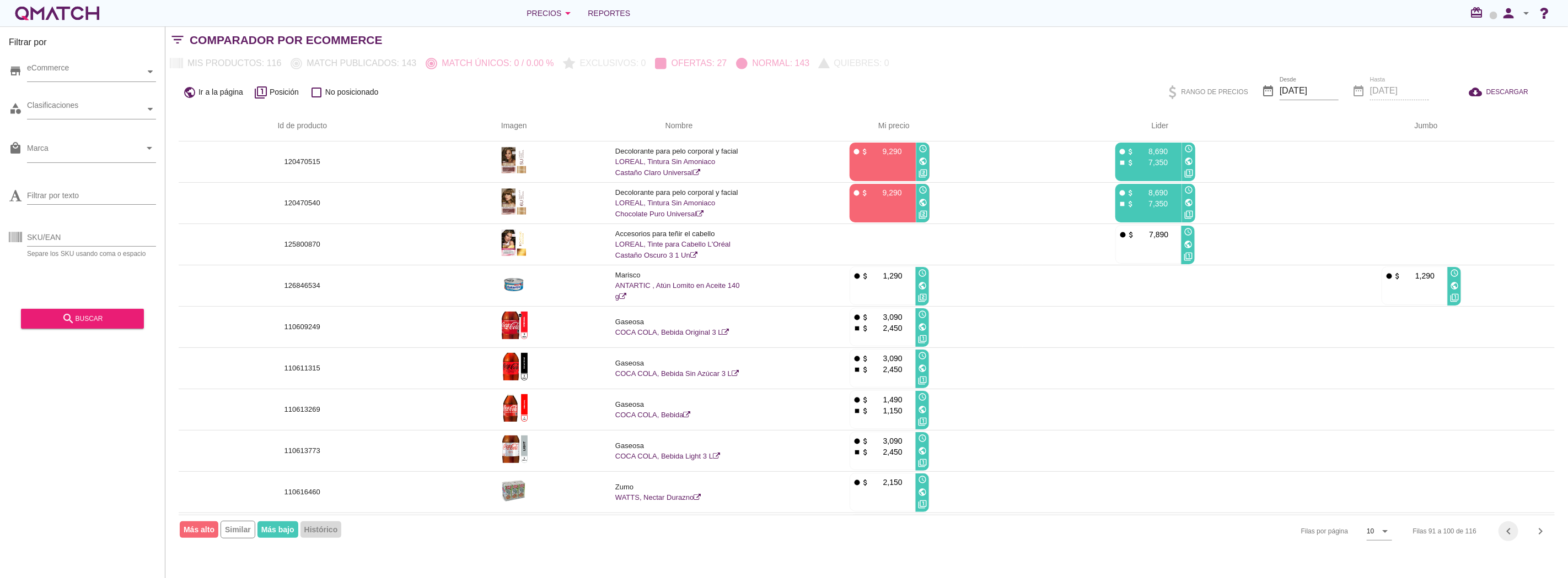
click at [1505, 527] on icon "chevron_left" at bounding box center [1508, 531] width 13 height 13
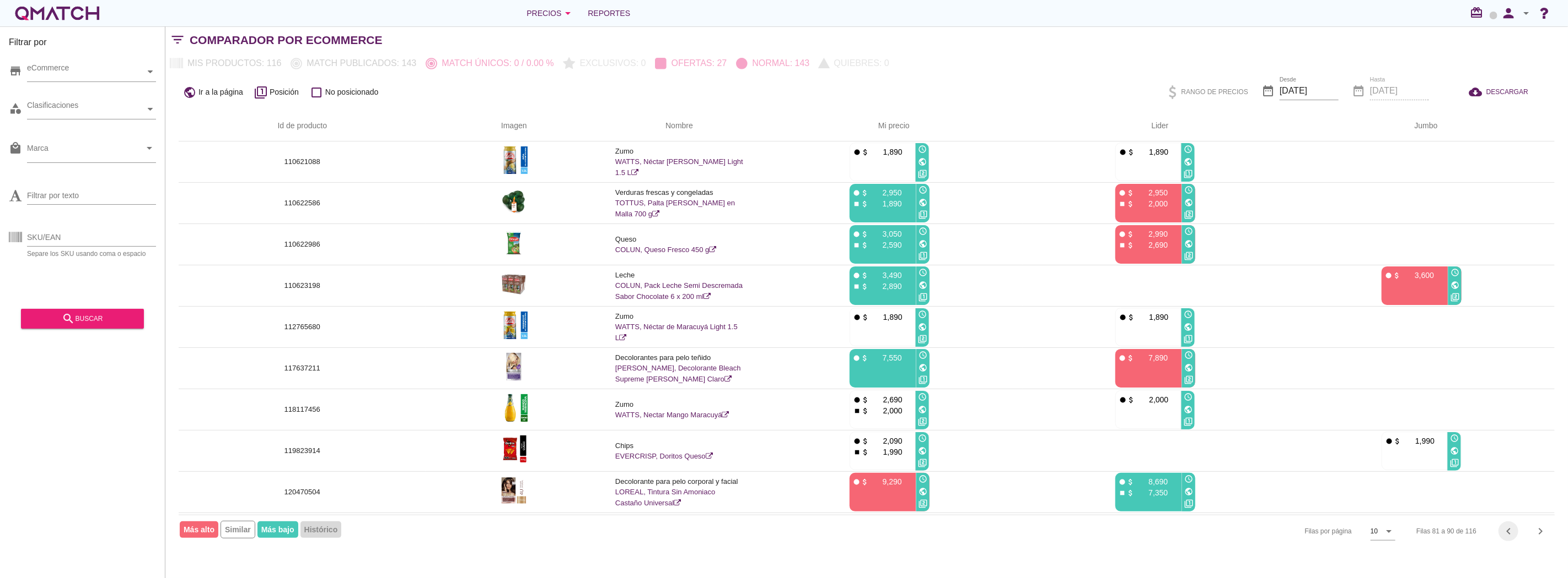
click at [1505, 527] on icon "chevron_left" at bounding box center [1508, 531] width 13 height 13
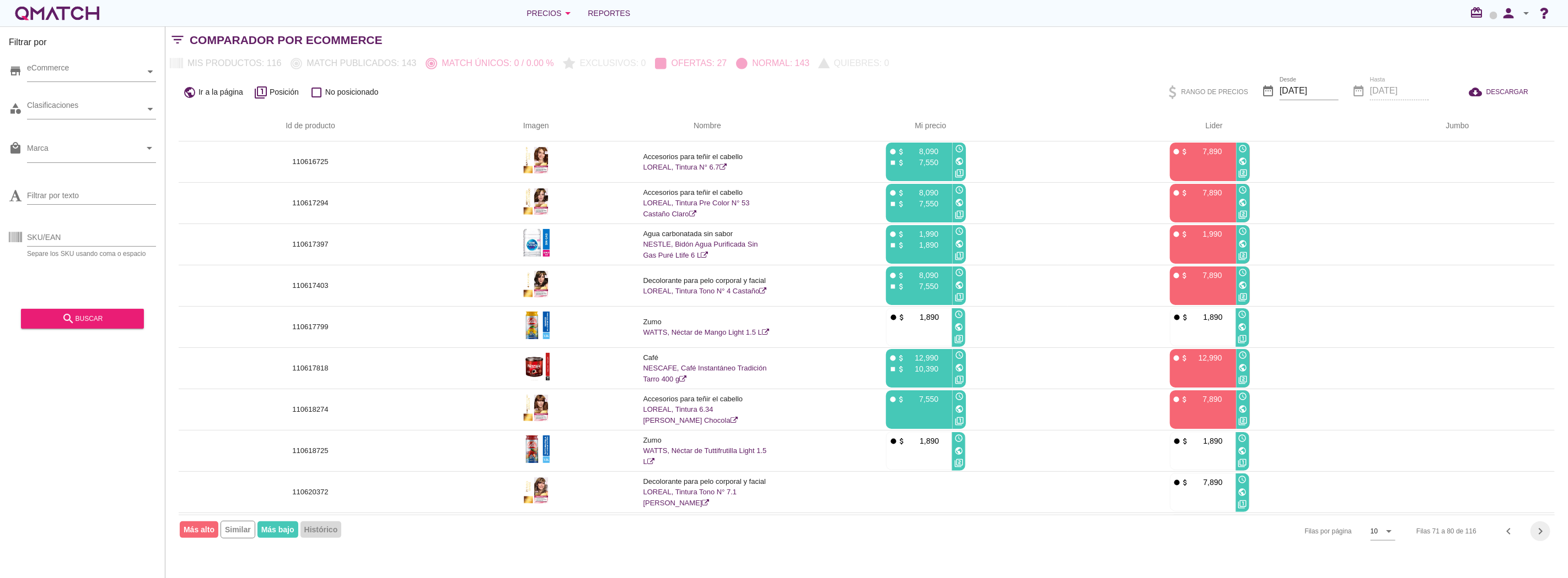
click at [1538, 527] on icon "chevron_right" at bounding box center [1540, 531] width 13 height 13
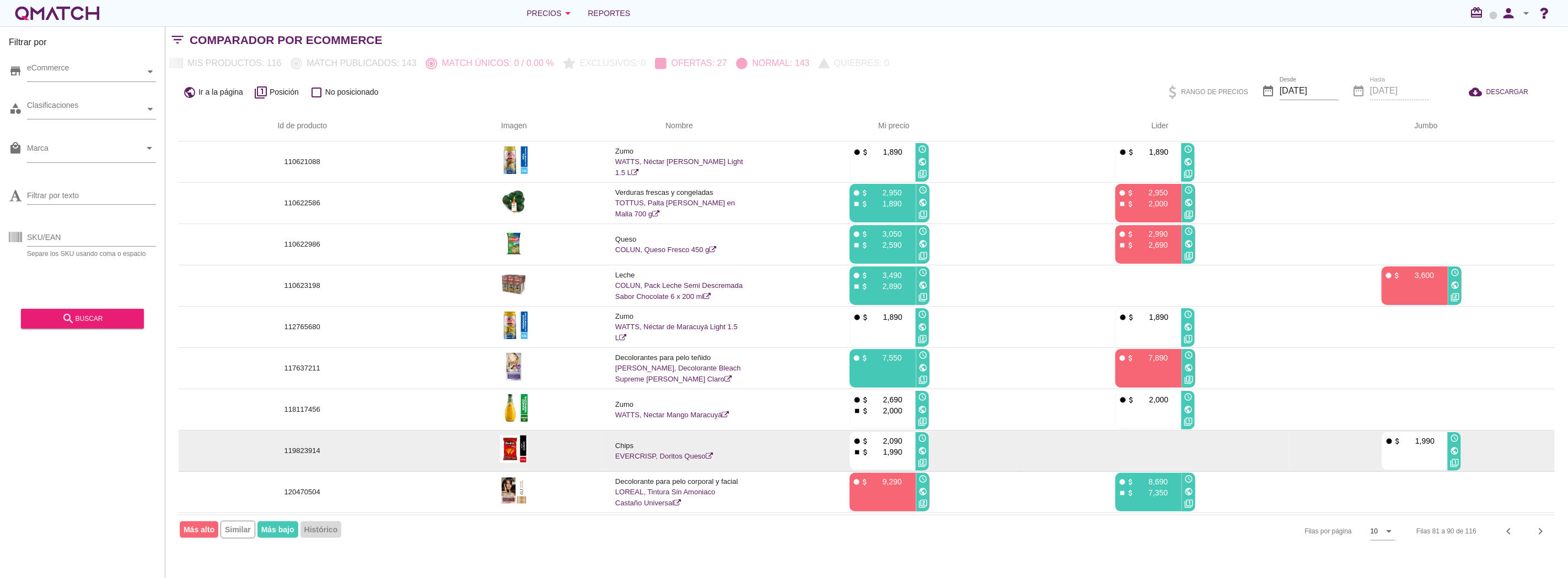
click at [921, 449] on icon "public" at bounding box center [922, 451] width 9 height 9
click at [300, 450] on p "119823914" at bounding box center [302, 451] width 221 height 11
copy p "119823914"
click at [302, 455] on p "119823914" at bounding box center [302, 451] width 221 height 11
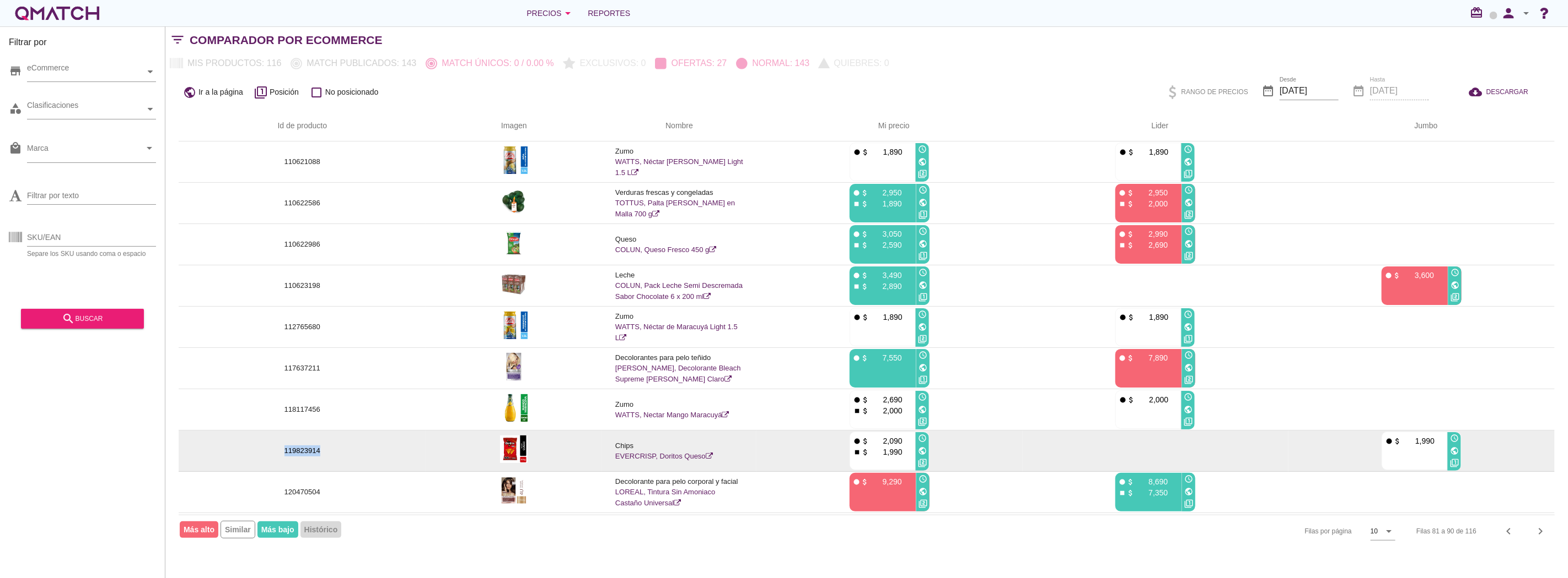
click at [302, 455] on p "119823914" at bounding box center [302, 451] width 221 height 11
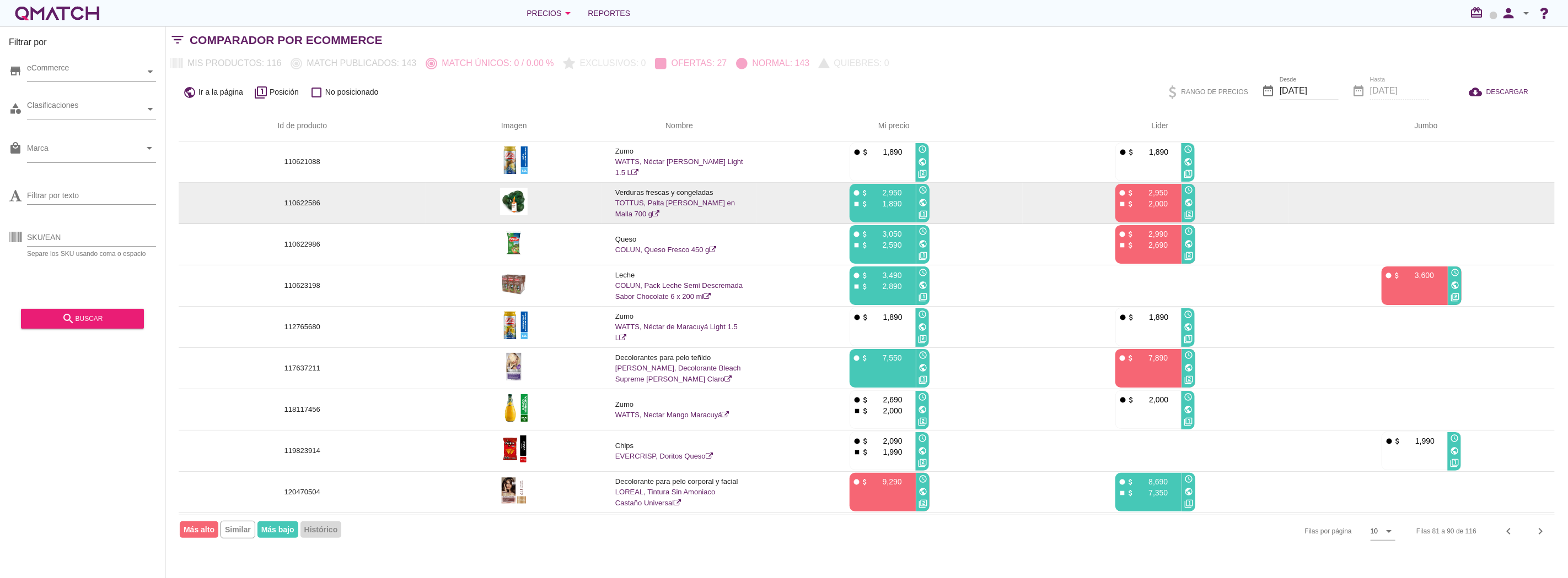
click at [294, 203] on p "110622586" at bounding box center [302, 203] width 221 height 11
copy p "110622586"
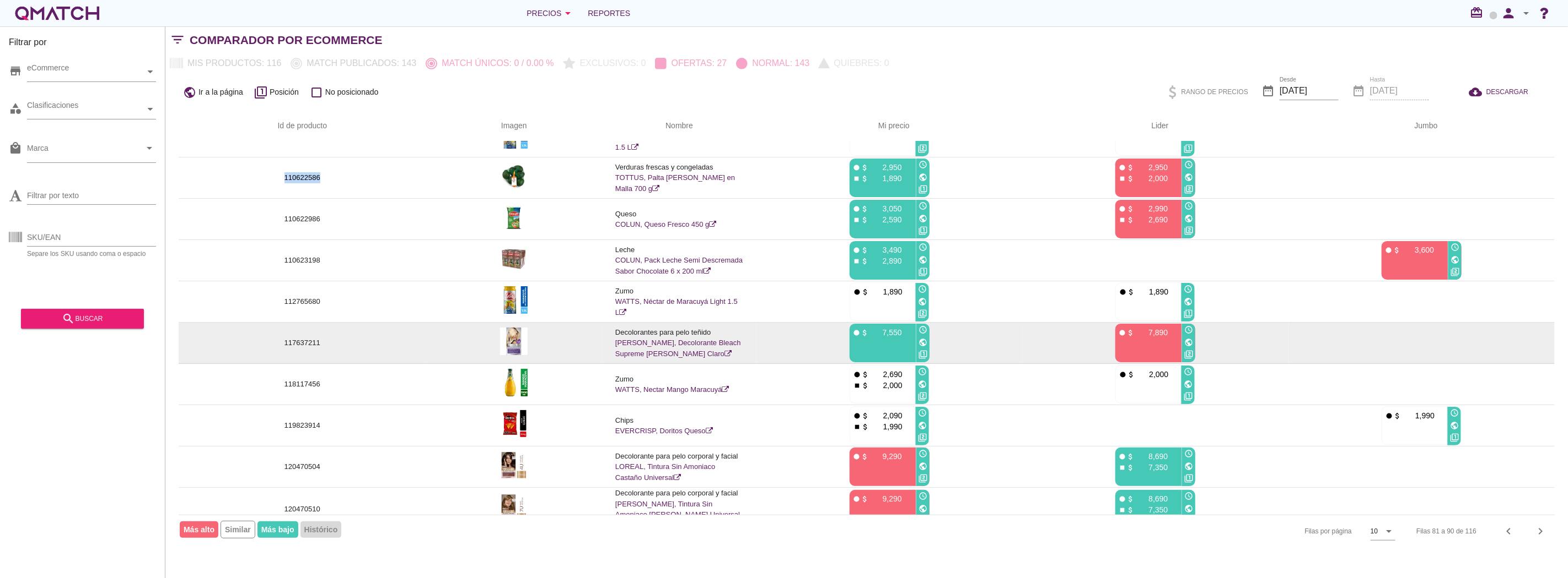
scroll to position [39, 0]
